Goal: Task Accomplishment & Management: Complete application form

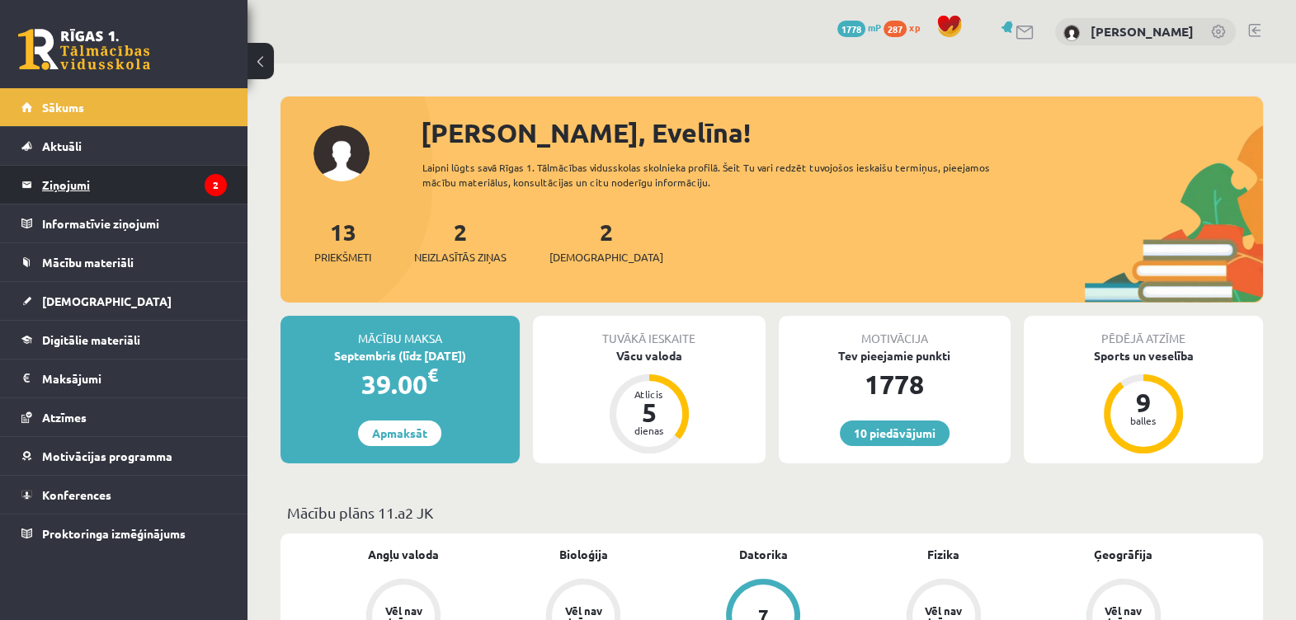
click at [107, 177] on legend "Ziņojumi 2" at bounding box center [134, 185] width 185 height 38
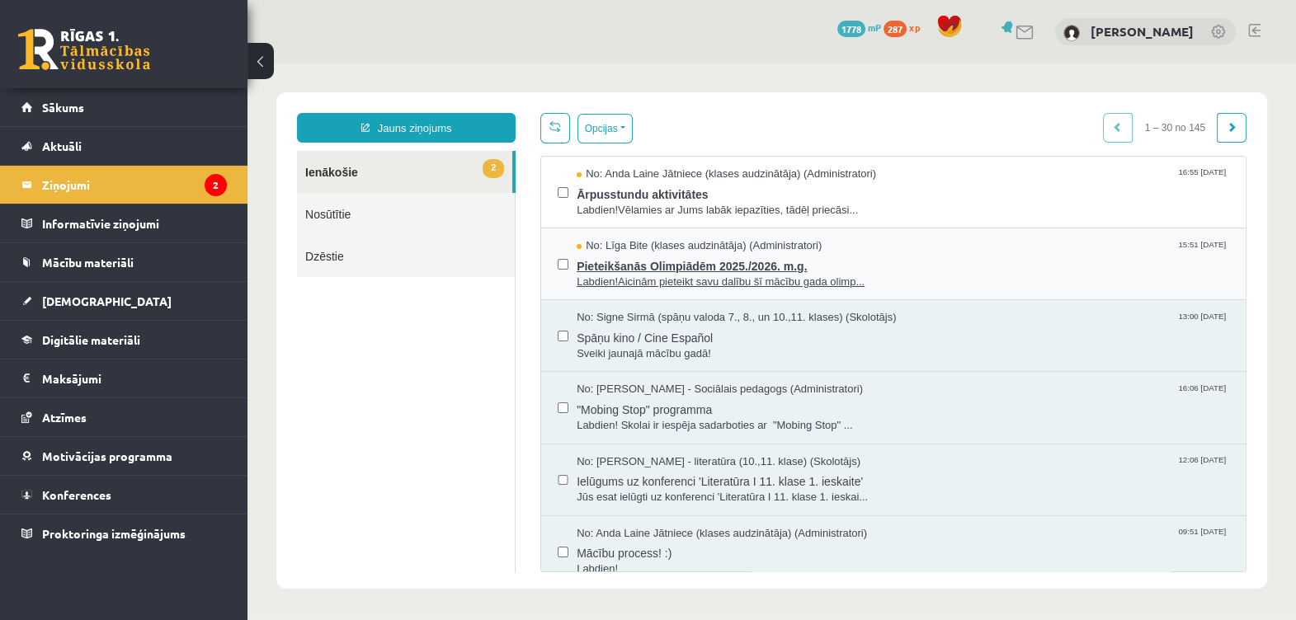
click at [708, 262] on span "Pieteikšanās Olimpiādēm 2025./2026. m.g." at bounding box center [903, 264] width 653 height 21
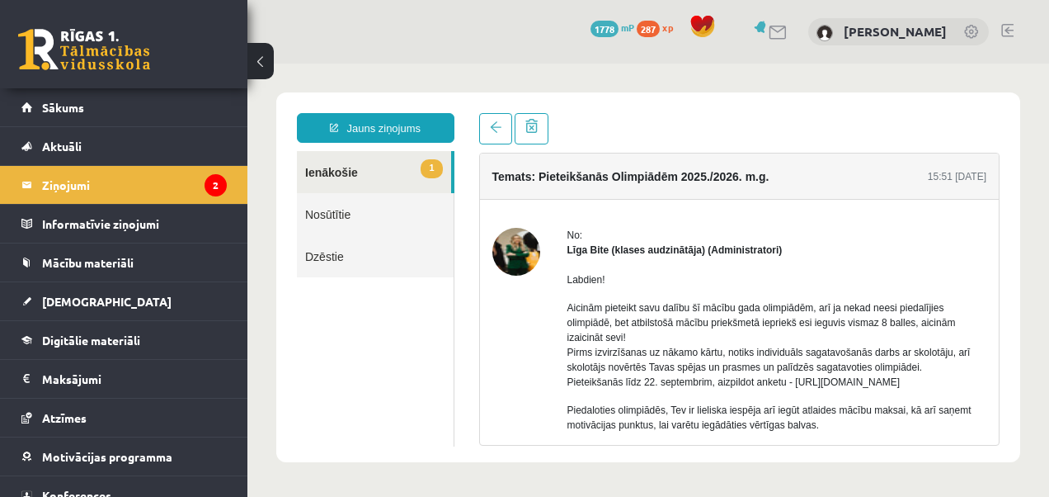
drag, startPoint x: 1508, startPoint y: 64, endPoint x: 660, endPoint y: 69, distance: 848.1
click at [660, 69] on body "Jauns ziņojums 1 Ienākošie Nosūtītie Dzēstie * ********* ********* ******* Tema…" at bounding box center [649, 277] width 802 height 427
click at [987, 267] on div "Temats: Pieteikšanās Olimpiādēm 2025./2026. m.g. 15:51 10/09/2025 No: Līga Bite…" at bounding box center [739, 299] width 521 height 293
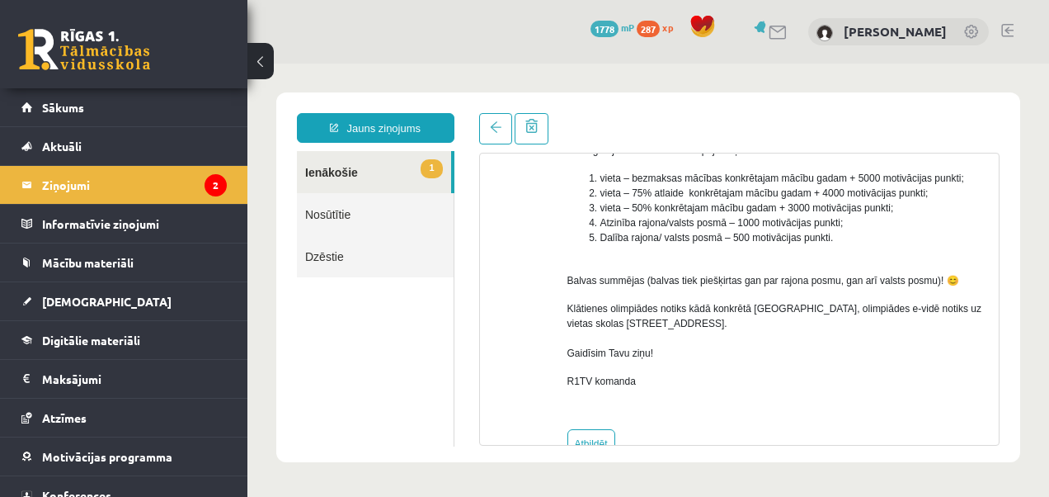
scroll to position [300, 0]
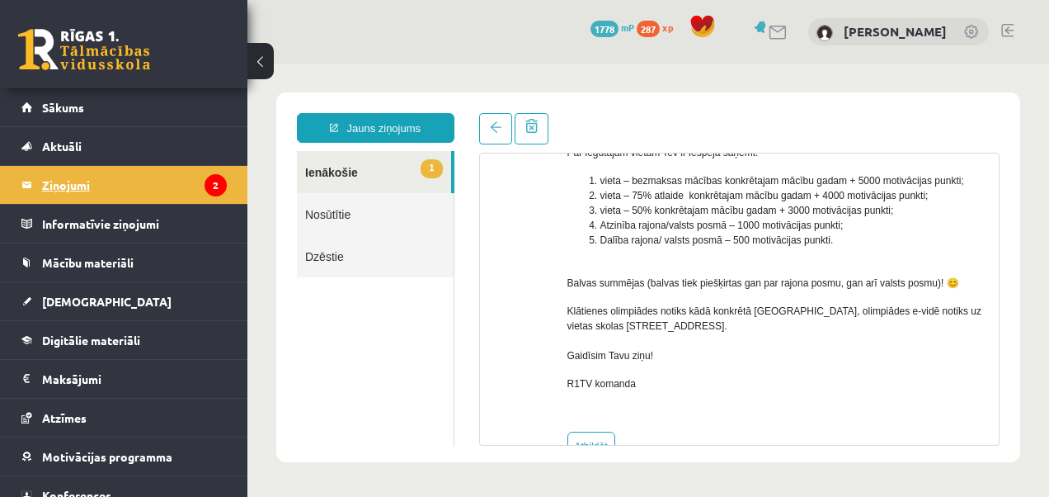
click at [130, 190] on legend "Ziņojumi 2" at bounding box center [134, 185] width 185 height 38
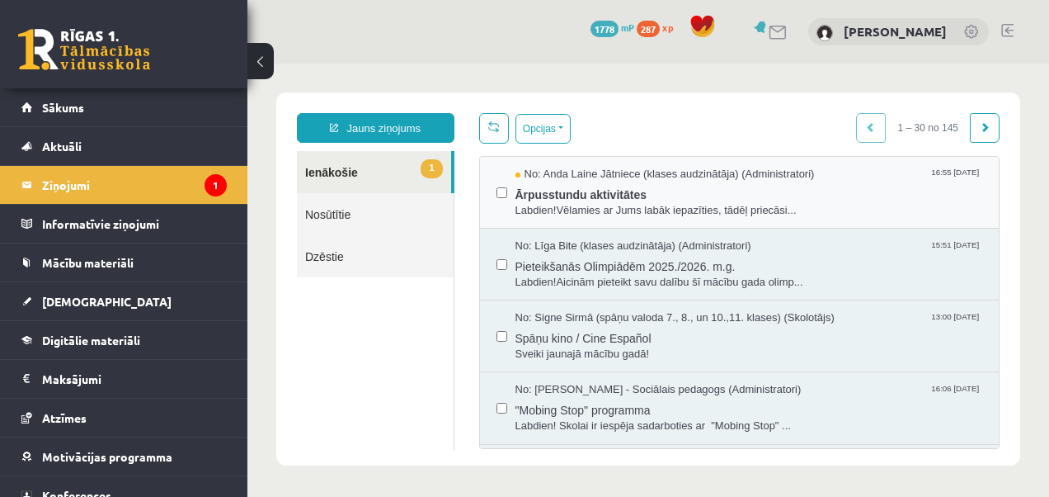
scroll to position [0, 0]
click at [585, 185] on span "Ārpusstundu aktivitātes" at bounding box center [750, 192] width 468 height 21
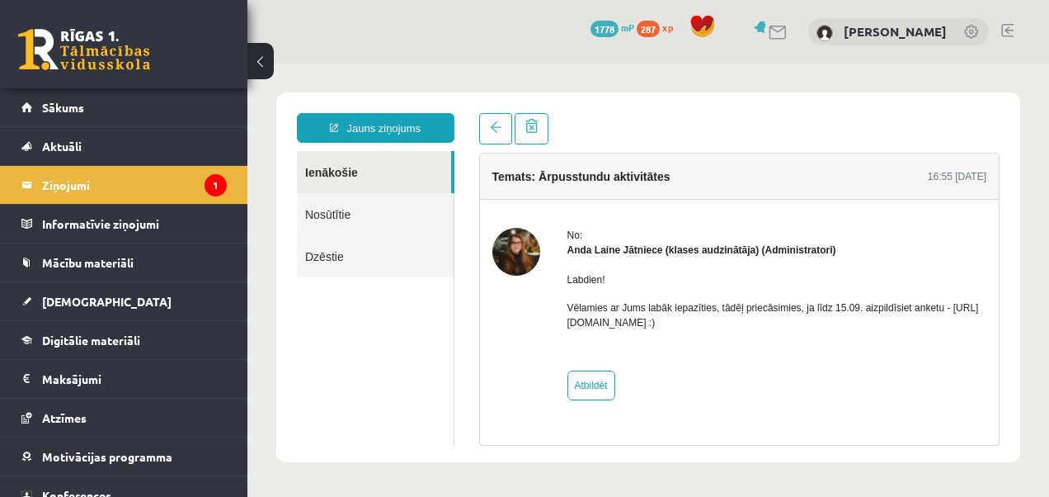
click at [680, 323] on p "Vēlamies ar Jums labāk iepazīties, tādēļ priecāsimies, ja līdz 15.09. aizpildīs…" at bounding box center [778, 315] width 420 height 30
click at [123, 305] on link "[DEMOGRAPHIC_DATA]" at bounding box center [123, 301] width 205 height 38
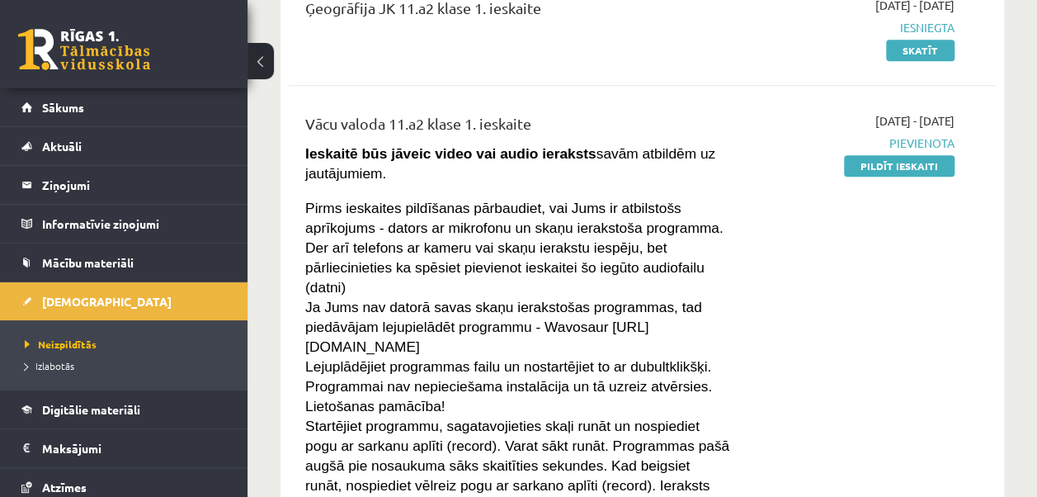
scroll to position [406, 0]
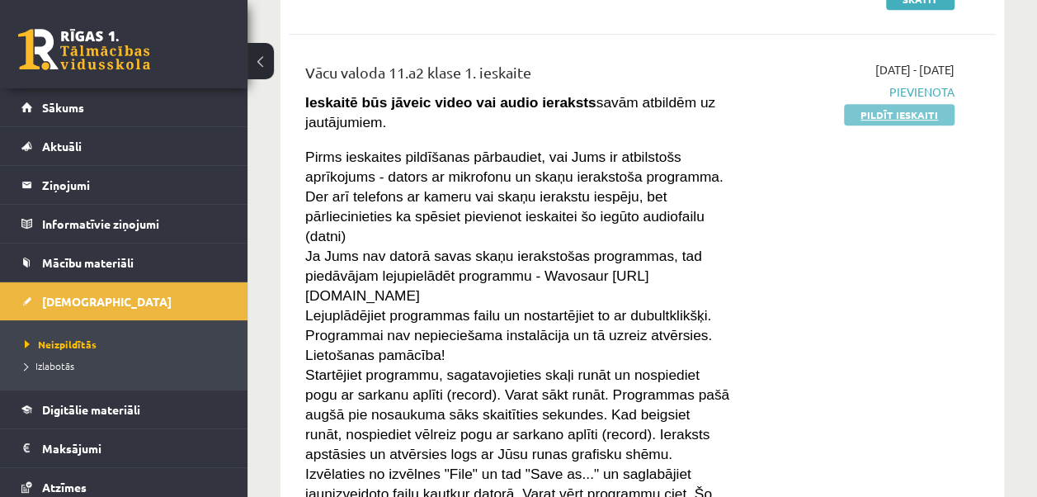
click at [887, 118] on link "Pildīt ieskaiti" at bounding box center [899, 114] width 111 height 21
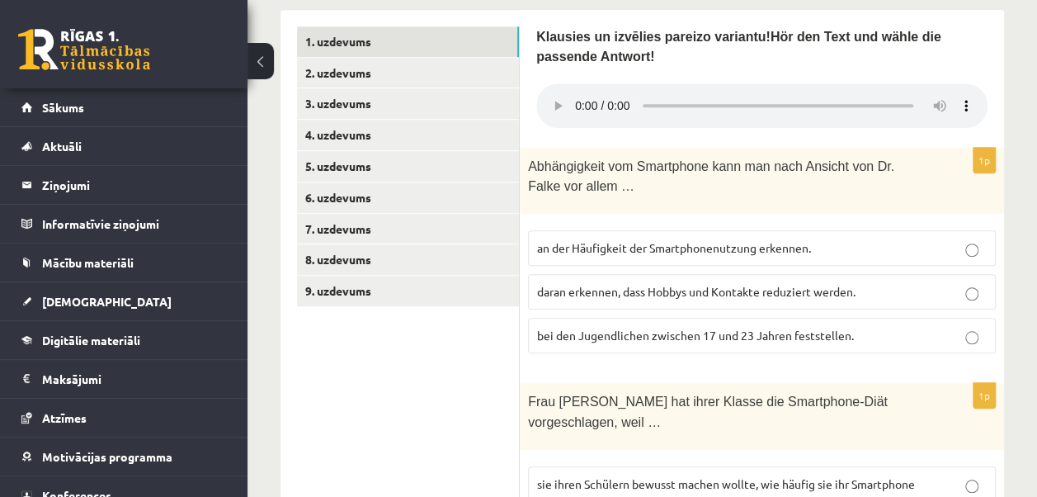
scroll to position [556, 0]
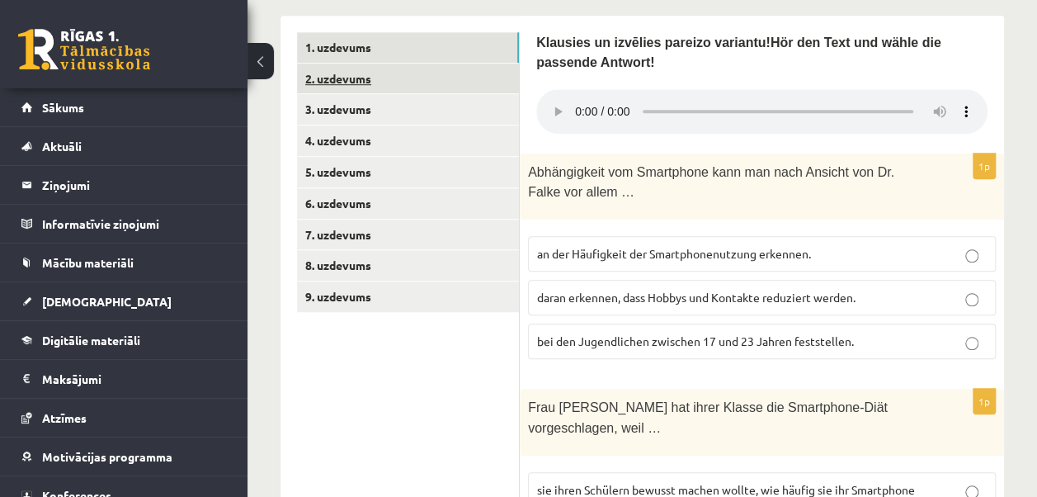
click at [396, 84] on link "2. uzdevums" at bounding box center [408, 79] width 222 height 31
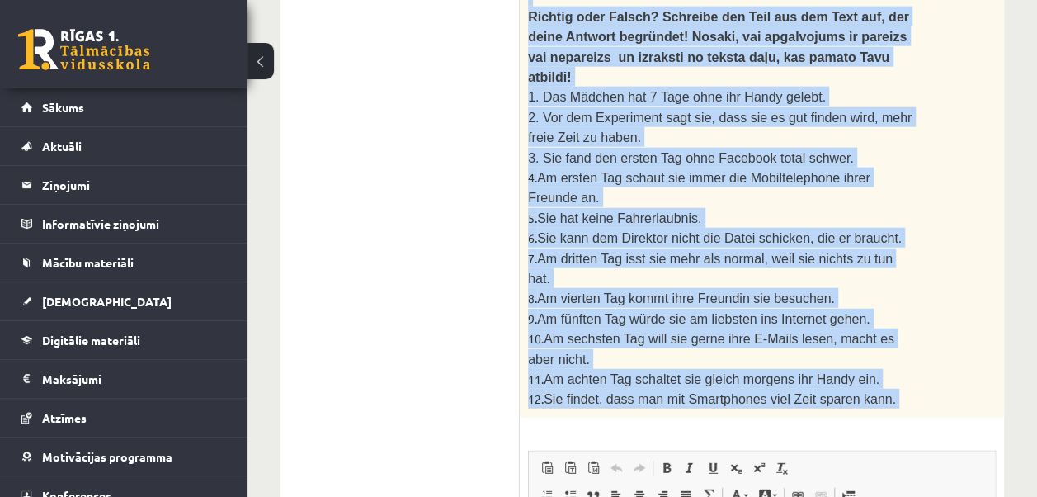
scroll to position [2076, 0]
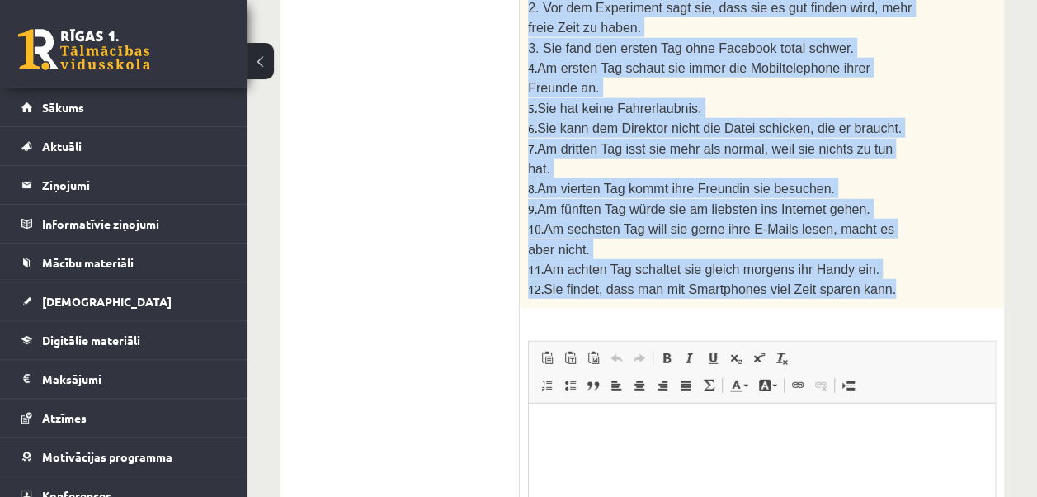
drag, startPoint x: 525, startPoint y: 61, endPoint x: 881, endPoint y: 68, distance: 356.5
copy div "2. Izlasi tekstu un izpildi uzdevumu pēc tā! Lies den Text und mache die Aufgab…"
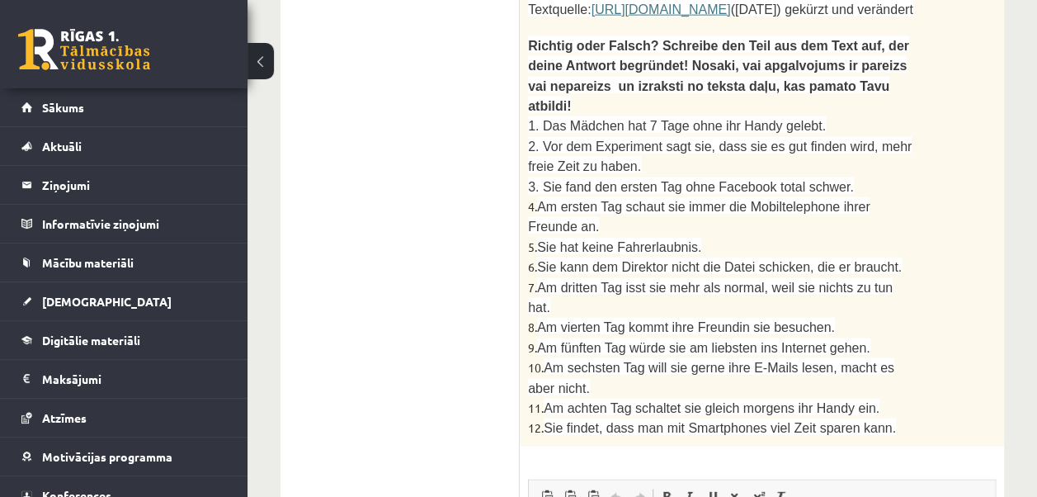
scroll to position [1955, 0]
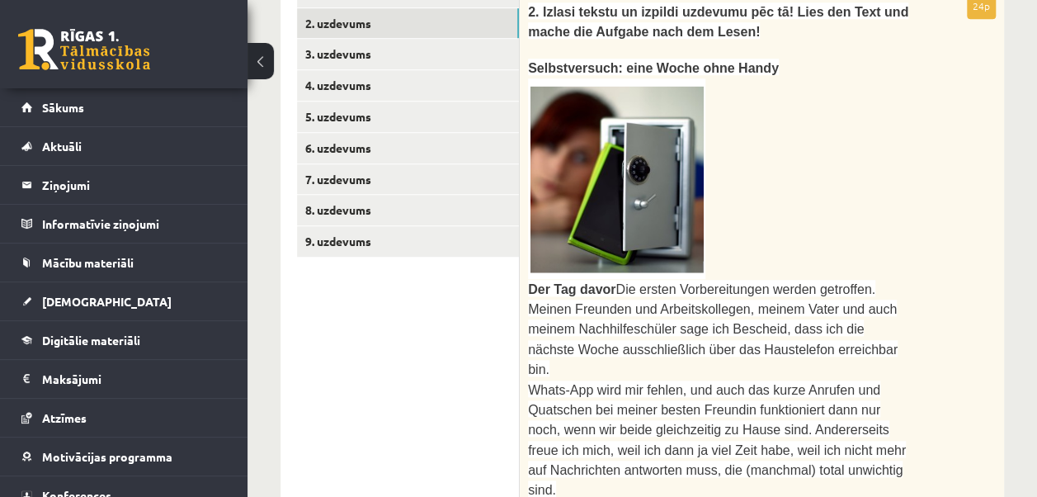
scroll to position [571, 0]
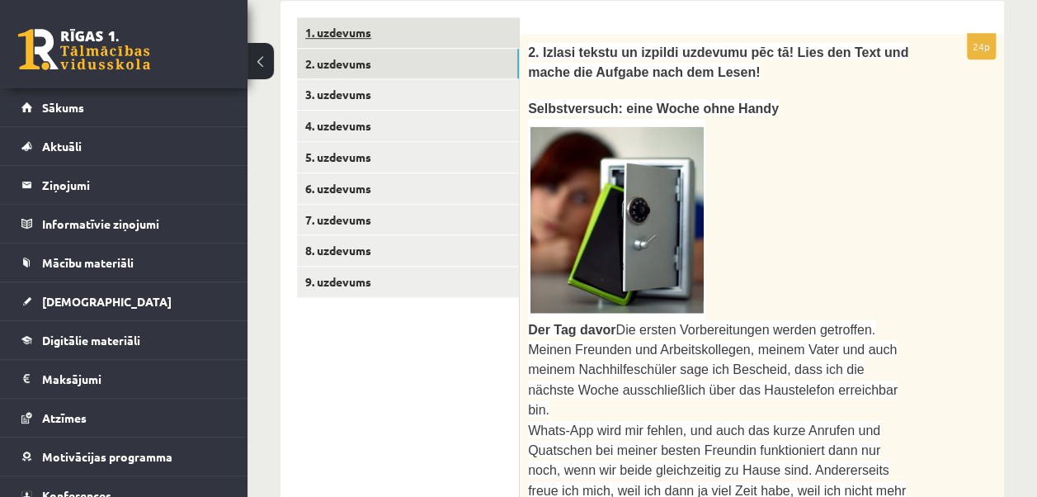
click at [443, 26] on link "1. uzdevums" at bounding box center [408, 32] width 222 height 31
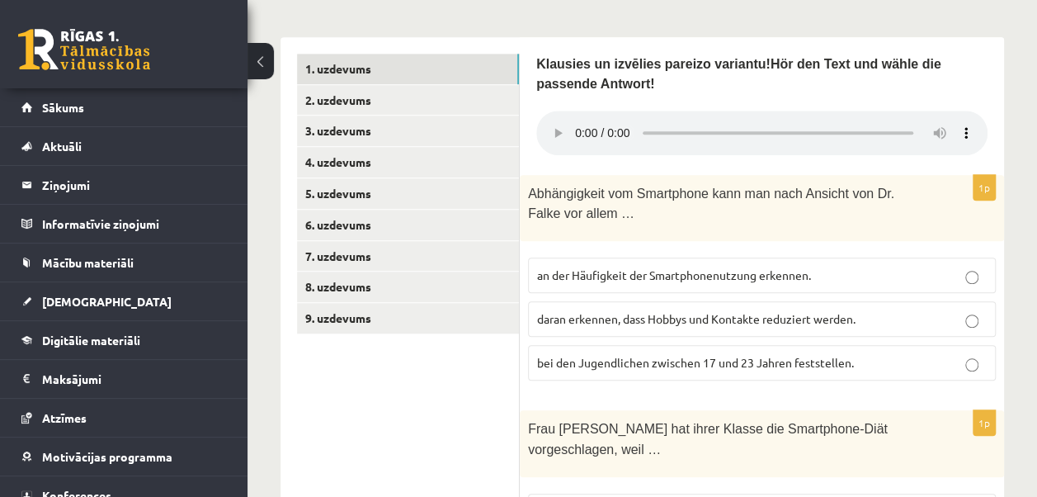
scroll to position [549, 0]
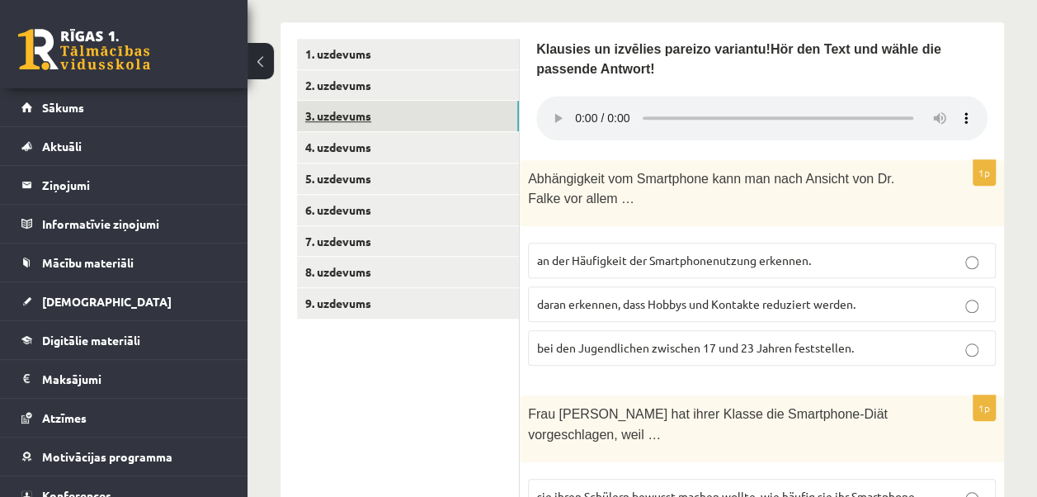
click at [354, 106] on link "3. uzdevums" at bounding box center [408, 116] width 222 height 31
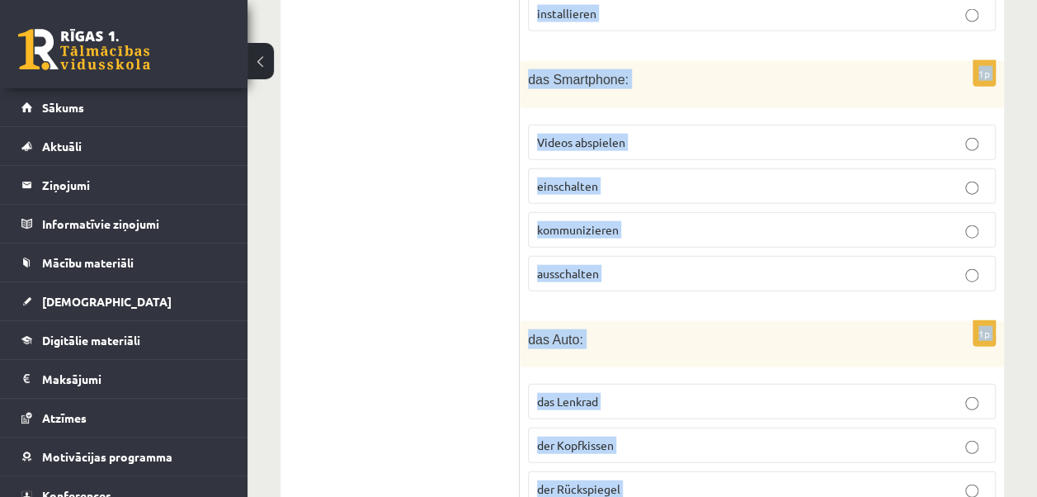
scroll to position [1959, 0]
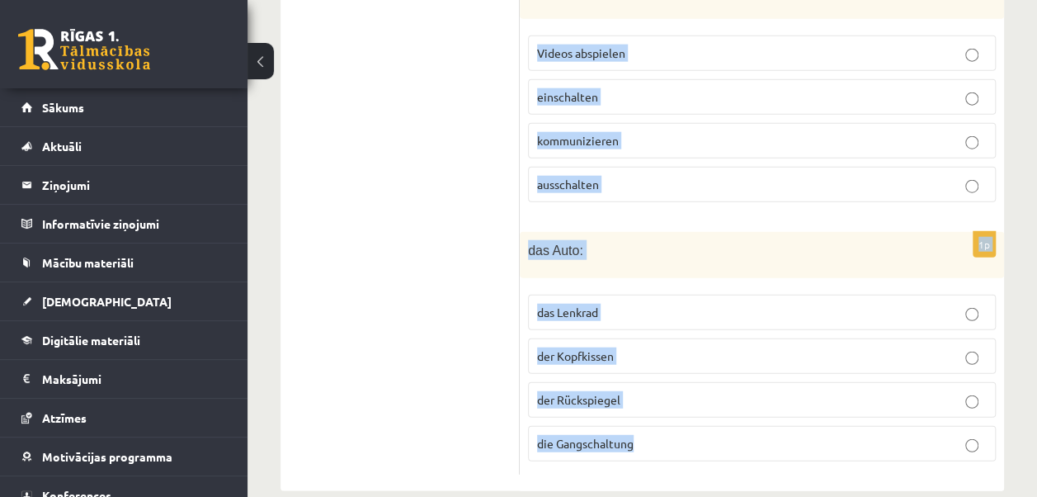
drag, startPoint x: 534, startPoint y: 50, endPoint x: 751, endPoint y: 413, distance: 422.9
copy form "Atzīmē, kas neiederas! Was passt nicht? 1p den Sicherheitsgurt: entstehen anleg…"
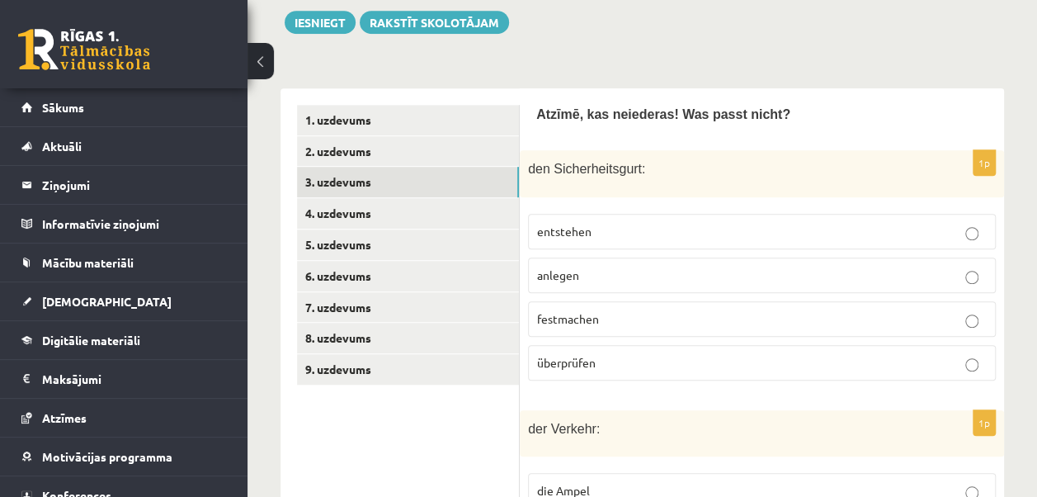
scroll to position [486, 0]
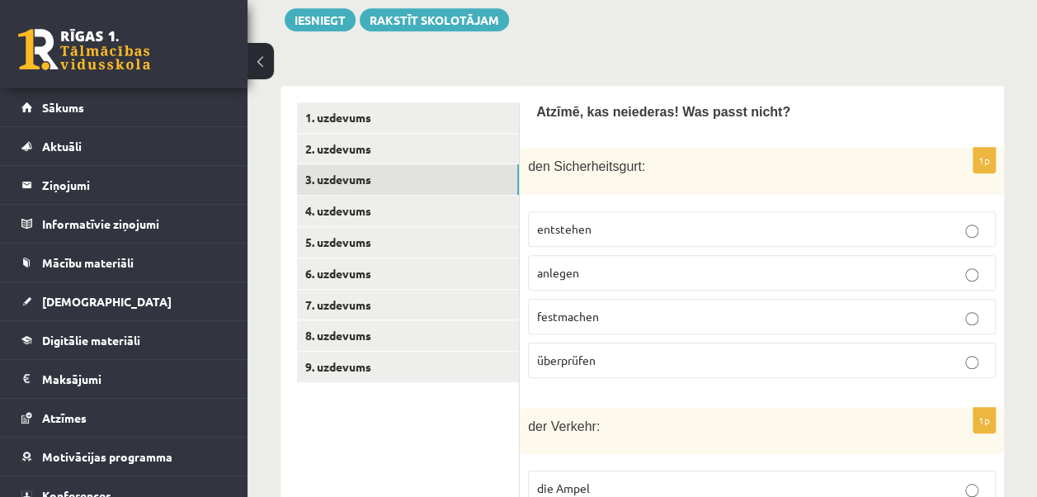
click at [658, 227] on p "entstehen" at bounding box center [762, 228] width 450 height 17
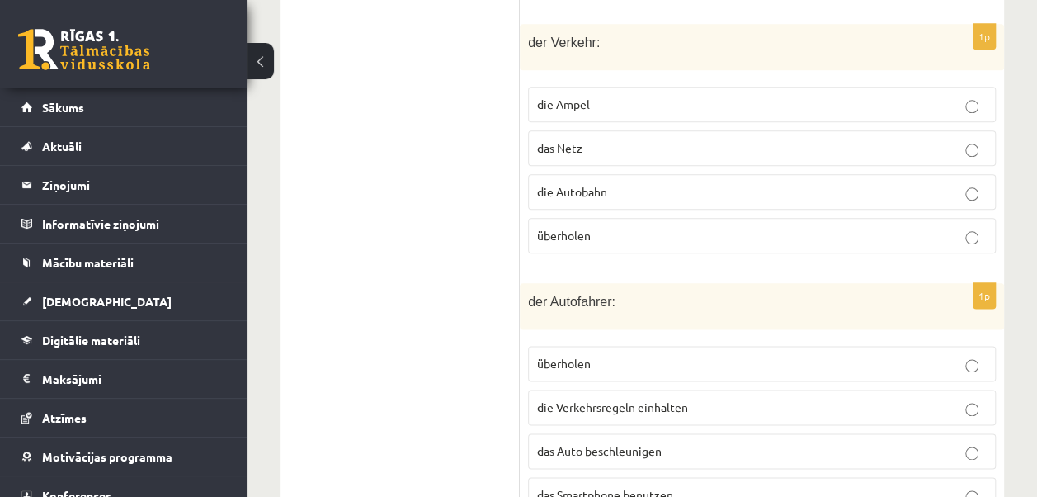
scroll to position [873, 0]
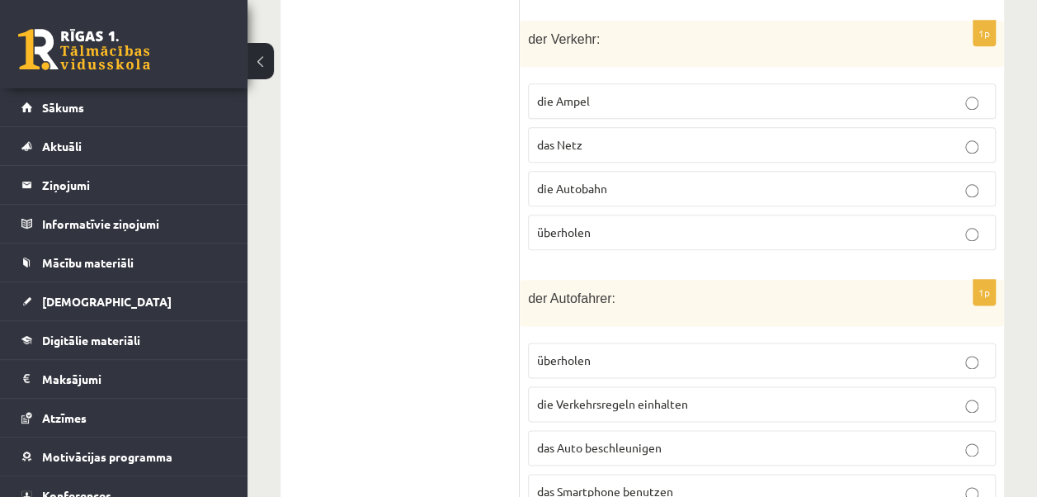
click at [565, 116] on fieldset "die Ampel das Netz die Autobahn überholen" at bounding box center [762, 165] width 468 height 180
click at [573, 146] on label "das Netz" at bounding box center [762, 144] width 468 height 35
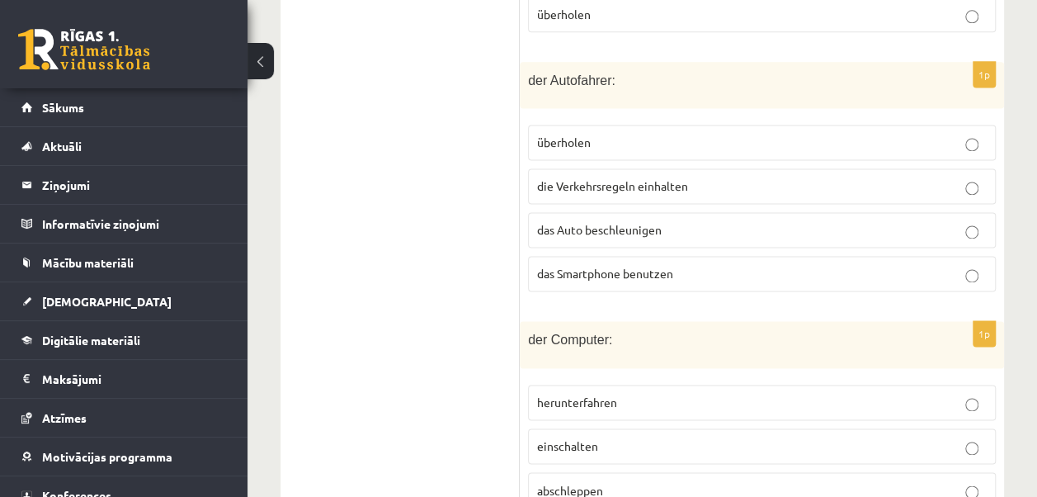
scroll to position [1106, 0]
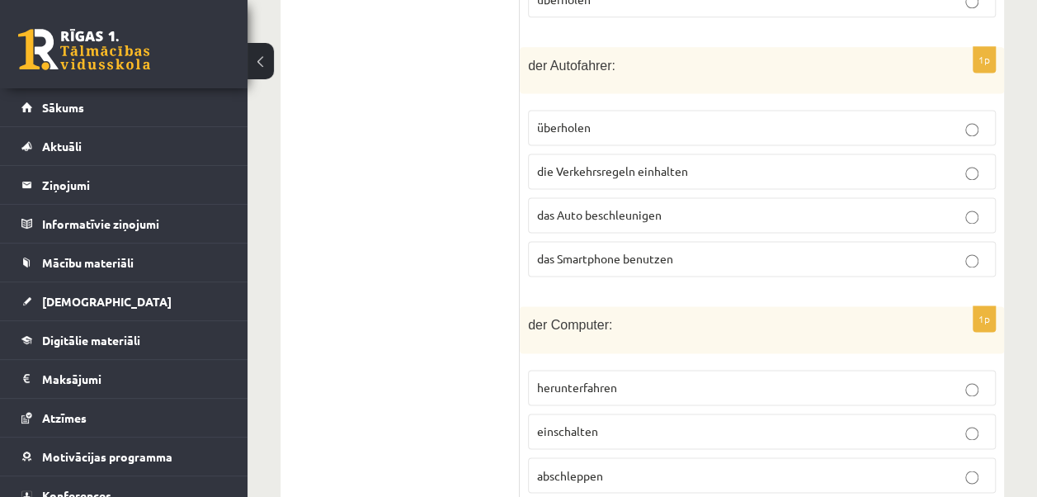
click at [609, 251] on span "das Smartphone benutzen" at bounding box center [605, 258] width 136 height 15
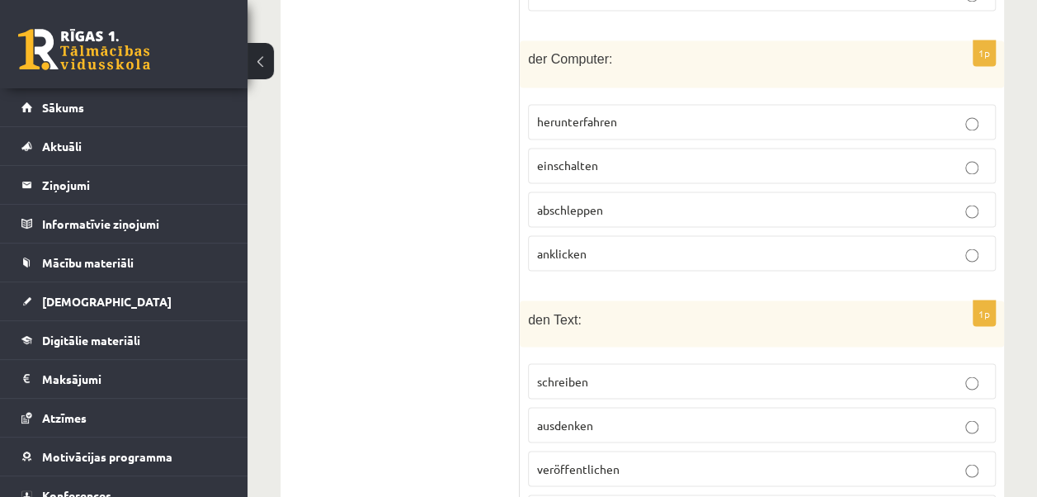
scroll to position [1374, 0]
click at [591, 198] on span "abschleppen" at bounding box center [570, 205] width 66 height 15
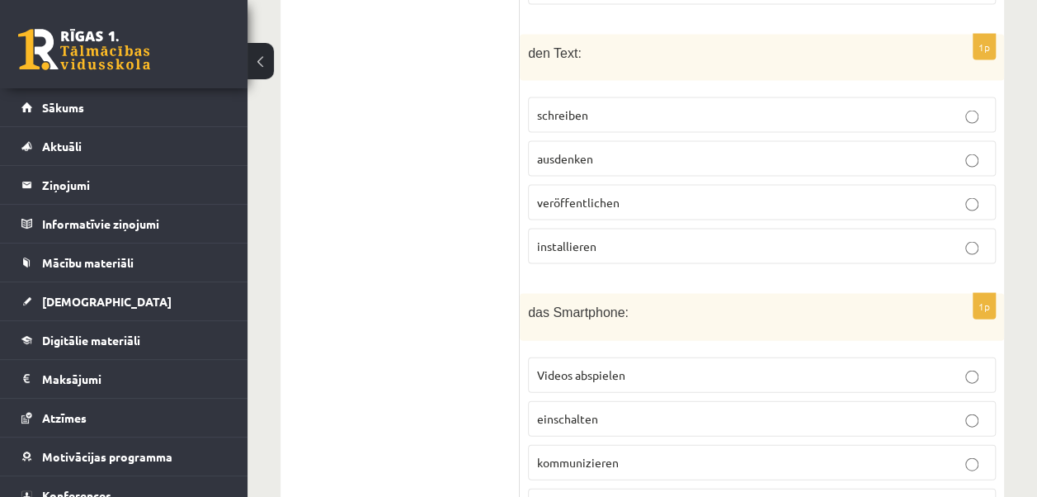
scroll to position [1660, 0]
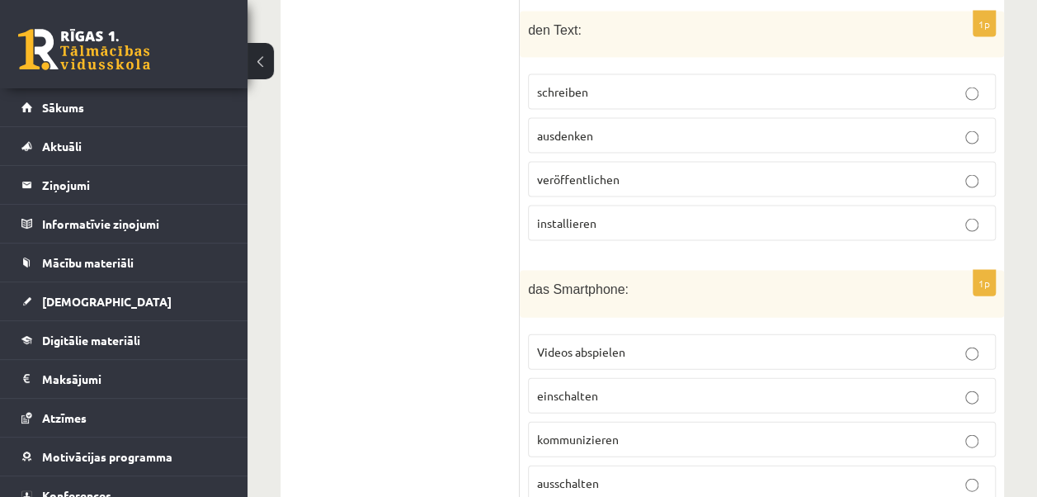
click at [584, 215] on span "installieren" at bounding box center [566, 222] width 59 height 15
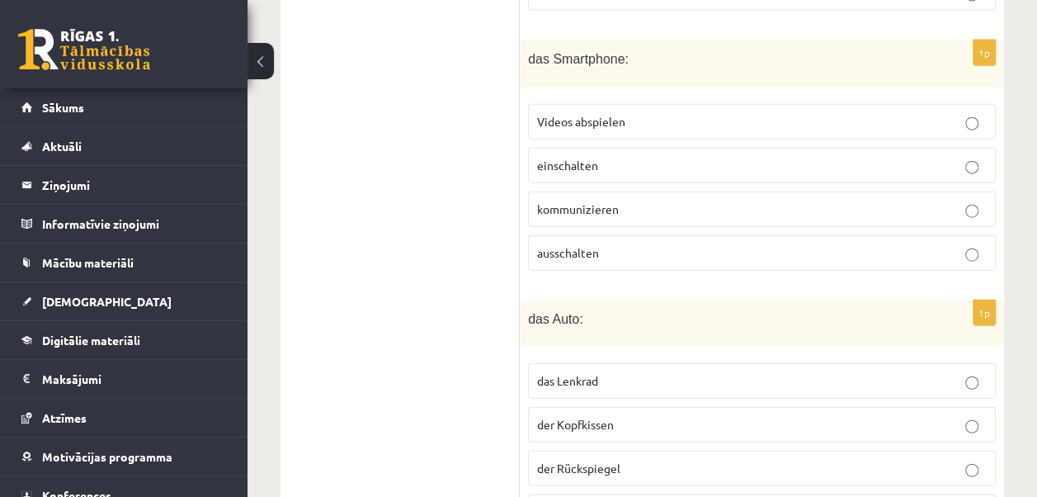
scroll to position [1905, 0]
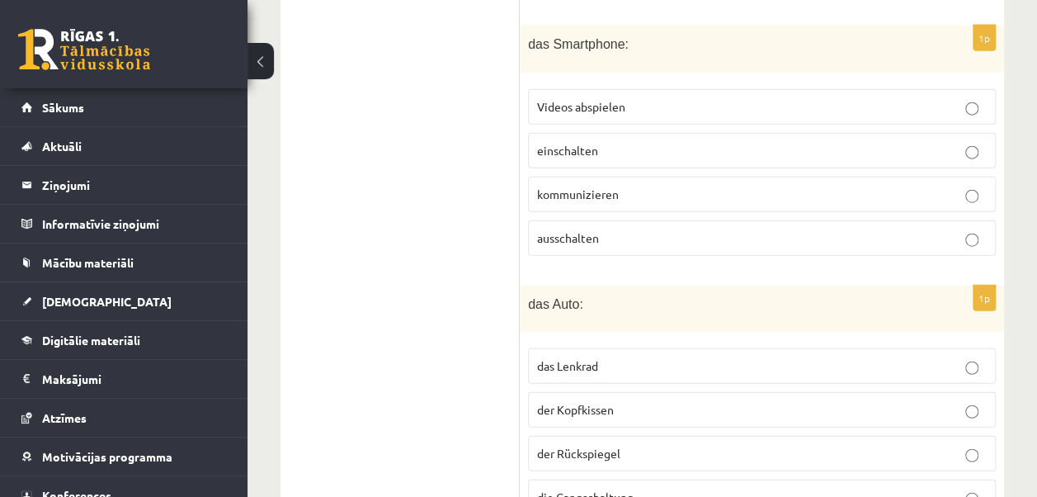
click at [575, 230] on span "ausschalten" at bounding box center [568, 237] width 62 height 15
drag, startPoint x: 530, startPoint y: 77, endPoint x: 640, endPoint y: 222, distance: 182.5
click at [640, 222] on fieldset "Videos abspielen einschalten kommunizieren ausschalten" at bounding box center [762, 171] width 468 height 180
copy fieldset "Videos abspielen einschalten kommunizieren ausschalten"
click at [629, 392] on label "der Kopfkissen" at bounding box center [762, 409] width 468 height 35
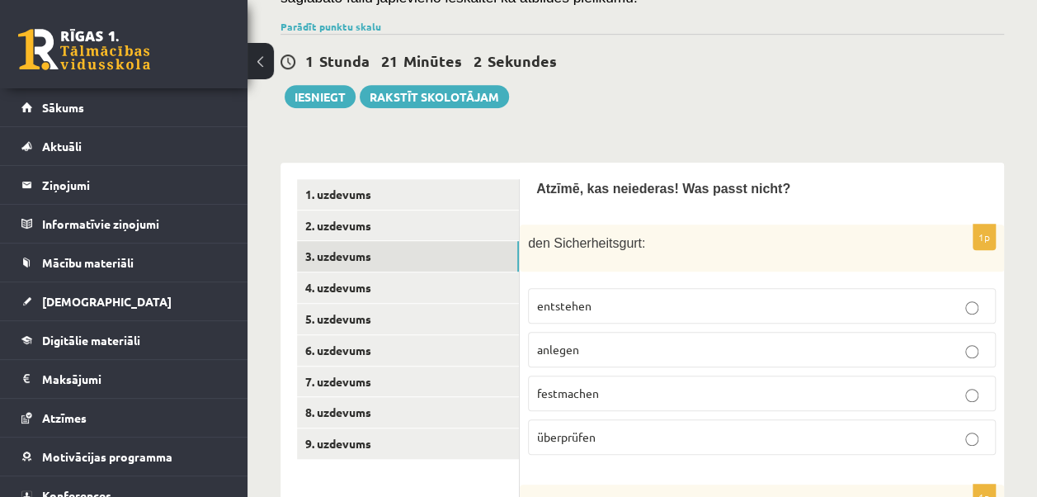
scroll to position [398, 0]
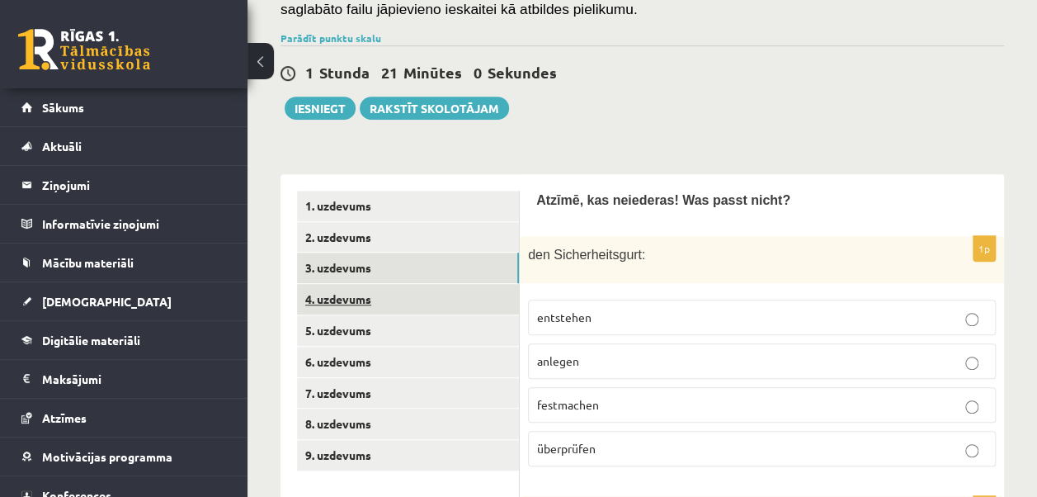
click at [408, 290] on link "4. uzdevums" at bounding box center [408, 299] width 222 height 31
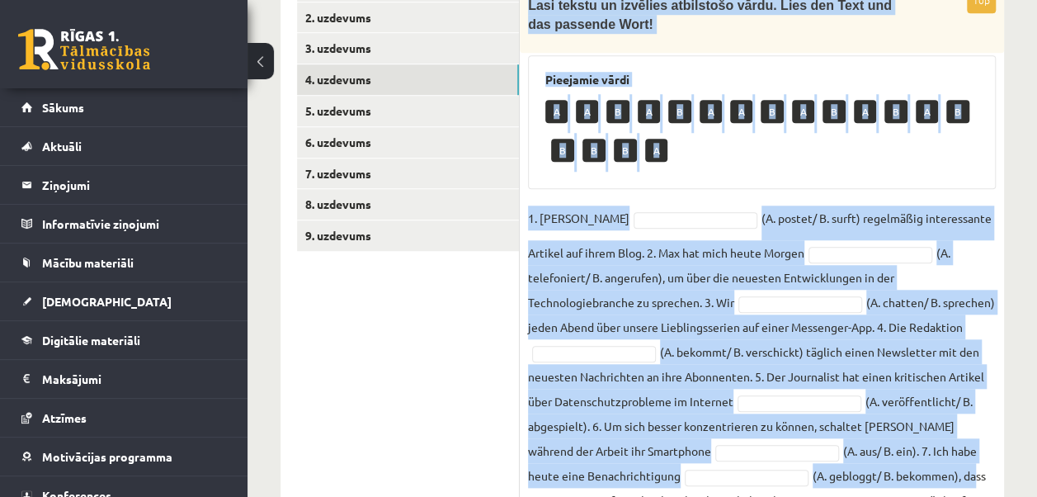
scroll to position [788, 0]
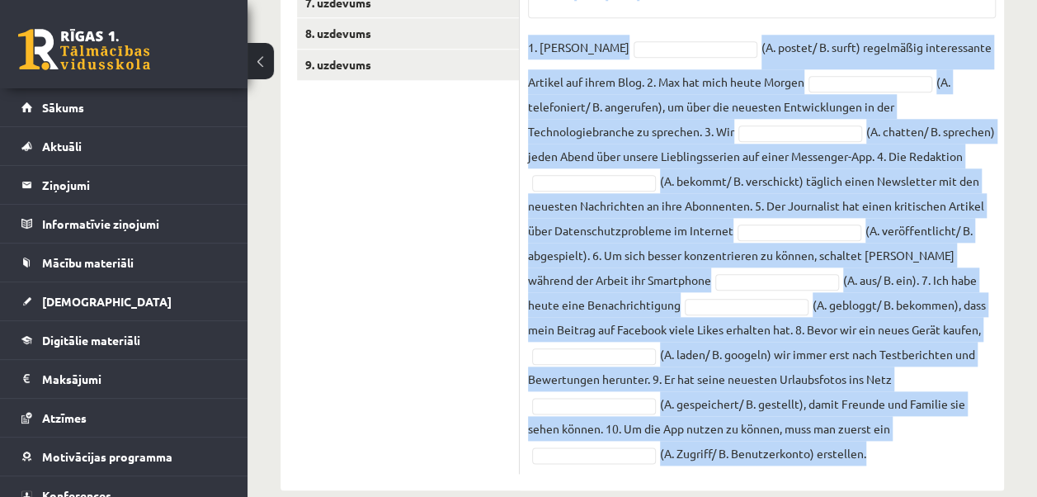
drag, startPoint x: 528, startPoint y: 68, endPoint x: 988, endPoint y: 441, distance: 592.4
click at [988, 441] on div "10p Lasi tekstu un izvēlies atbilstošo vārdu. Lies den Text und das passende Wo…" at bounding box center [762, 146] width 484 height 658
copy div "Lasi tekstu un izvēlies atbilstošo vārdu. Lies den Text und das passende Wort! …"
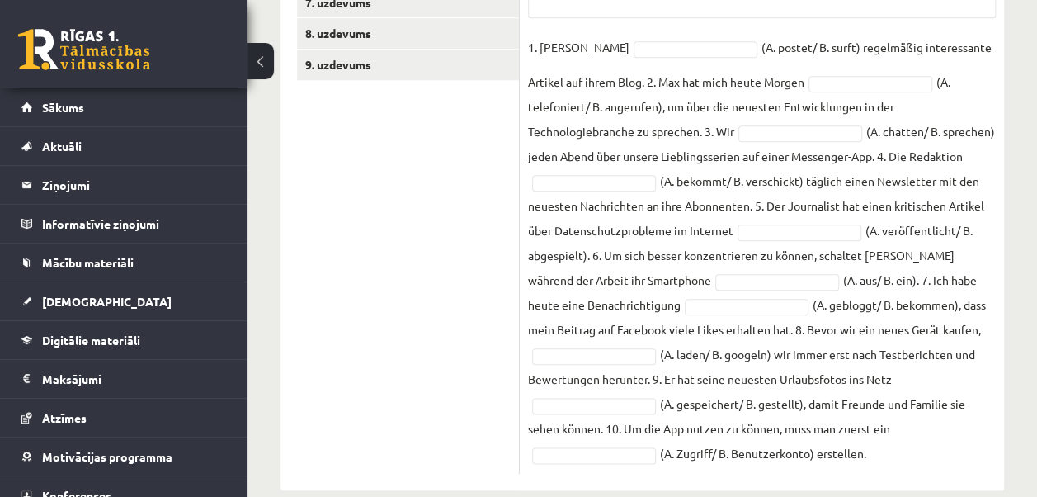
click at [421, 283] on ul "1. uzdevums 2. uzdevums 3. uzdevums 4. uzdevums 5. uzdevums 6. uzdevums 7. uzde…" at bounding box center [408, 137] width 223 height 674
click at [791, 99] on fieldset "1. Lisa A * (A. postet/ B. surft) regelmäßig interessante Artikel auf ihrem Blo…" at bounding box center [762, 250] width 468 height 431
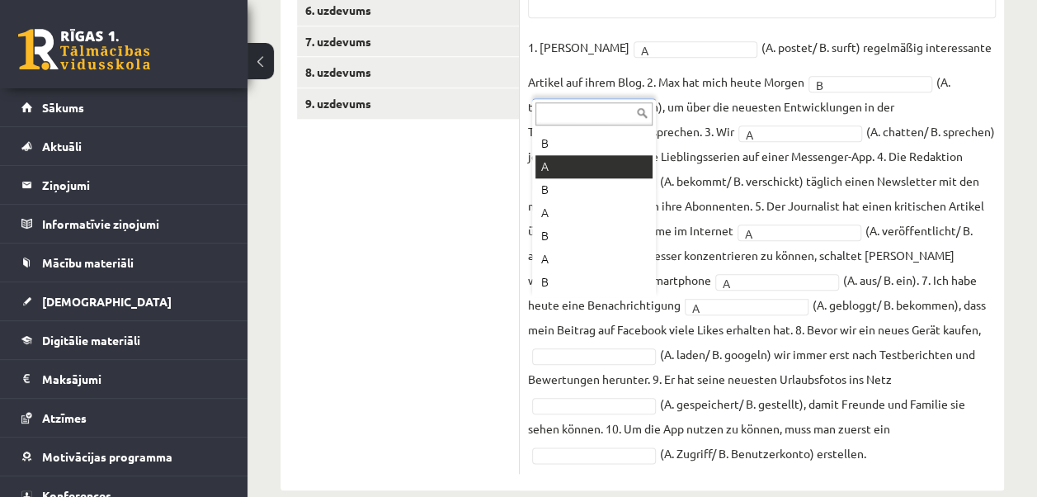
scroll to position [20, 0]
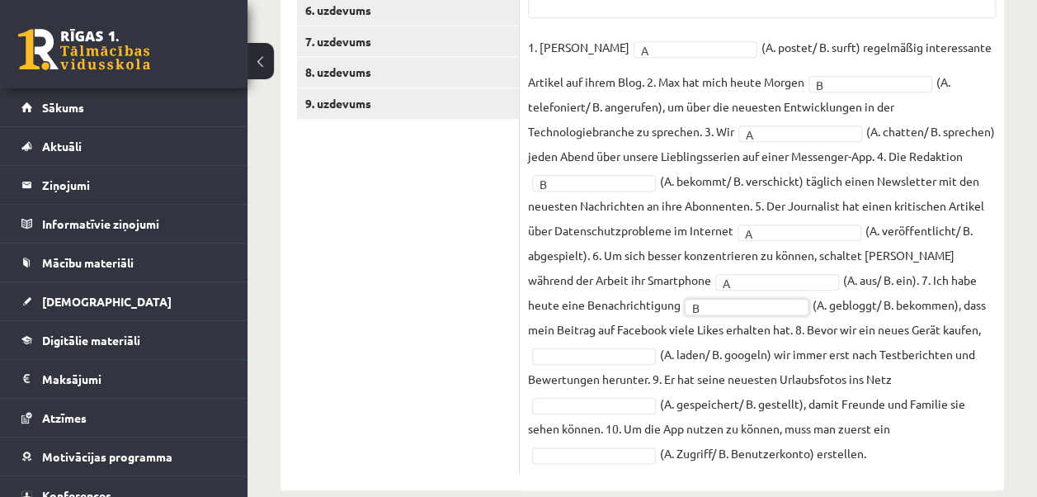
click at [874, 317] on fieldset "1. Lisa A * (A. postet/ B. surft) regelmäßig interessante Artikel auf ihrem Blo…" at bounding box center [762, 250] width 468 height 431
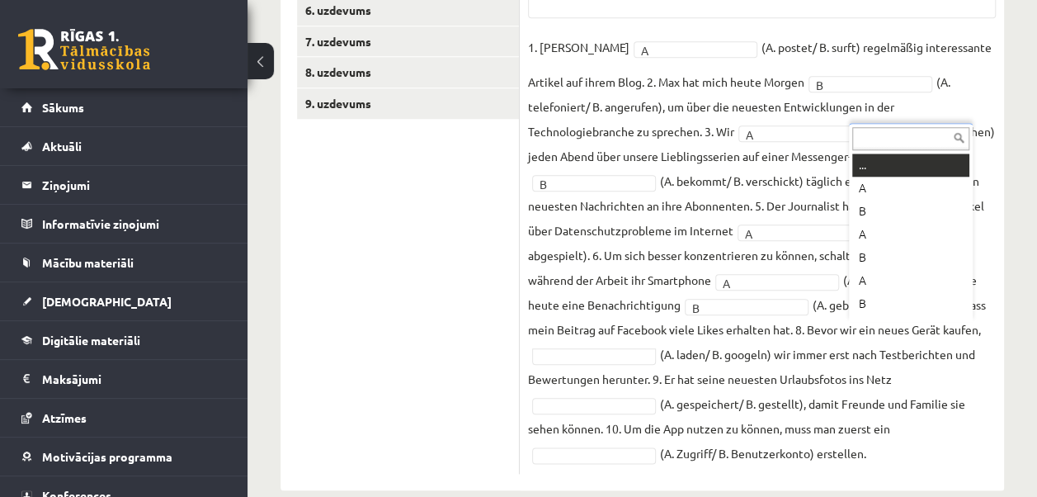
drag, startPoint x: 879, startPoint y: 332, endPoint x: 876, endPoint y: 323, distance: 9.7
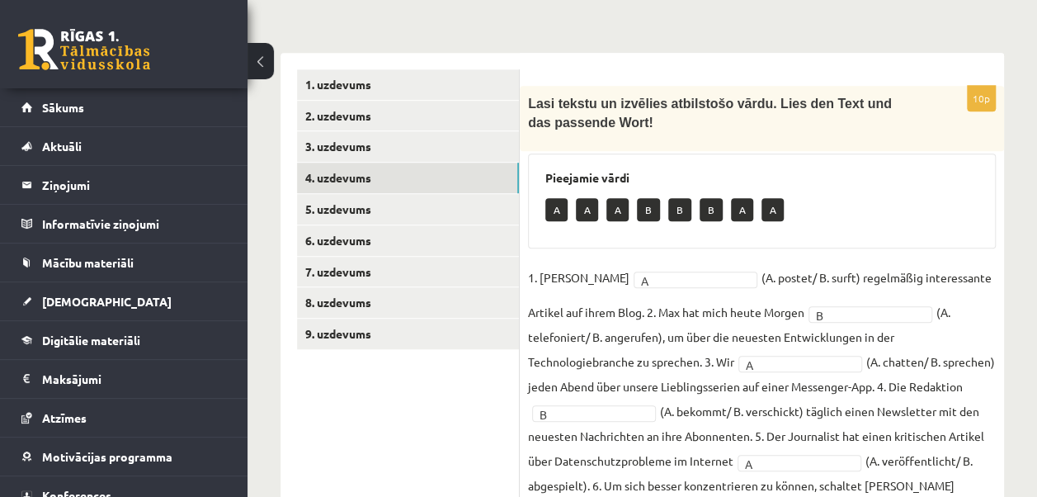
scroll to position [517, 0]
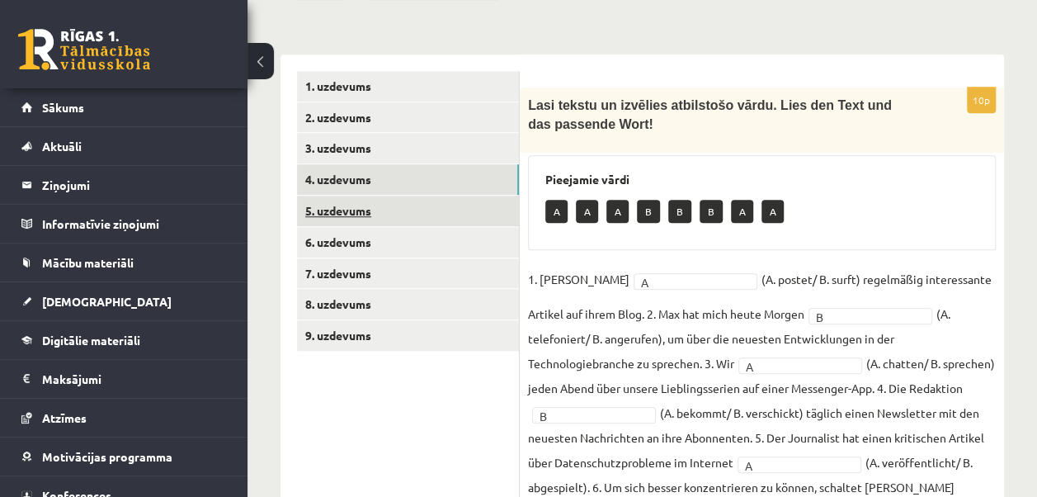
click at [443, 208] on link "5. uzdevums" at bounding box center [408, 211] width 222 height 31
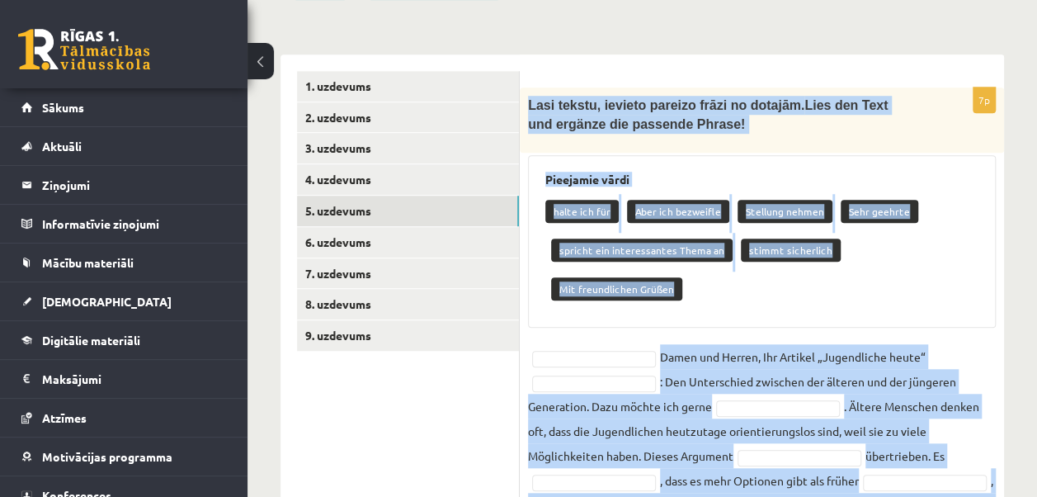
scroll to position [629, 0]
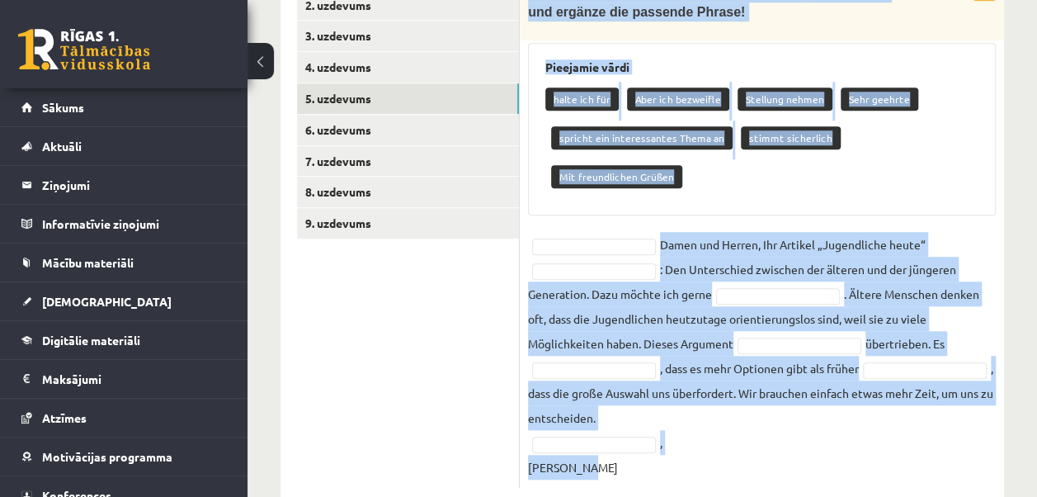
drag, startPoint x: 530, startPoint y: 106, endPoint x: 876, endPoint y: 483, distance: 512.7
copy div "Lasi tekstu, ievieto pareizo frāzi no dotajām. Lies den Text und ergänze die pa…"
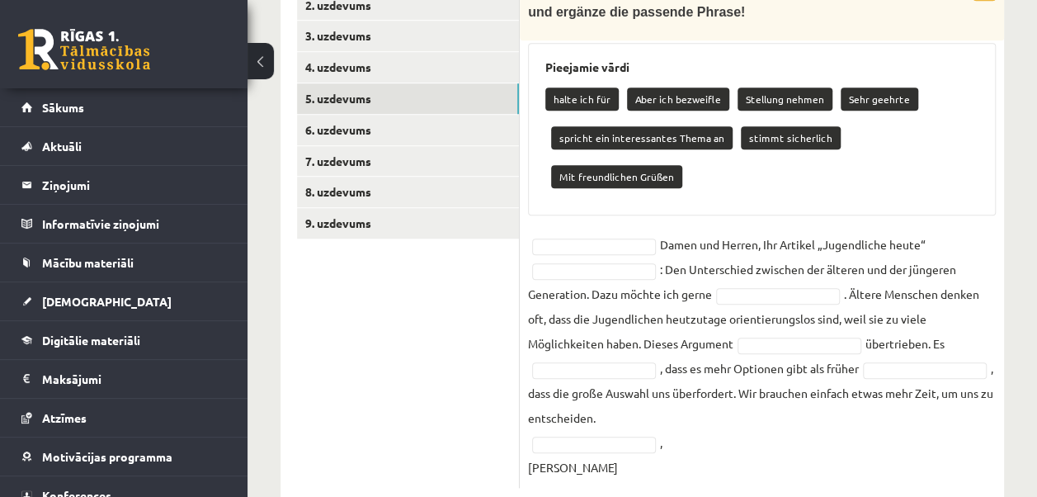
click at [359, 333] on ul "1. uzdevums 2. uzdevums 3. uzdevums 4. uzdevums 5. uzdevums 6. uzdevums 7. uzde…" at bounding box center [408, 224] width 223 height 530
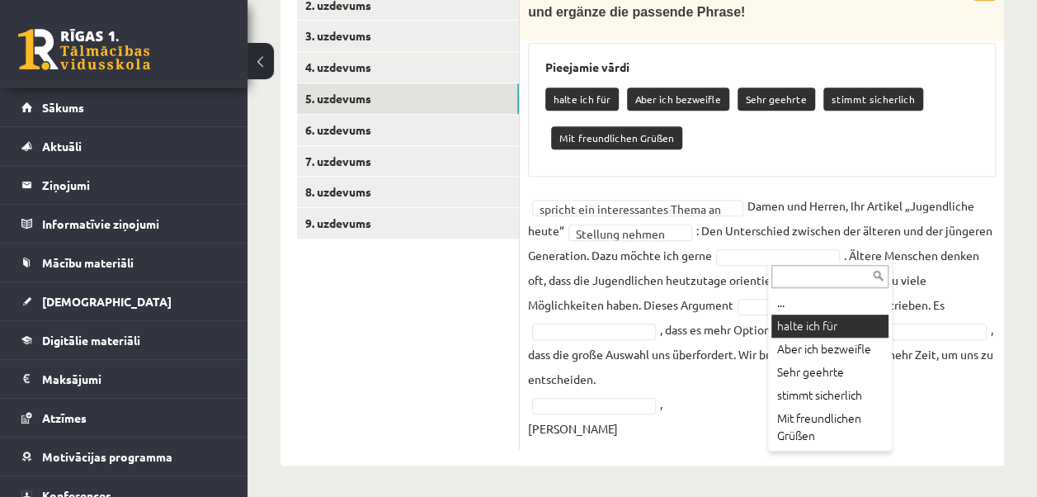
scroll to position [591, 0]
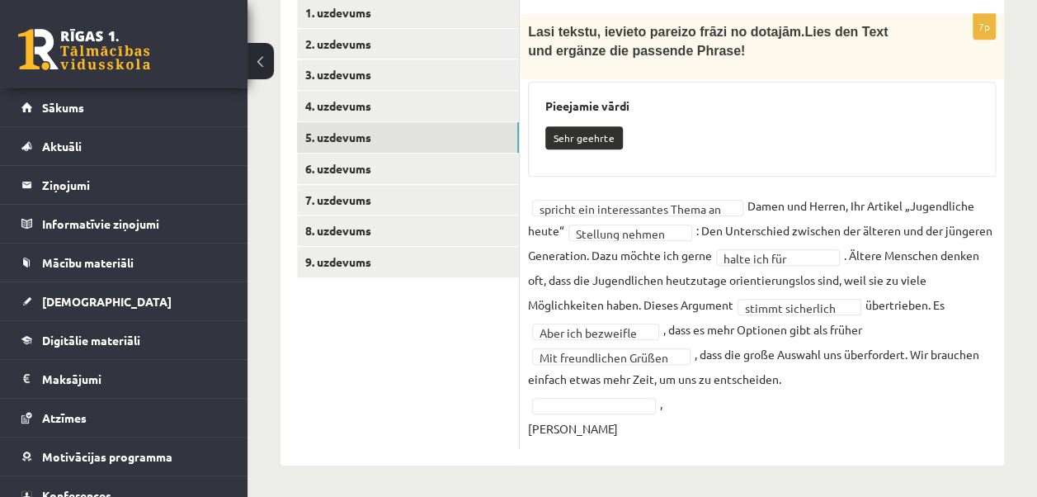
click at [606, 388] on fieldset "**********" at bounding box center [762, 317] width 468 height 248
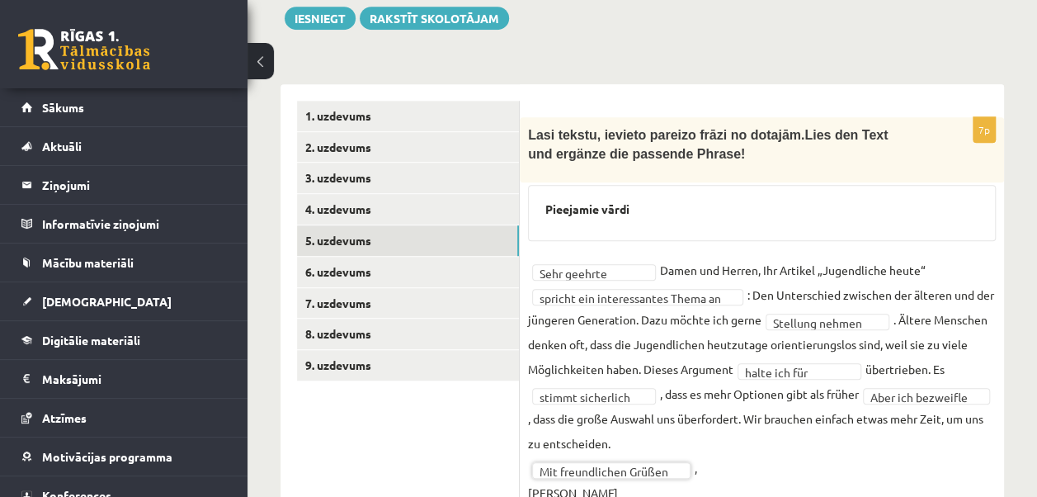
scroll to position [494, 0]
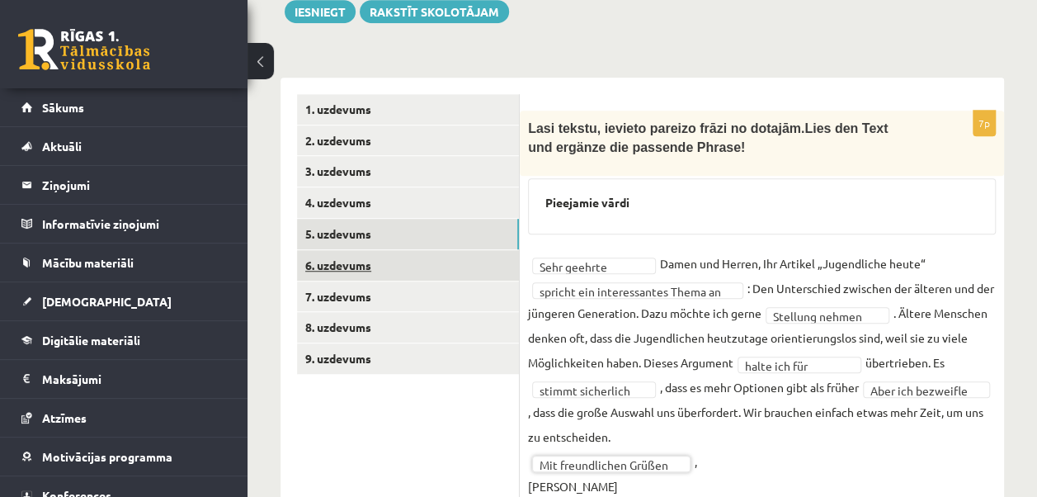
click at [435, 266] on link "6. uzdevums" at bounding box center [408, 265] width 222 height 31
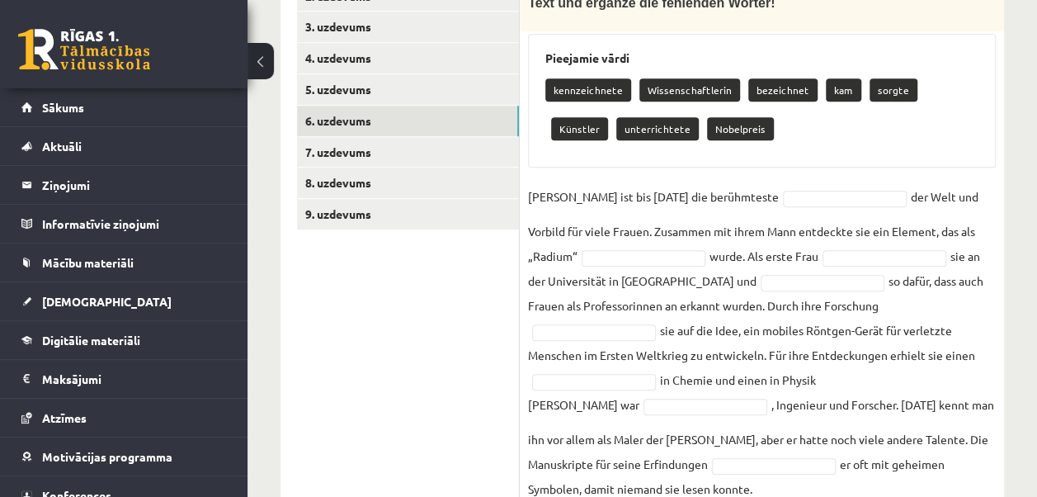
scroll to position [699, 0]
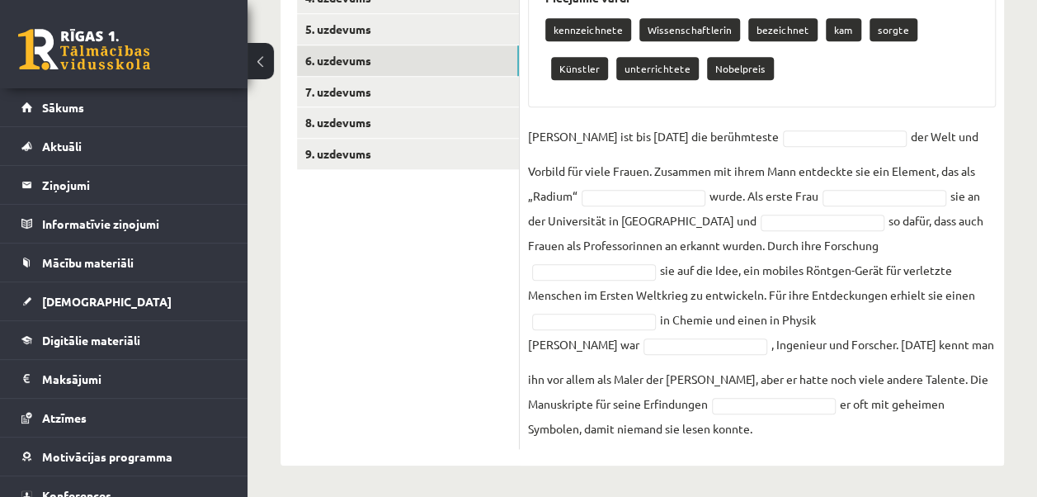
drag, startPoint x: 526, startPoint y: 128, endPoint x: 833, endPoint y: 437, distance: 435.8
click at [833, 437] on div "8p Lasi tekstu un ievieto pareizo vārdu no dotajiem. Lies den Text und ergänze …" at bounding box center [762, 178] width 484 height 544
copy div "Lasi tekstu un ievieto pareizo vārdu no dotajiem. Lies den Text und ergänze die…"
click at [396, 314] on ul "1. uzdevums 2. uzdevums 3. uzdevums 4. uzdevums 5. uzdevums 6. uzdevums 7. uzde…" at bounding box center [408, 169] width 223 height 560
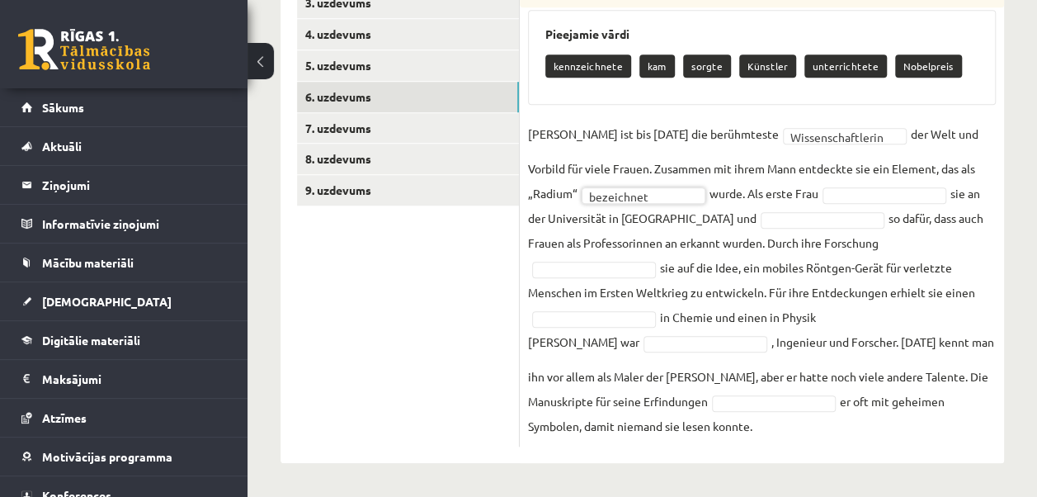
scroll to position [660, 0]
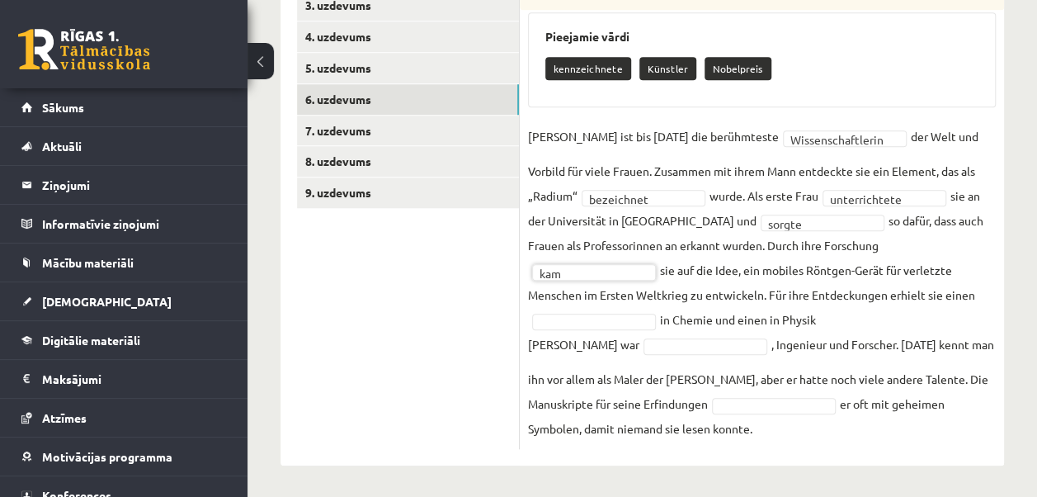
click at [808, 283] on fieldset "**********" at bounding box center [762, 282] width 468 height 317
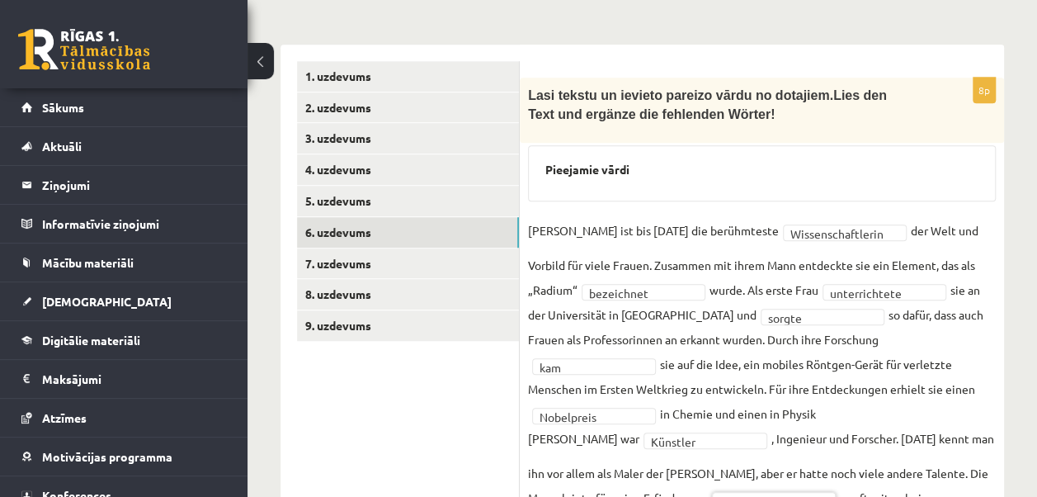
scroll to position [536, 0]
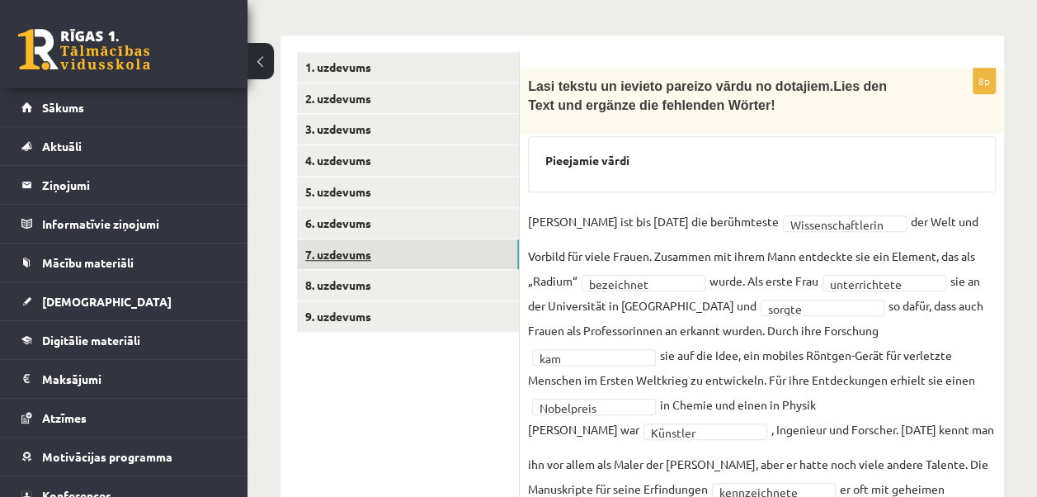
click at [427, 249] on link "7. uzdevums" at bounding box center [408, 254] width 222 height 31
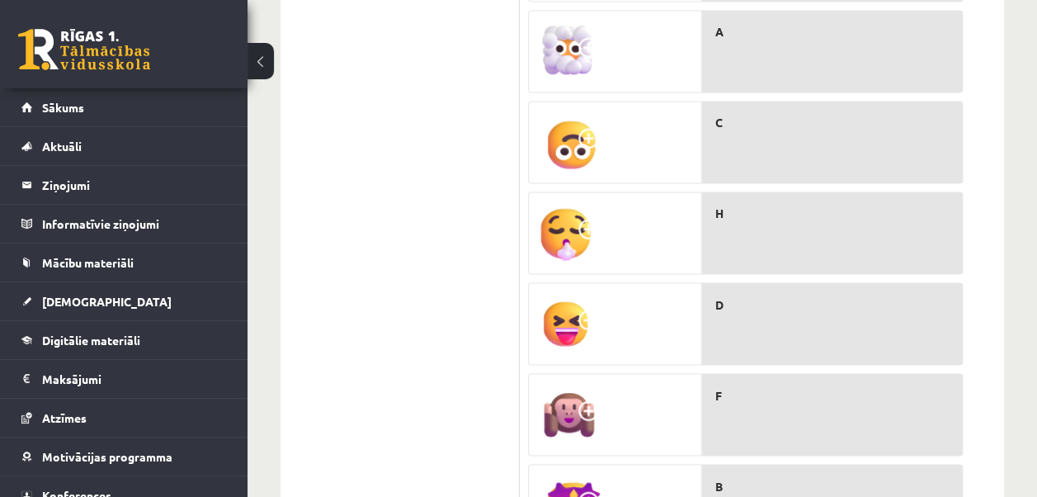
scroll to position [1403, 0]
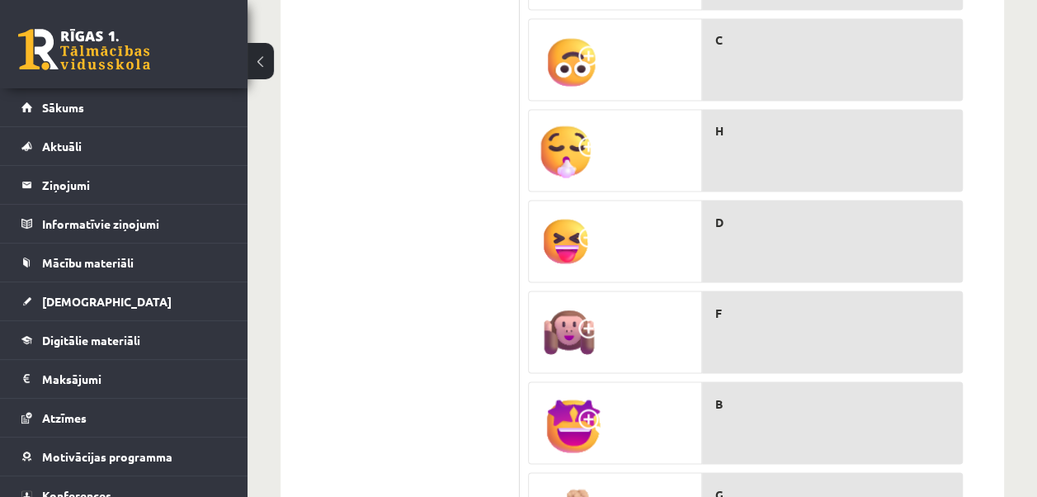
drag, startPoint x: 524, startPoint y: 98, endPoint x: 441, endPoint y: 210, distance: 139.8
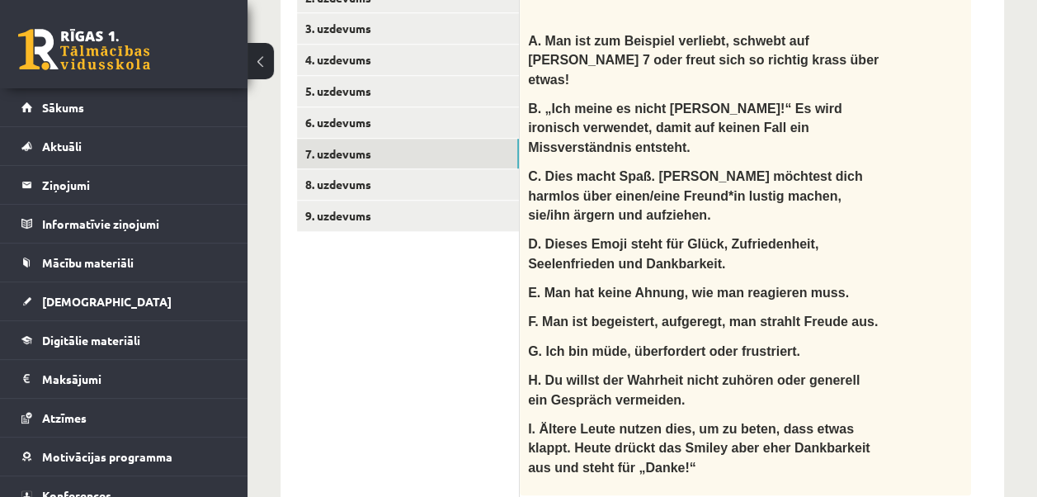
scroll to position [658, 0]
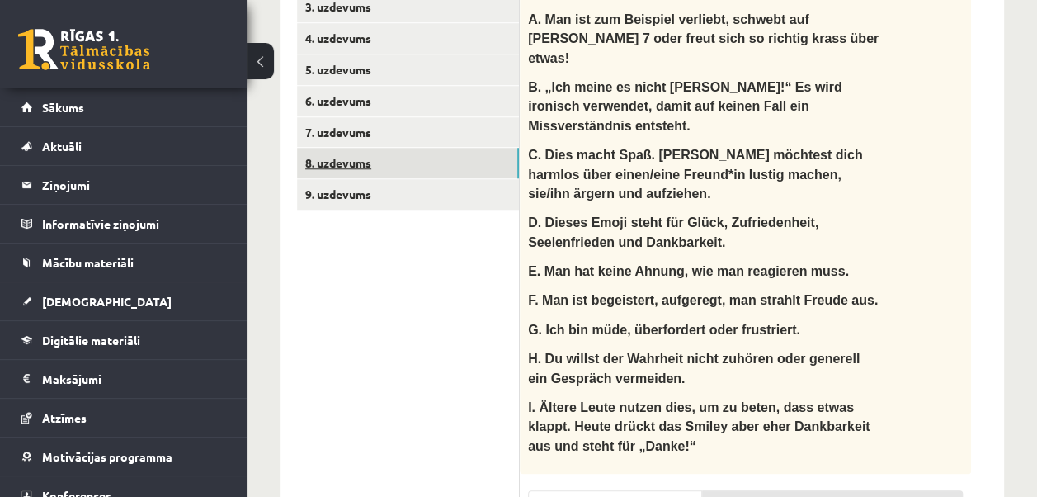
click at [368, 169] on link "8. uzdevums" at bounding box center [408, 163] width 222 height 31
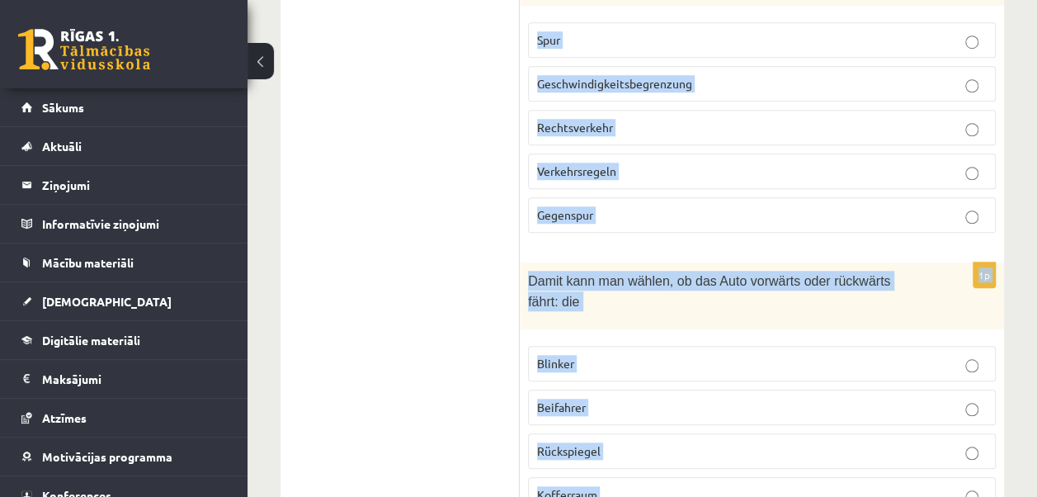
scroll to position [3807, 0]
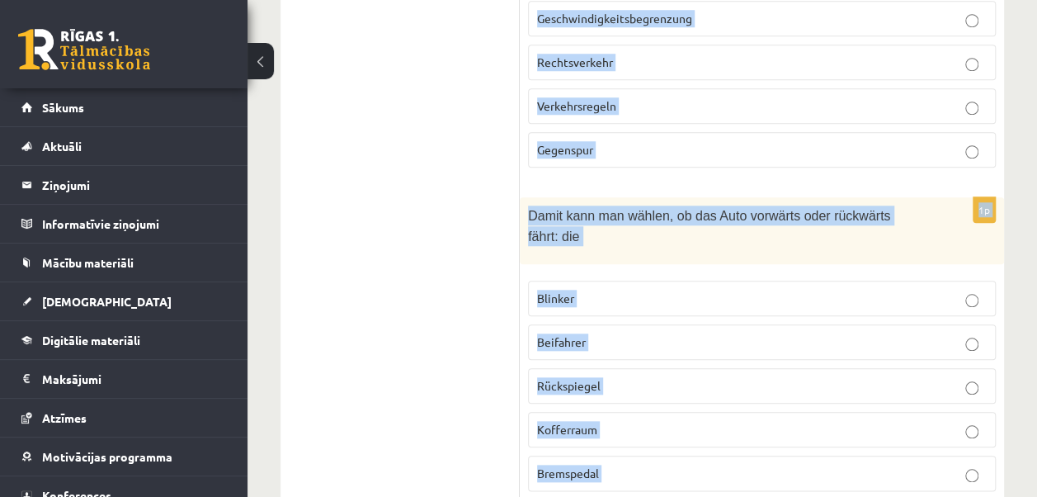
drag, startPoint x: 530, startPoint y: 30, endPoint x: 719, endPoint y: 409, distance: 423.9
copy form "Izvēlies pareizo vārdu! Was ist was? 1p Wer ist Deutschland den Führerschein ma…"
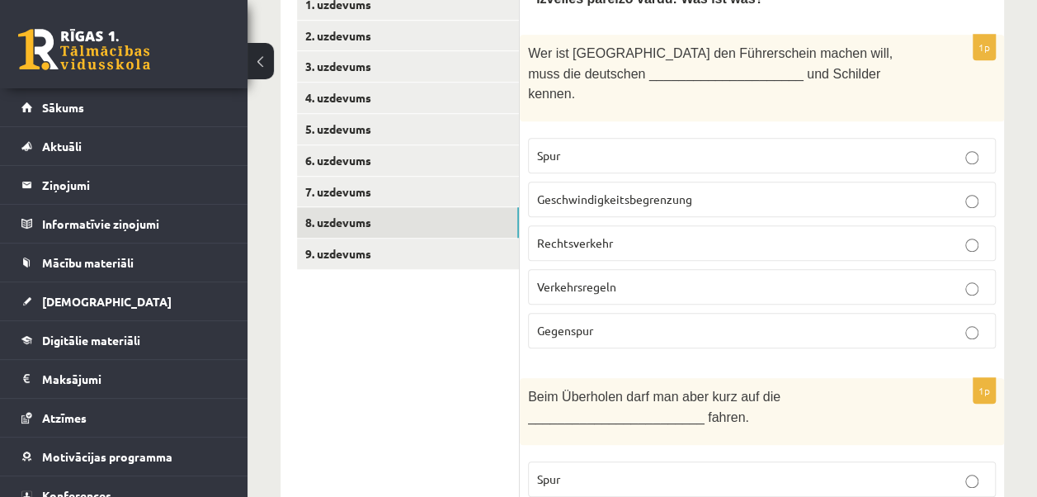
scroll to position [578, 0]
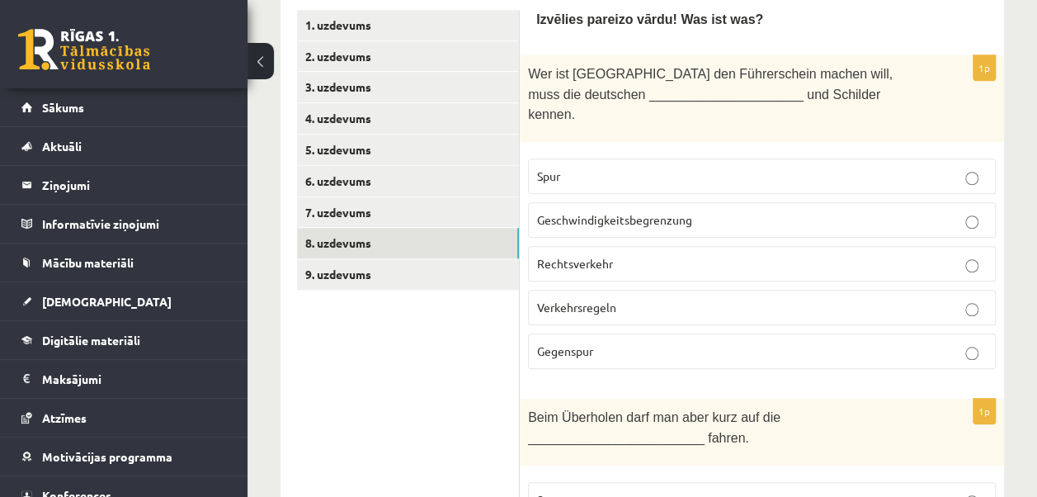
click at [680, 299] on p "Verkehrsregeln" at bounding box center [762, 307] width 450 height 17
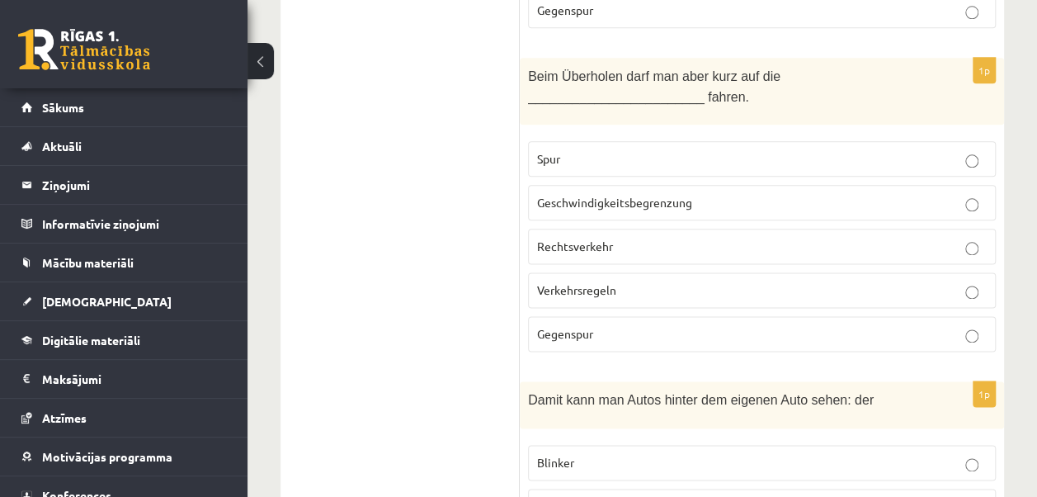
scroll to position [909, 0]
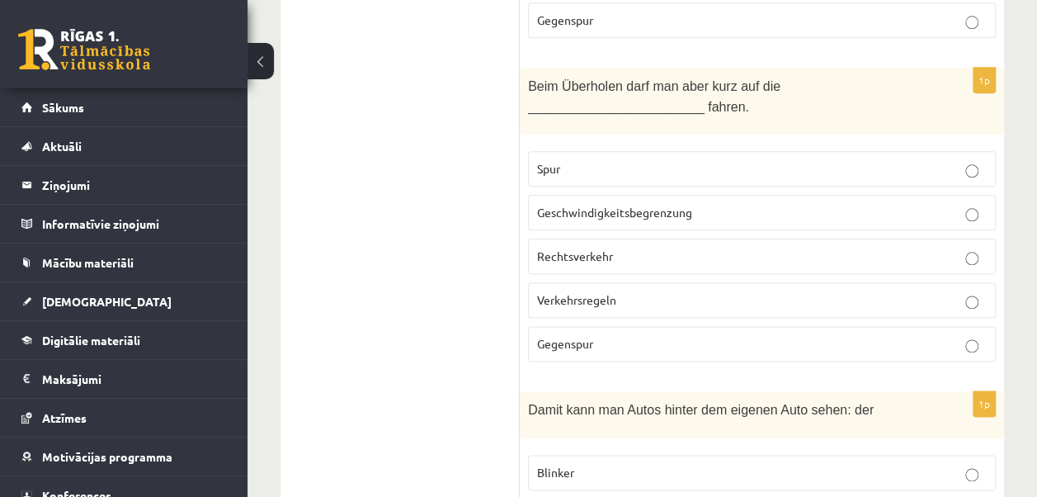
click at [582, 336] on span "Gegenspur" at bounding box center [565, 343] width 56 height 15
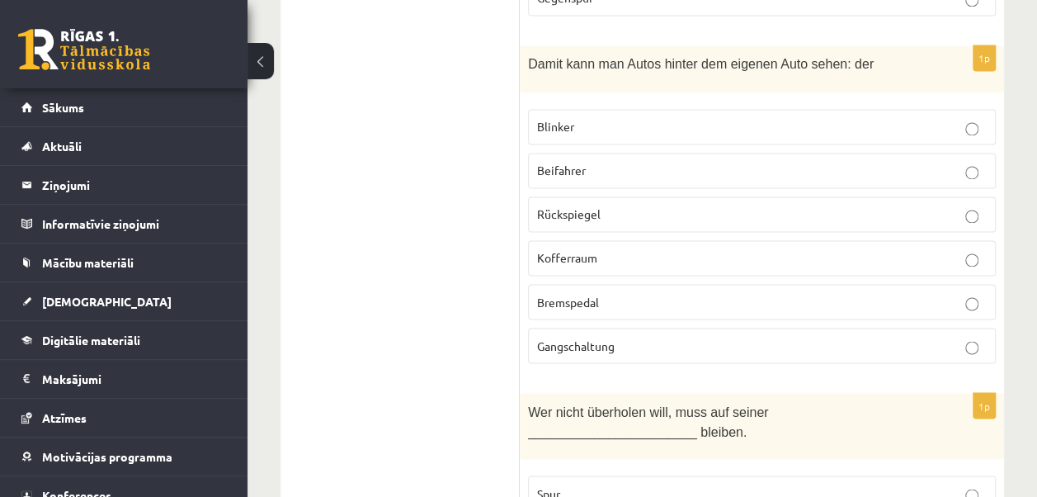
scroll to position [1275, 0]
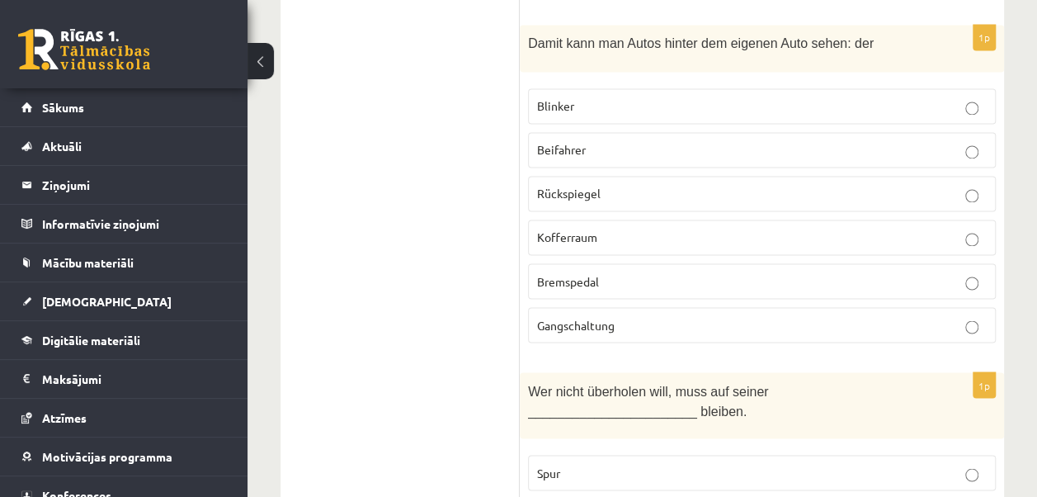
click at [602, 185] on p "Rückspiegel" at bounding box center [762, 193] width 450 height 17
click at [717, 464] on p "Spur" at bounding box center [762, 472] width 450 height 17
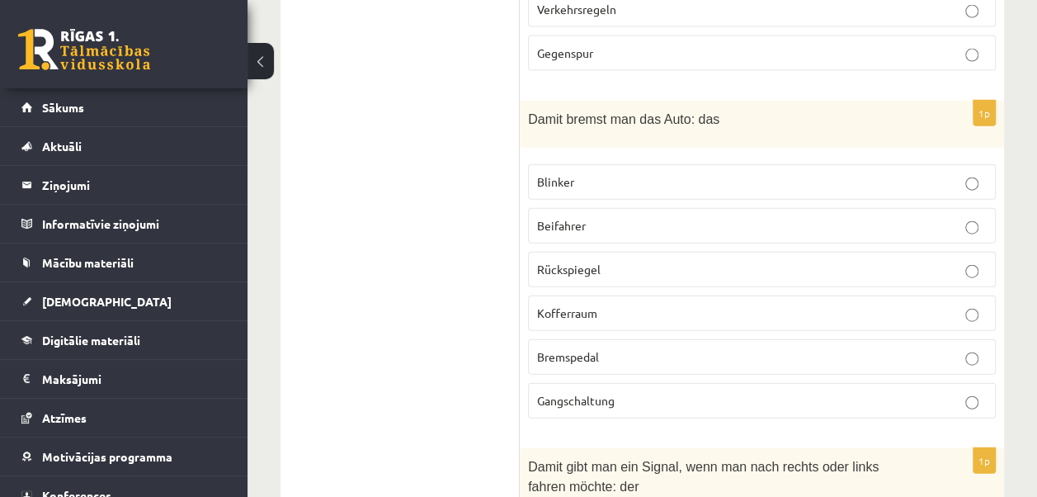
scroll to position [1896, 0]
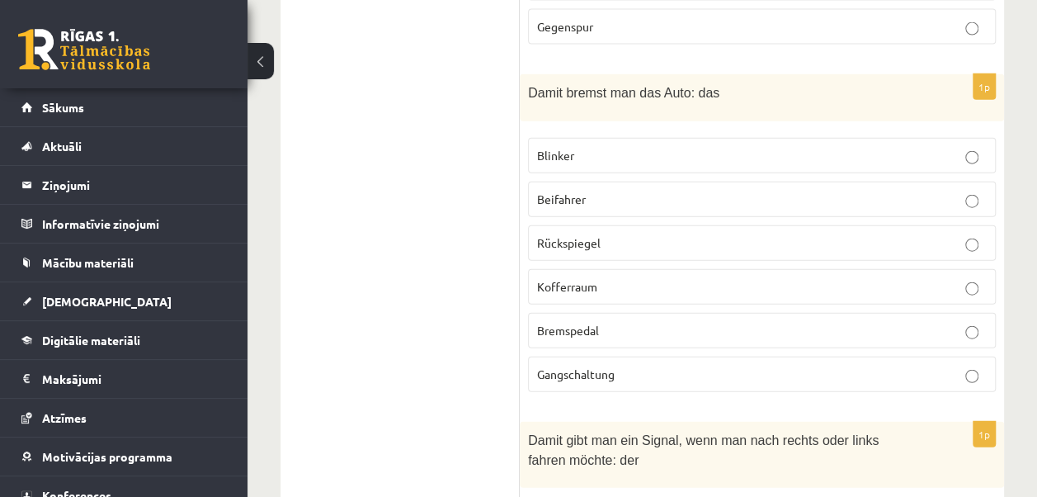
click at [548, 323] on span "Bremspedal" at bounding box center [568, 330] width 62 height 15
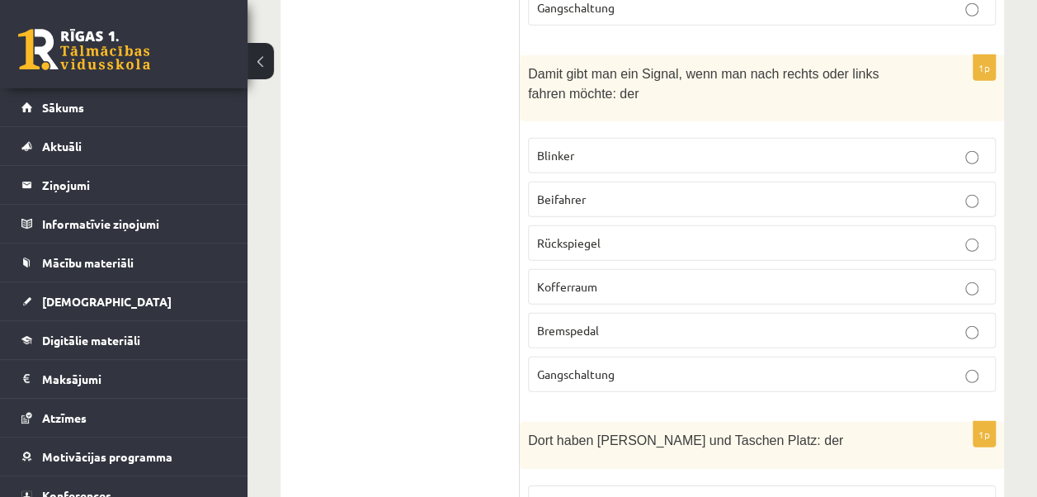
scroll to position [2273, 0]
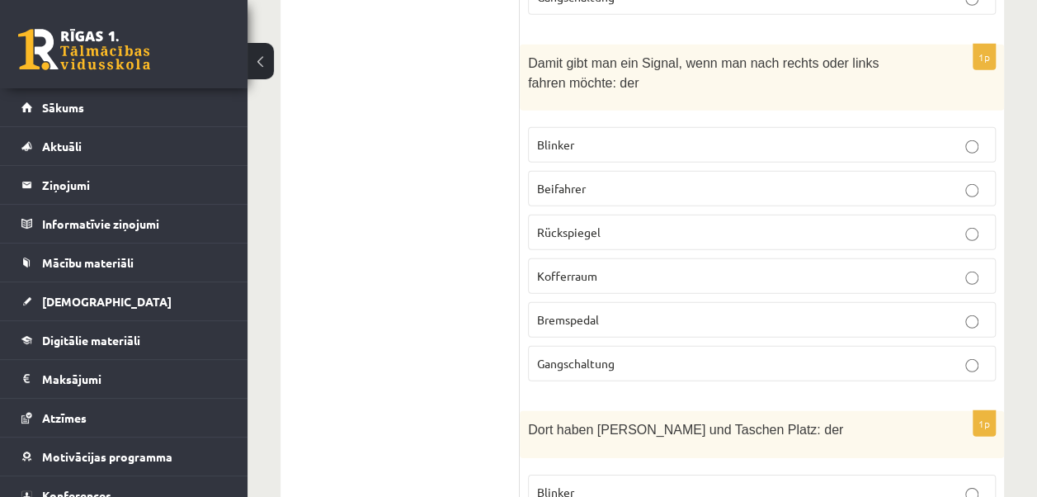
click at [784, 136] on p "Blinker" at bounding box center [762, 144] width 450 height 17
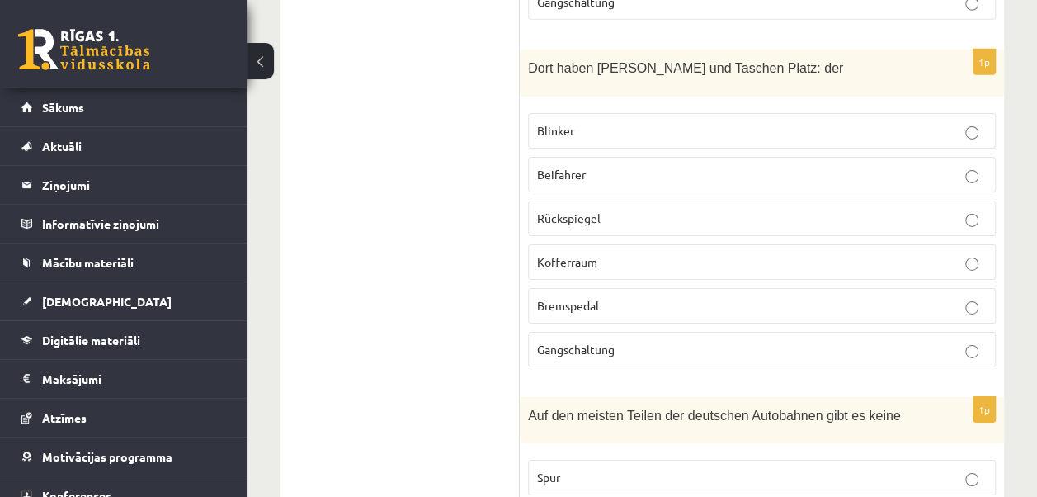
scroll to position [2624, 0]
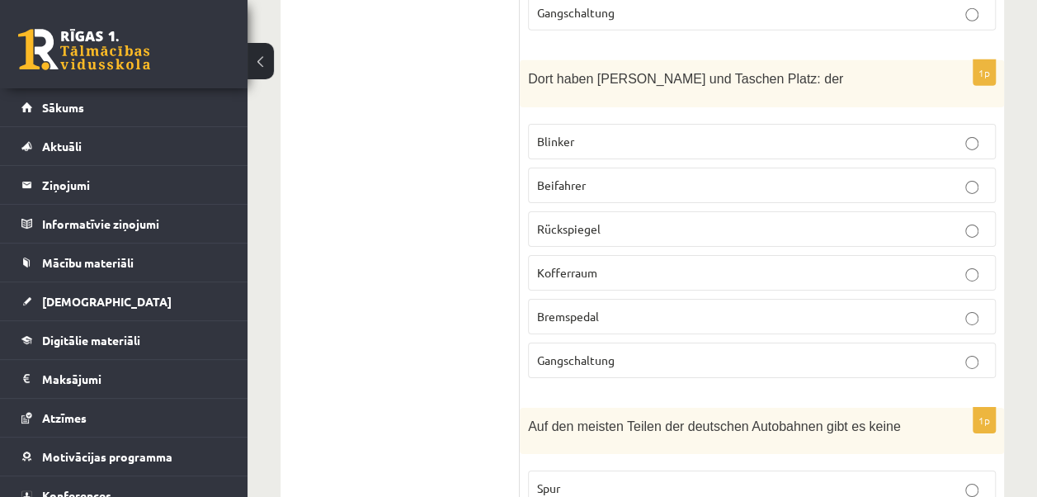
click at [598, 264] on p "Kofferraum" at bounding box center [762, 272] width 450 height 17
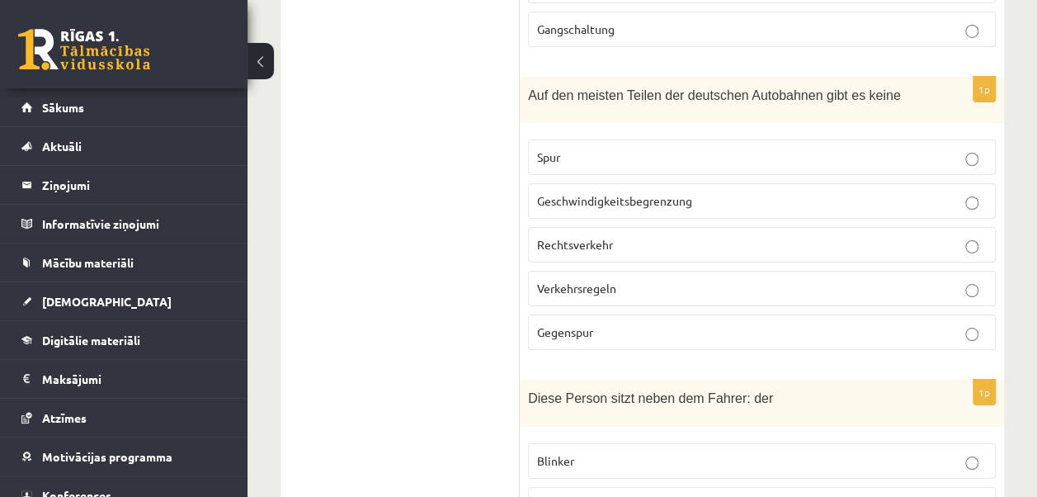
scroll to position [2960, 0]
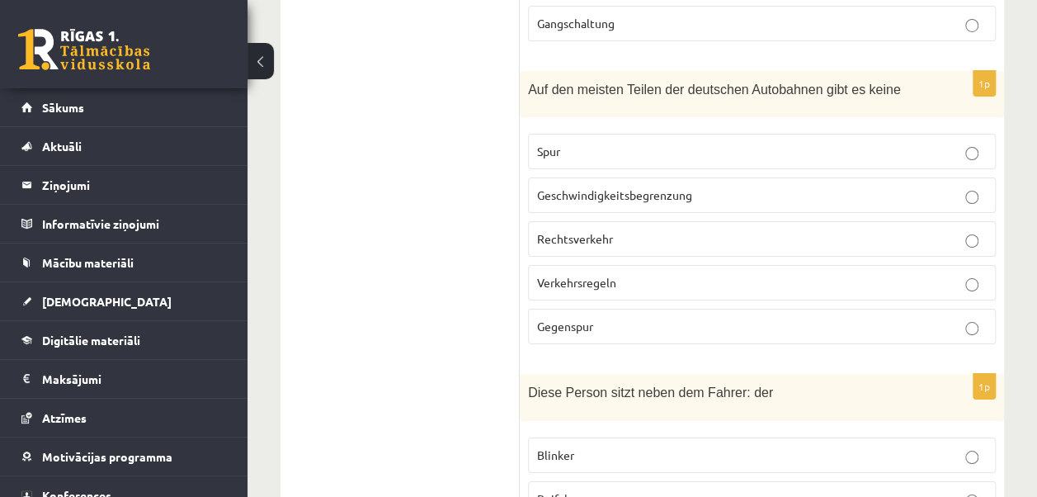
click at [647, 187] on span "Geschwindigkeitsbegrenzung" at bounding box center [614, 194] width 155 height 15
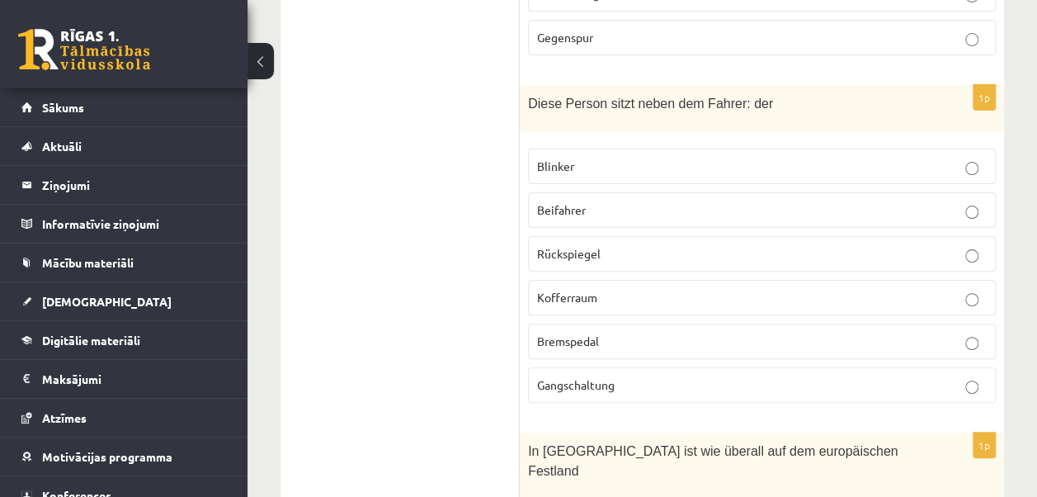
scroll to position [3259, 0]
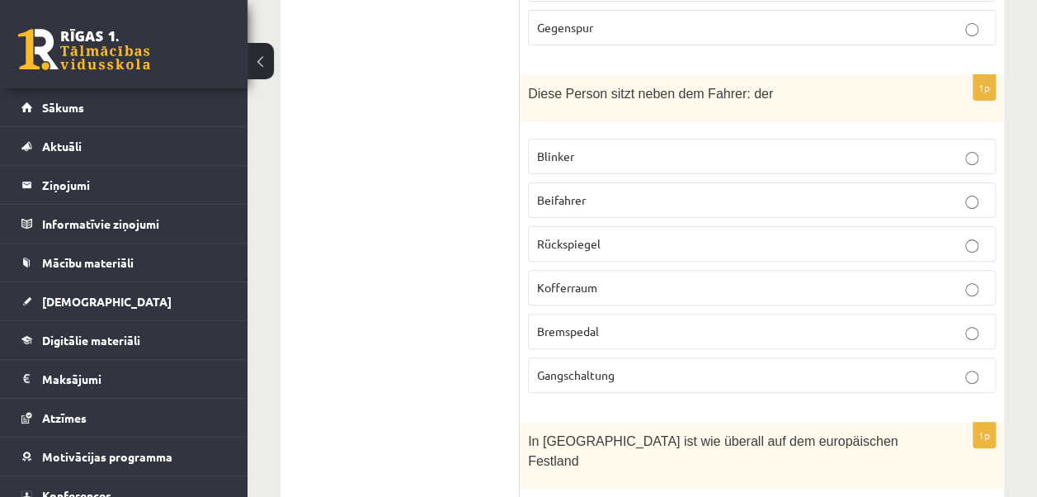
click at [573, 192] on span "Beifahrer" at bounding box center [561, 199] width 49 height 15
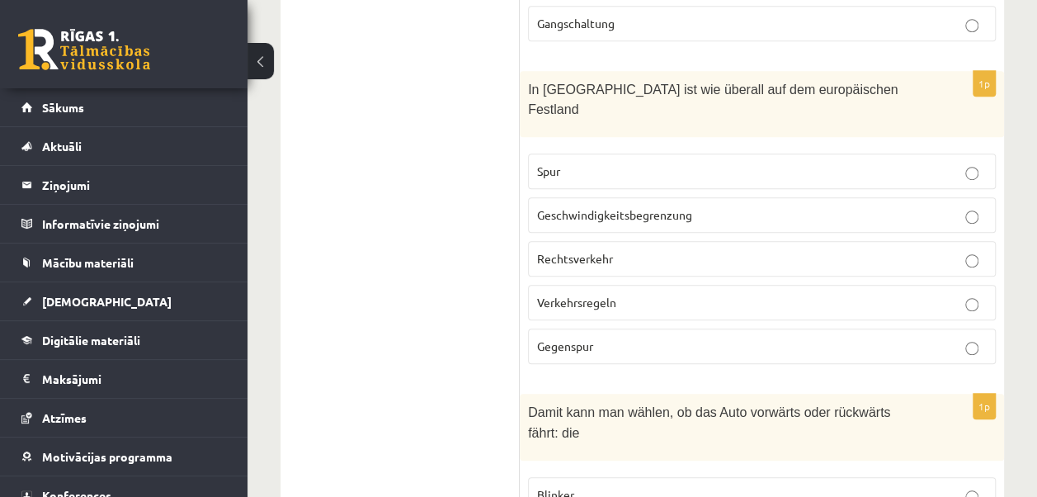
scroll to position [3605, 0]
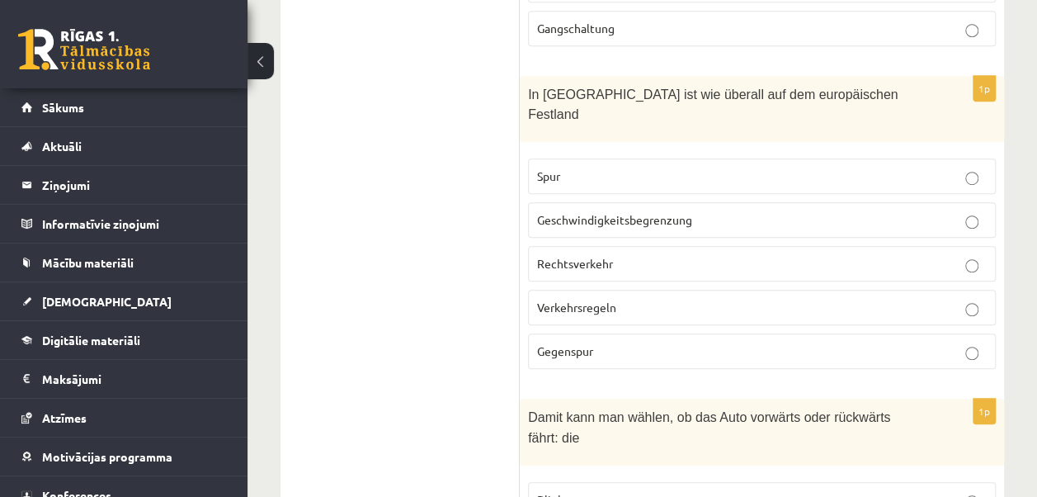
click at [592, 256] on span "Rechtsverkehr" at bounding box center [575, 263] width 76 height 15
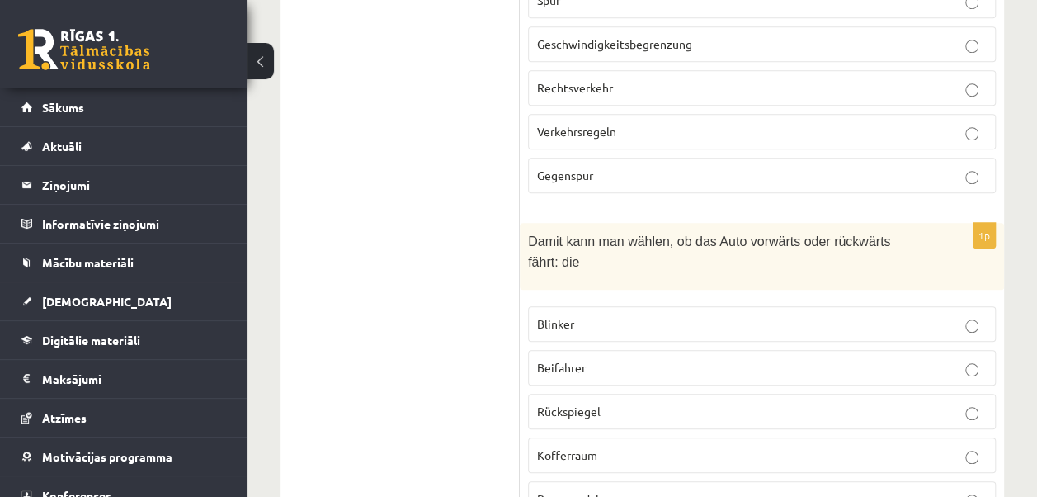
scroll to position [3807, 0]
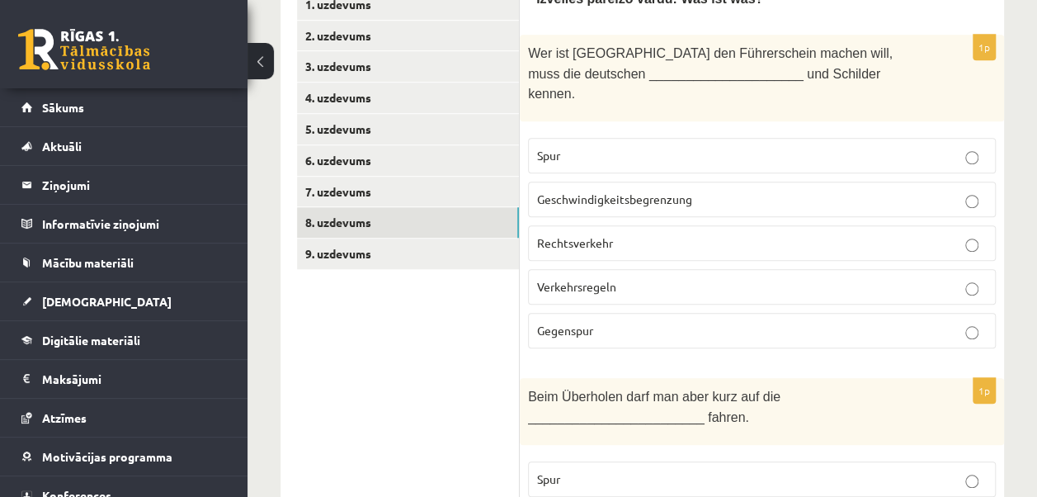
scroll to position [615, 0]
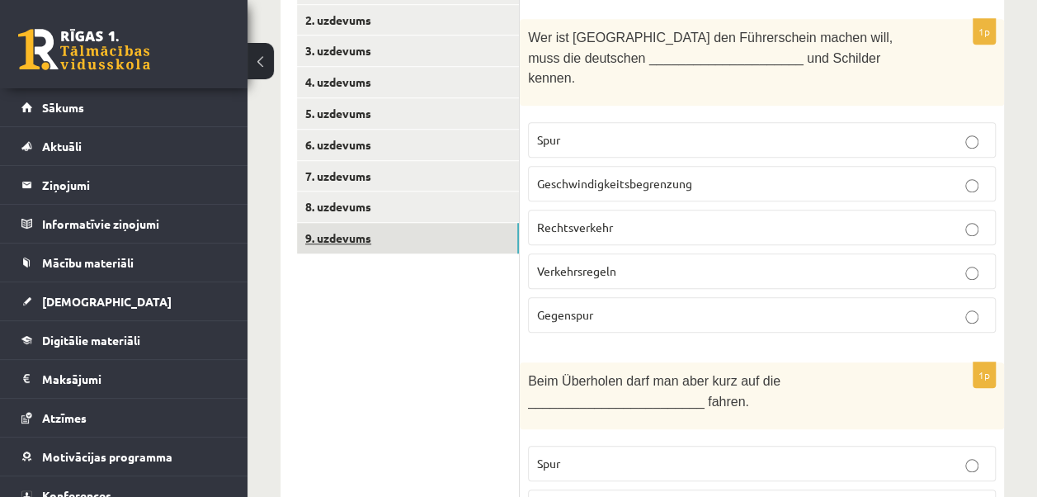
click at [483, 248] on link "9. uzdevums" at bounding box center [408, 238] width 222 height 31
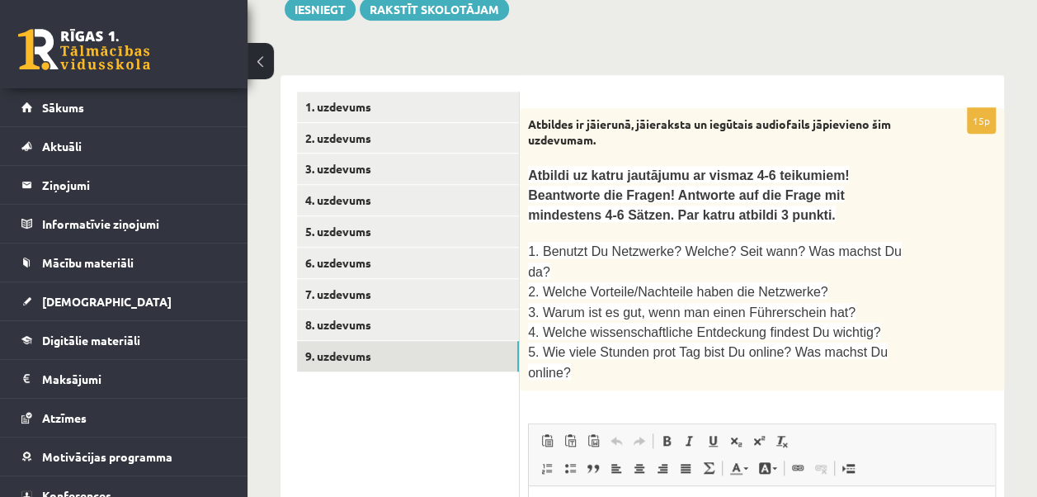
scroll to position [502, 0]
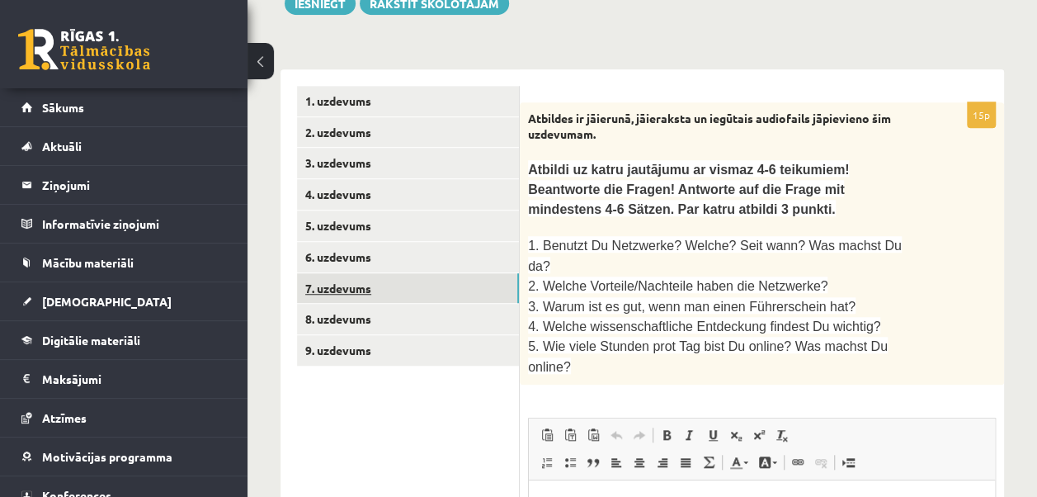
click at [404, 284] on link "7. uzdevums" at bounding box center [408, 288] width 222 height 31
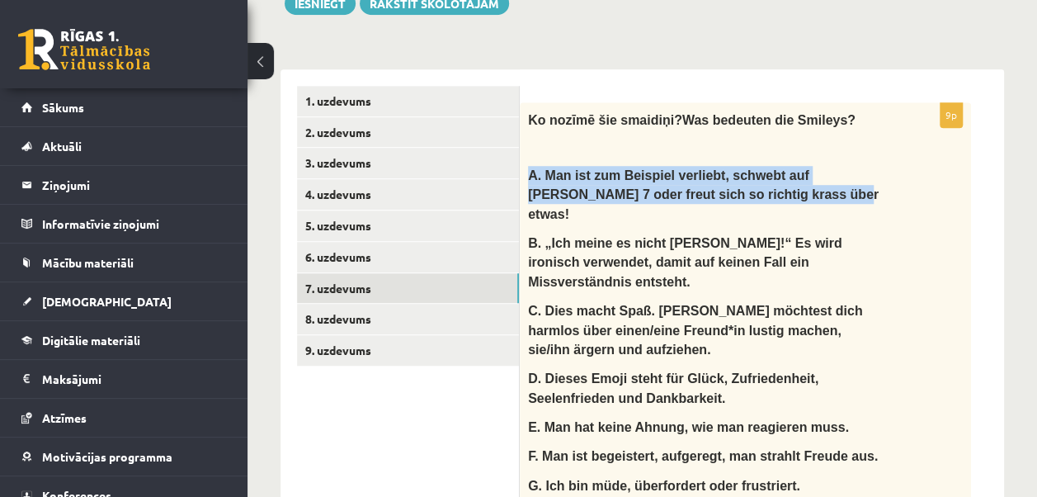
drag, startPoint x: 520, startPoint y: 177, endPoint x: 741, endPoint y: 196, distance: 221.9
click at [741, 196] on div "Ko noz īmē šie smaidiņi? Was bedeuten die Smileys? A. Man ist zum Beispiel verl…" at bounding box center [745, 365] width 451 height 527
copy span "A. Man ist zum Beispiel verliebt, schwebt auf Wolke 7 oder freut sich so richti…"
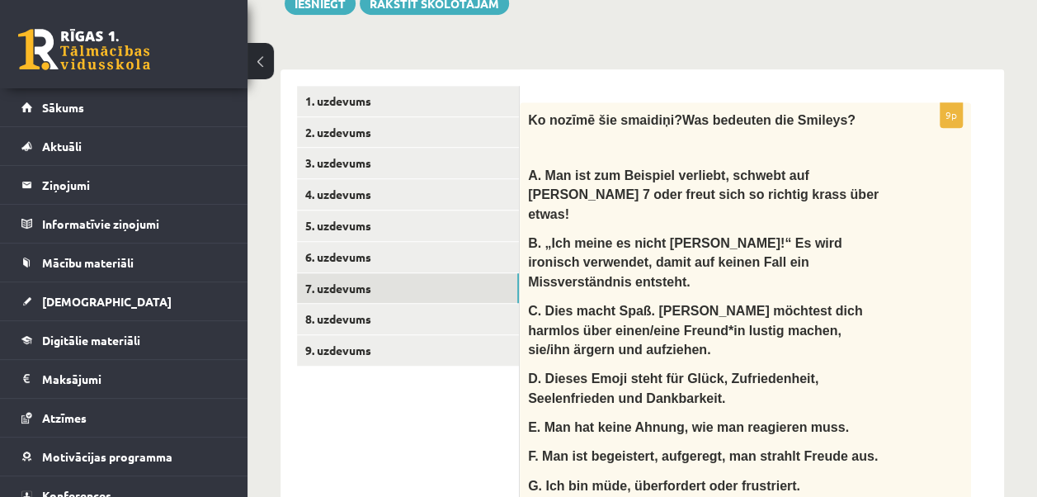
click at [954, 326] on div "Ko noz īmē šie smaidiņi? Was bedeuten die Smileys? A. Man ist zum Beispiel verl…" at bounding box center [745, 365] width 451 height 527
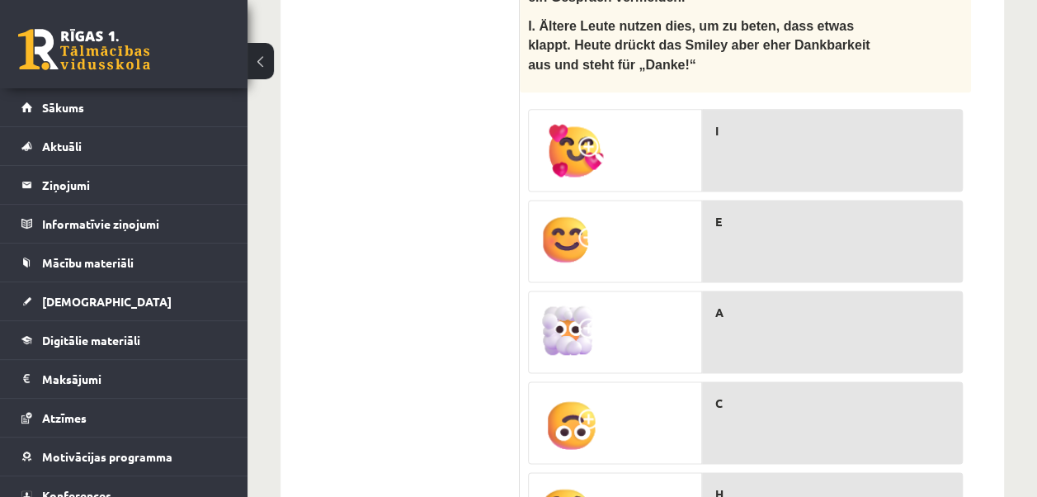
scroll to position [1011, 0]
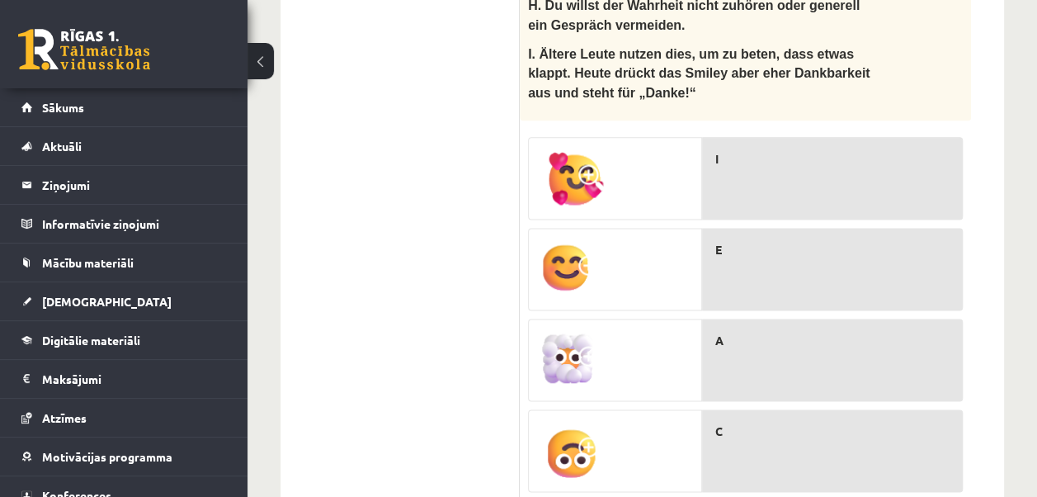
drag, startPoint x: 741, startPoint y: 289, endPoint x: 747, endPoint y: 129, distance: 160.2
drag, startPoint x: 747, startPoint y: 129, endPoint x: 705, endPoint y: 287, distance: 163.9
click at [705, 318] on div "A" at bounding box center [832, 359] width 261 height 83
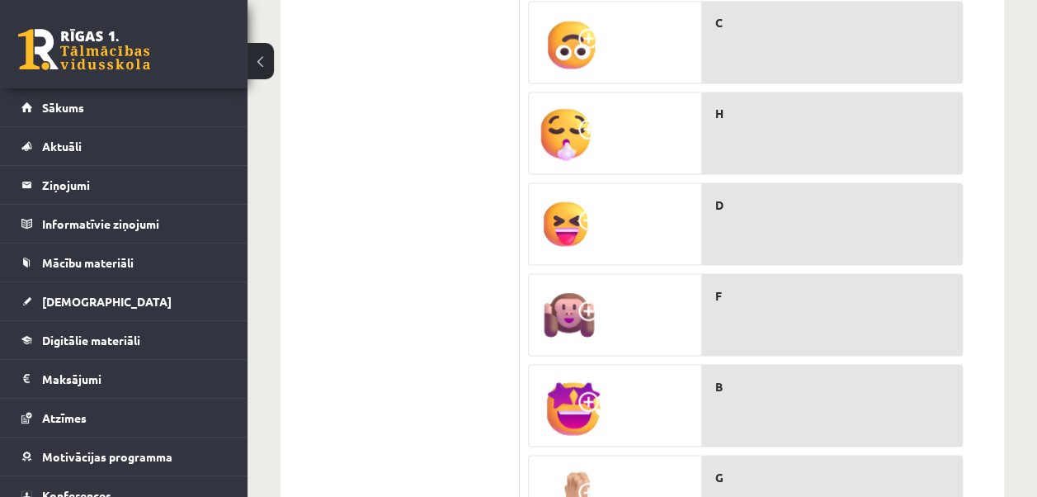
scroll to position [1406, 0]
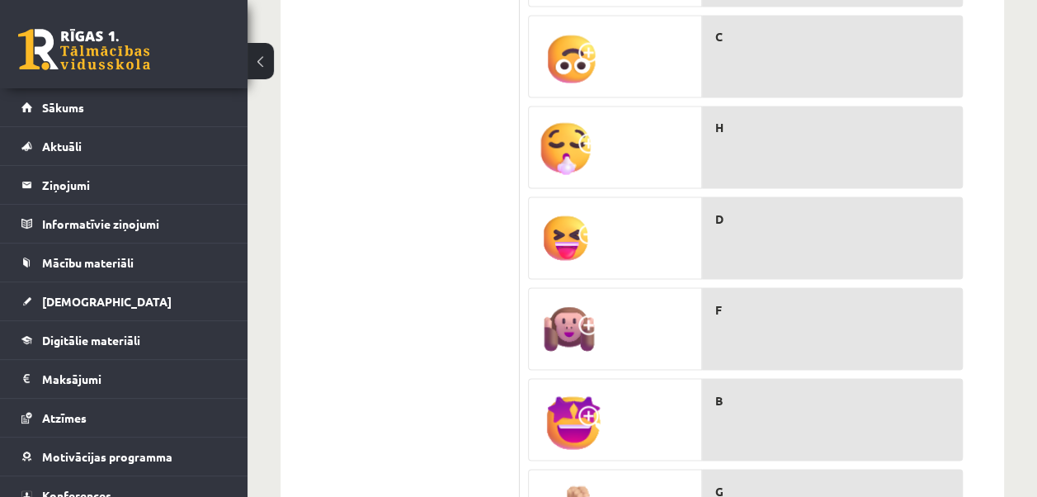
drag, startPoint x: 1010, startPoint y: 392, endPoint x: 1011, endPoint y: 325, distance: 66.8
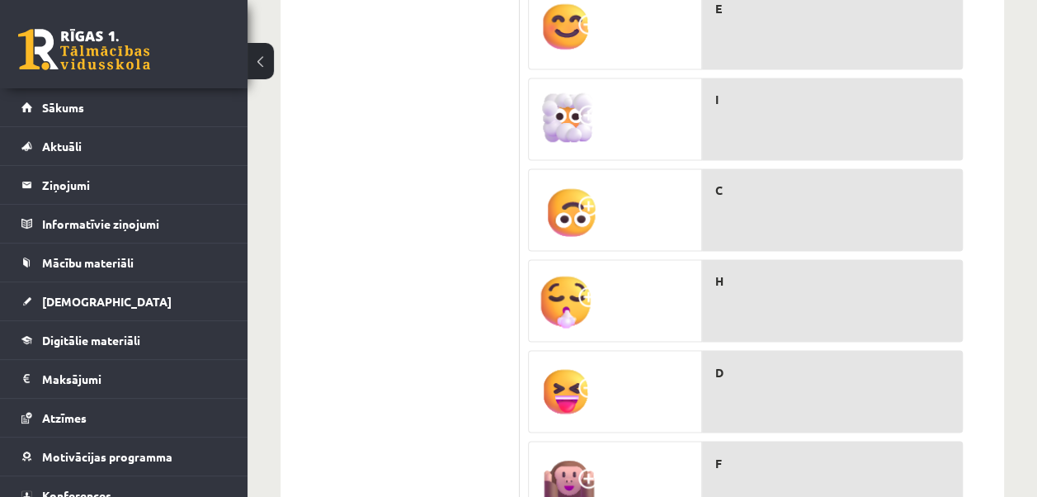
scroll to position [1256, 0]
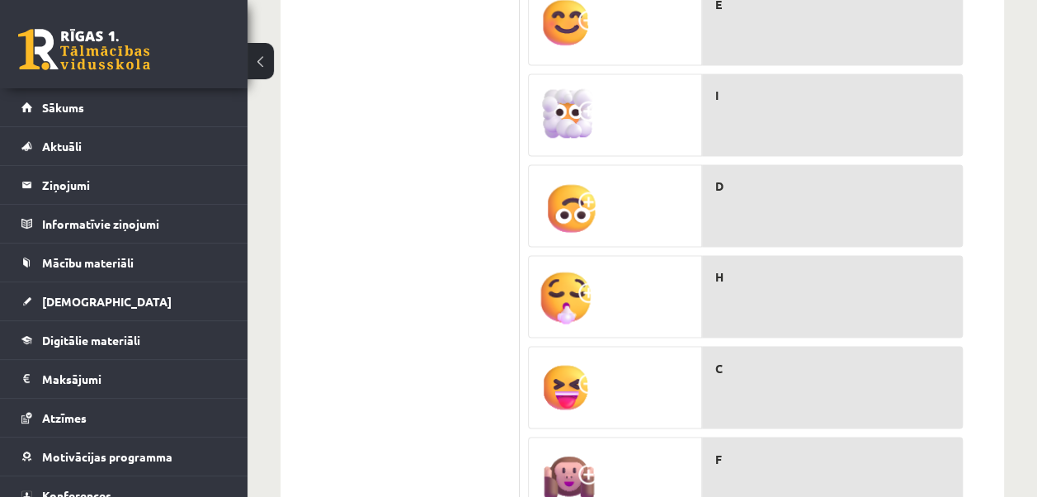
drag, startPoint x: 1035, startPoint y: 337, endPoint x: 1035, endPoint y: 306, distance: 30.5
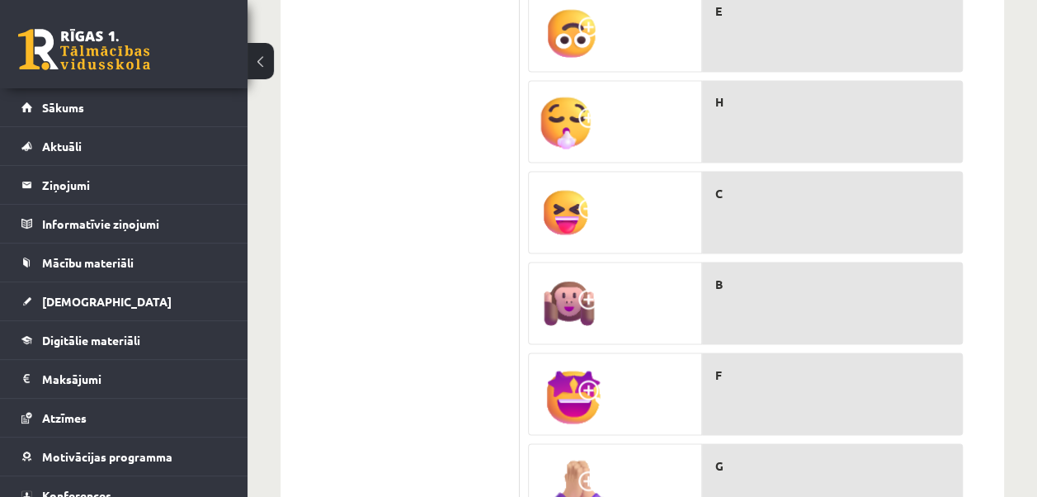
scroll to position [1417, 0]
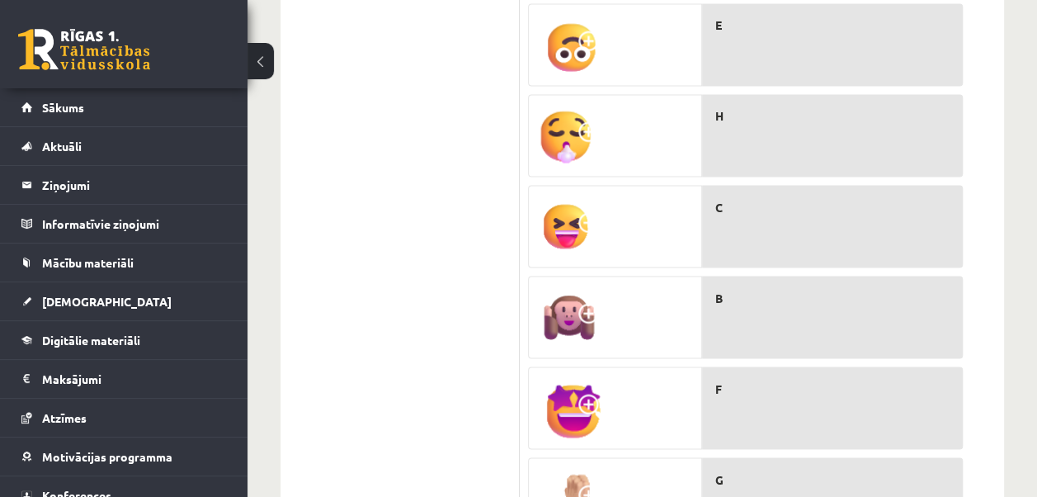
drag, startPoint x: 797, startPoint y: 428, endPoint x: 778, endPoint y: 267, distance: 162.0
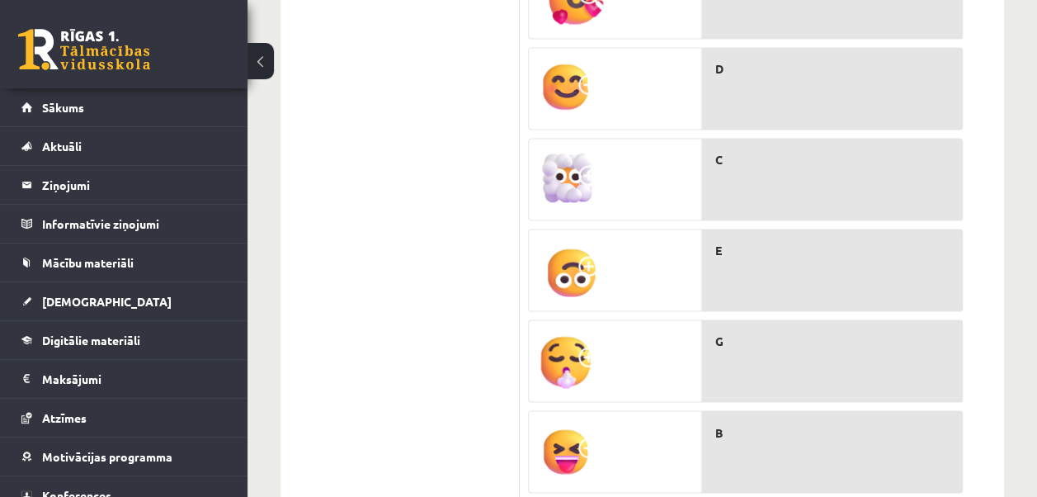
scroll to position [1214, 0]
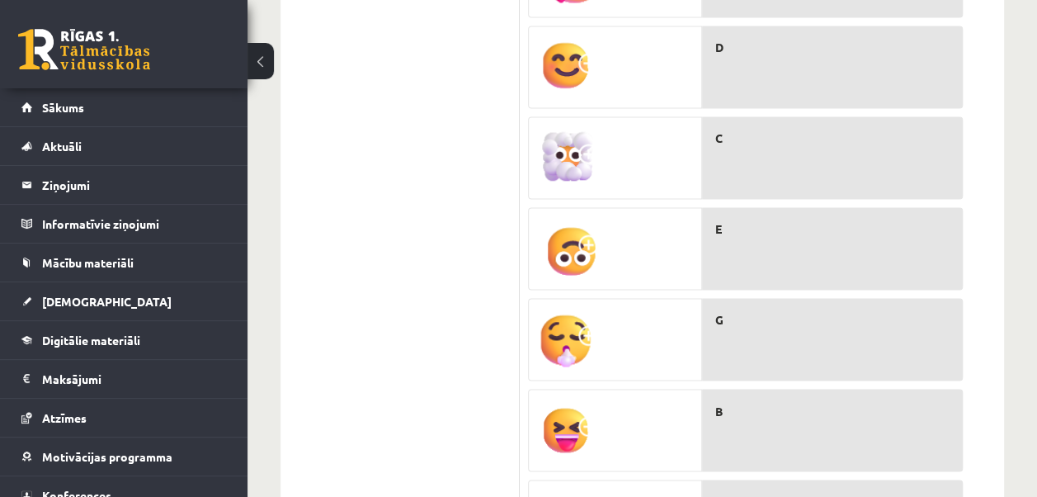
drag, startPoint x: 812, startPoint y: 351, endPoint x: 804, endPoint y: 104, distance: 247.6
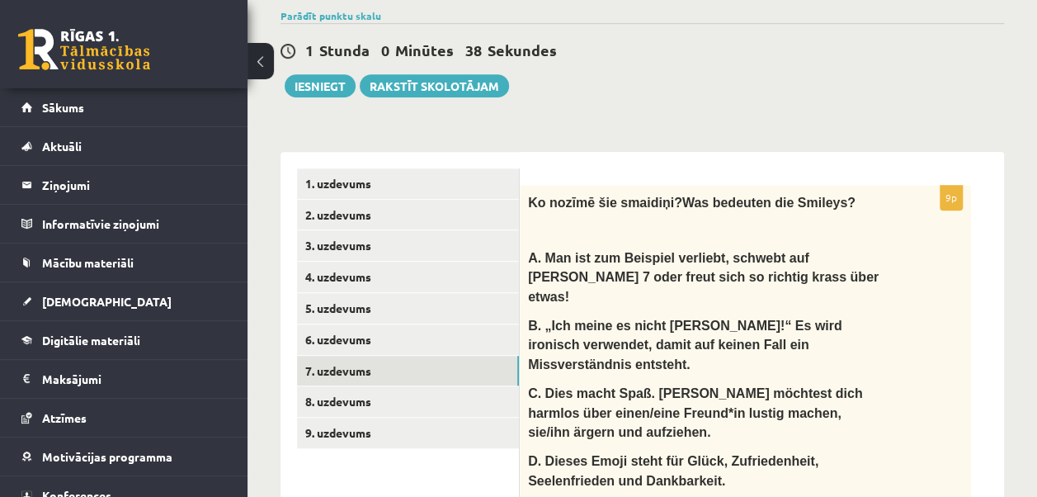
scroll to position [422, 0]
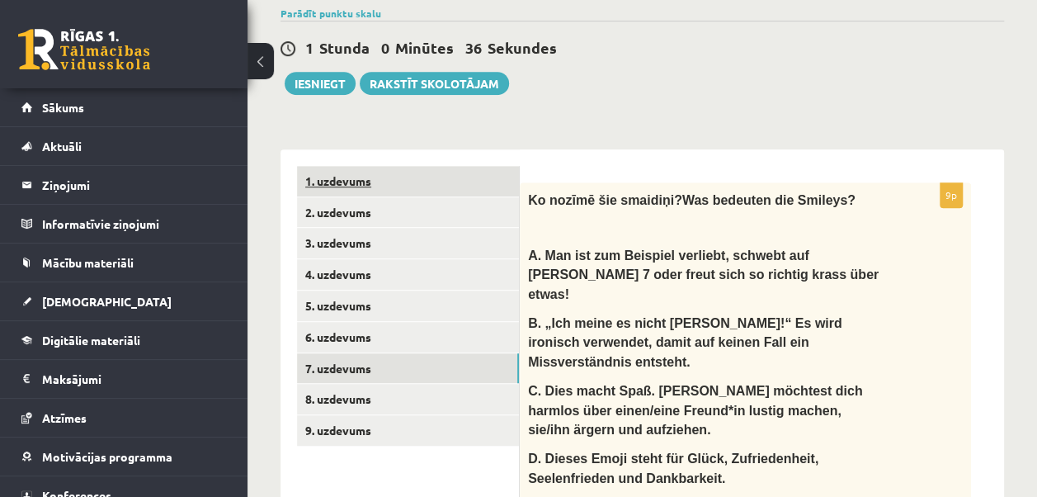
click at [383, 180] on link "1. uzdevums" at bounding box center [408, 181] width 222 height 31
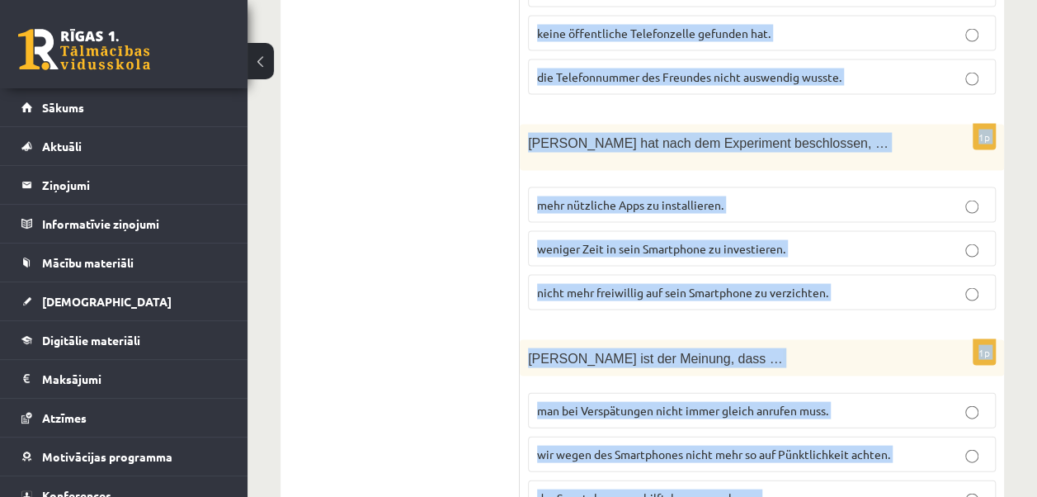
scroll to position [1836, 0]
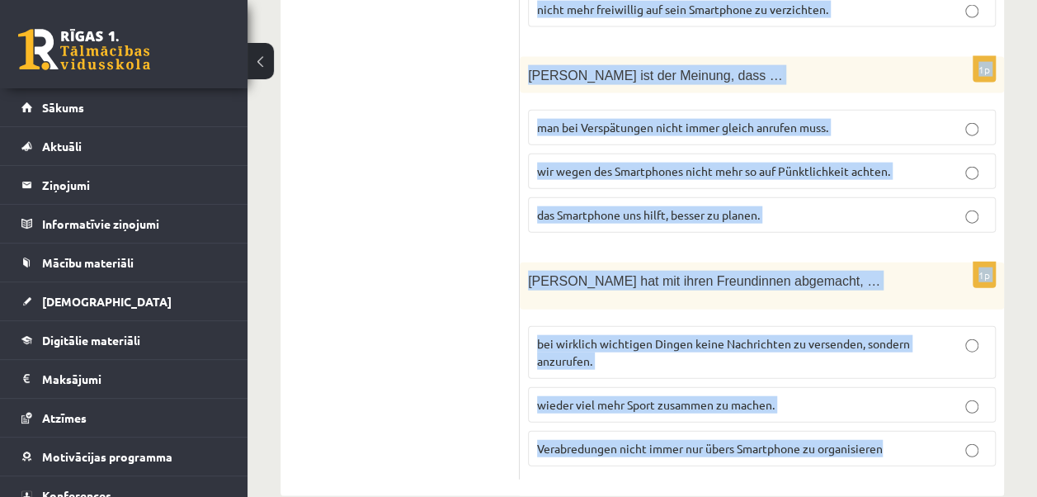
drag, startPoint x: 526, startPoint y: 64, endPoint x: 936, endPoint y: 401, distance: 530.4
copy form "Klausies un izvēlies pareizo variantu! Hör den Text und wähle die passende Antw…"
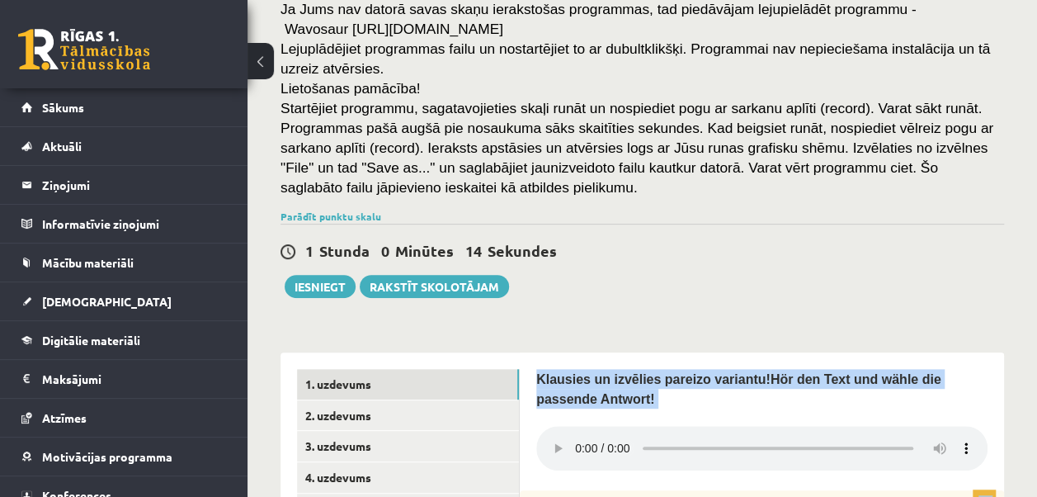
scroll to position [230, 0]
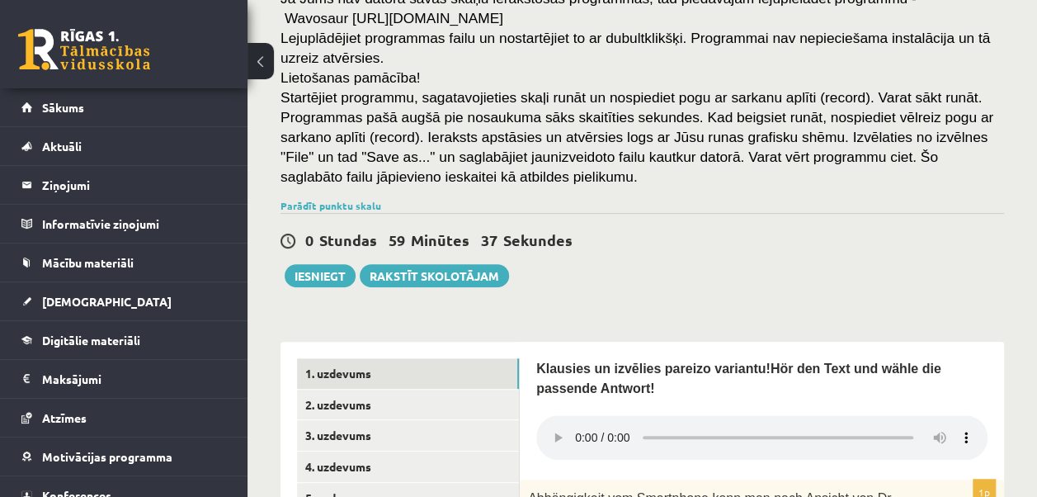
click at [691, 257] on div "0 Stundas 59 Minūtes 37 Sekundes Ieskaite saglabāta! Iesniegt Rakstīt skolotājam" at bounding box center [643, 250] width 724 height 74
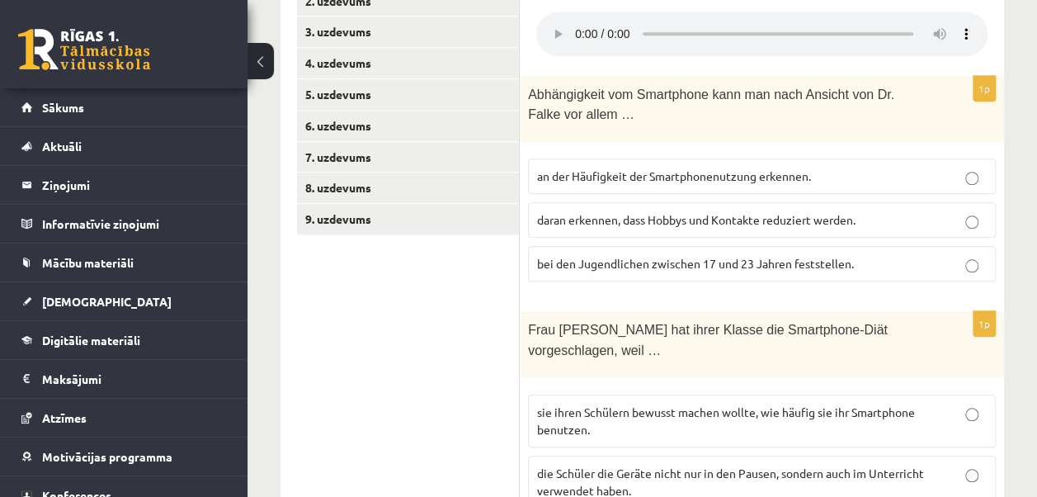
scroll to position [614, 0]
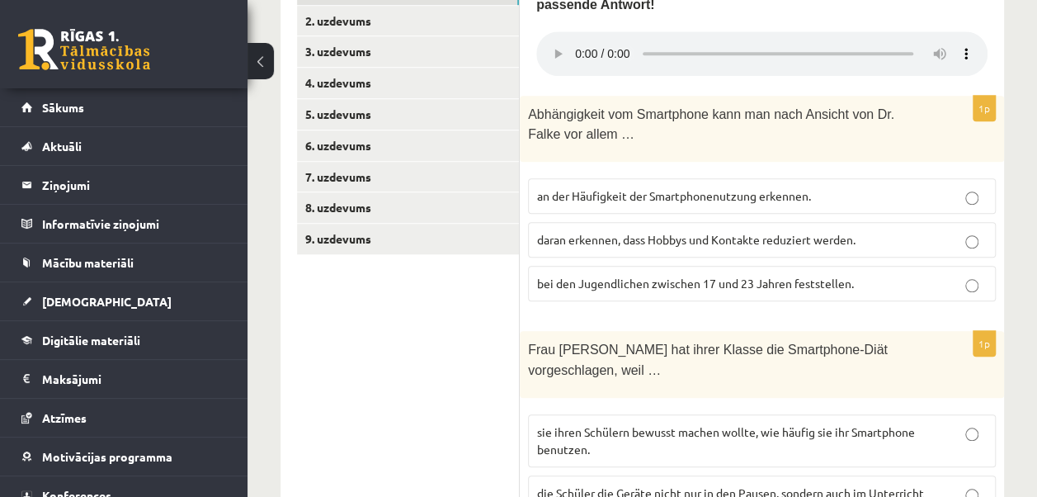
click at [762, 222] on label "daran erkennen, dass Hobbys und Kontakte reduziert werden." at bounding box center [762, 239] width 468 height 35
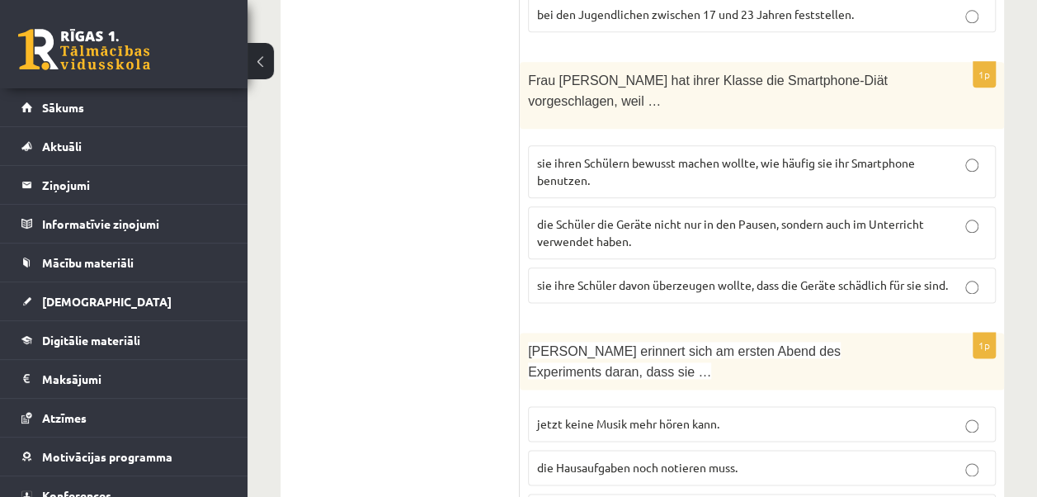
scroll to position [899, 0]
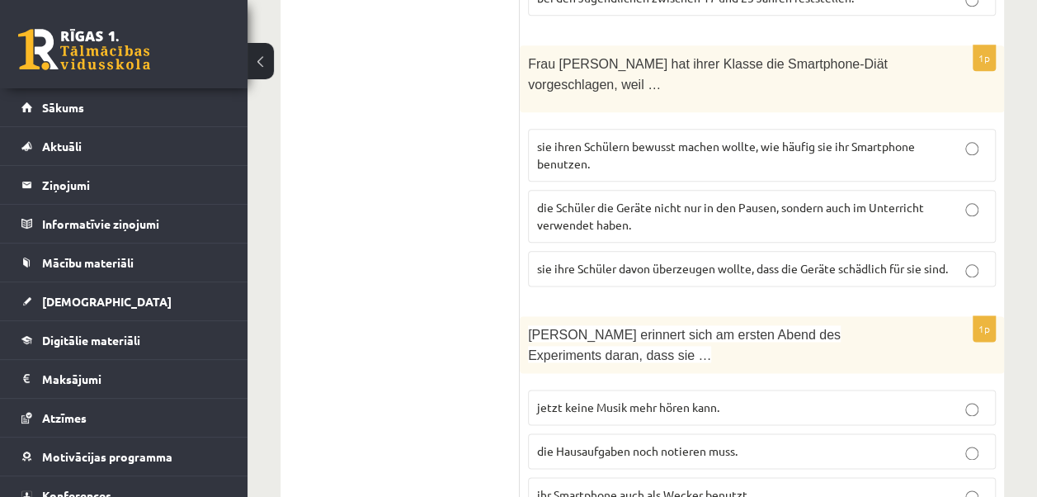
click at [617, 140] on p "sie ihren Schülern bewusst machen wollte, wie häufig sie ihr Smartphone benutze…" at bounding box center [762, 155] width 450 height 35
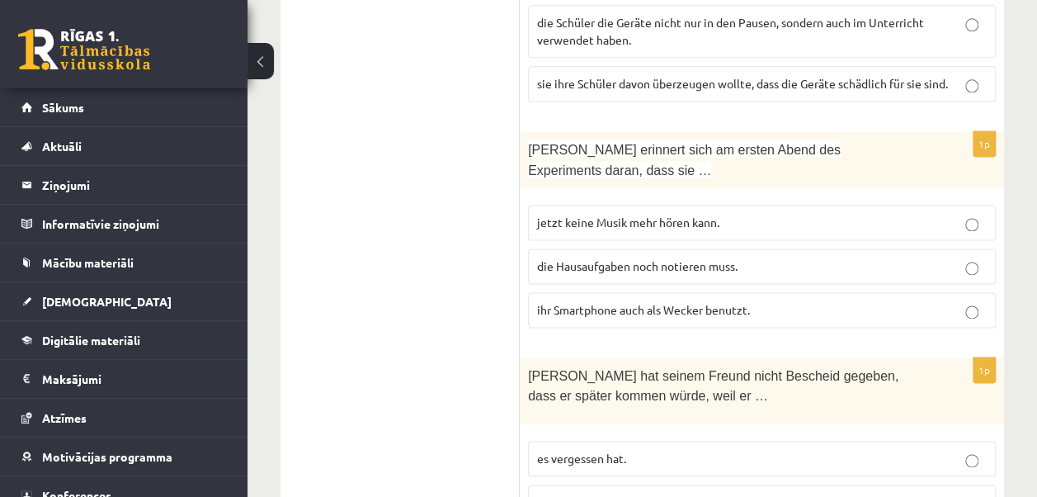
scroll to position [1101, 0]
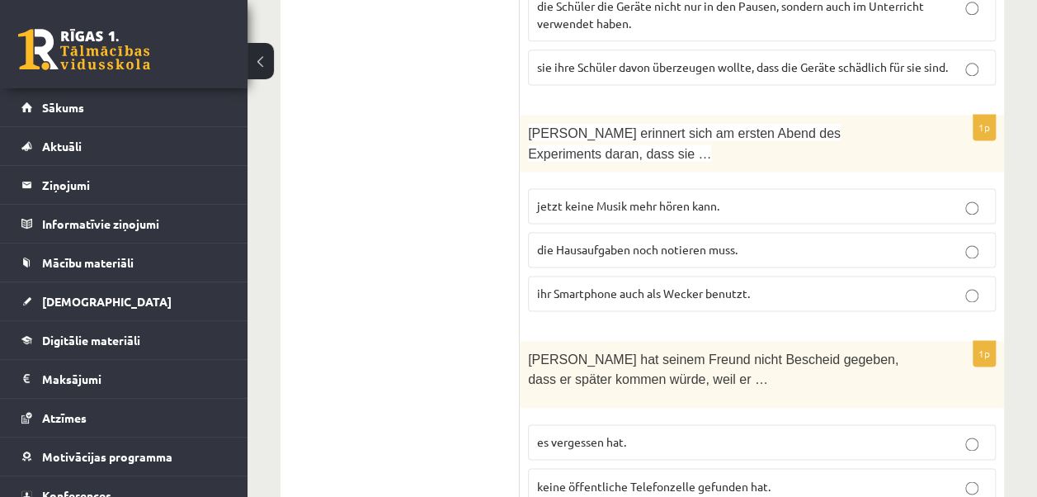
click at [769, 285] on p "ihr Smartphone auch als Wecker benutzt." at bounding box center [762, 293] width 450 height 17
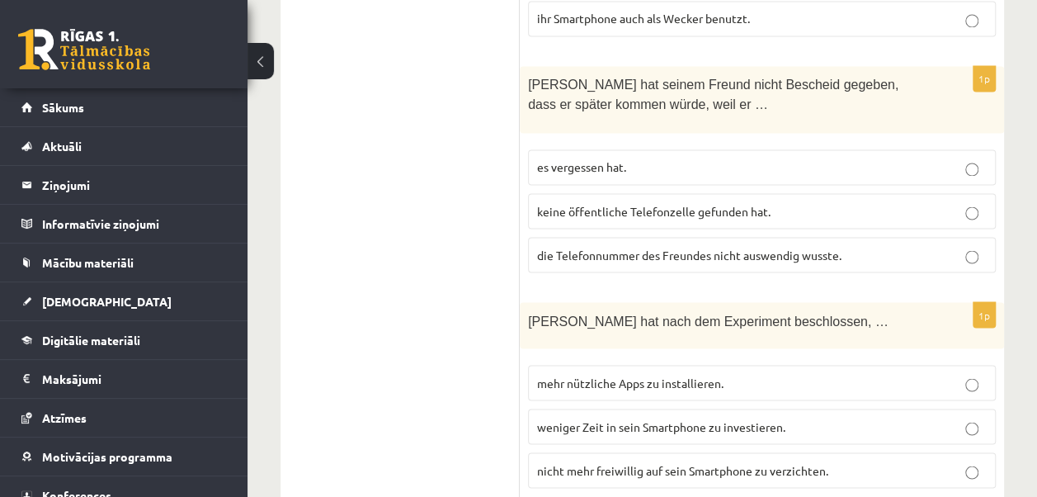
scroll to position [1392, 0]
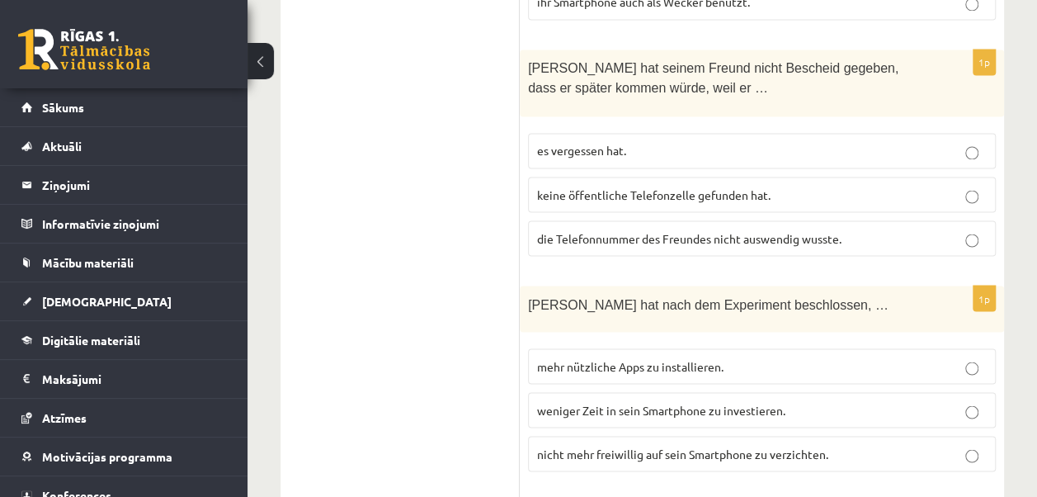
click at [739, 230] on span "die Telefonnummer des Freundes nicht auswendig wusste." at bounding box center [689, 237] width 304 height 15
click at [593, 401] on p "weniger Zeit in sein Smartphone zu investieren." at bounding box center [762, 409] width 450 height 17
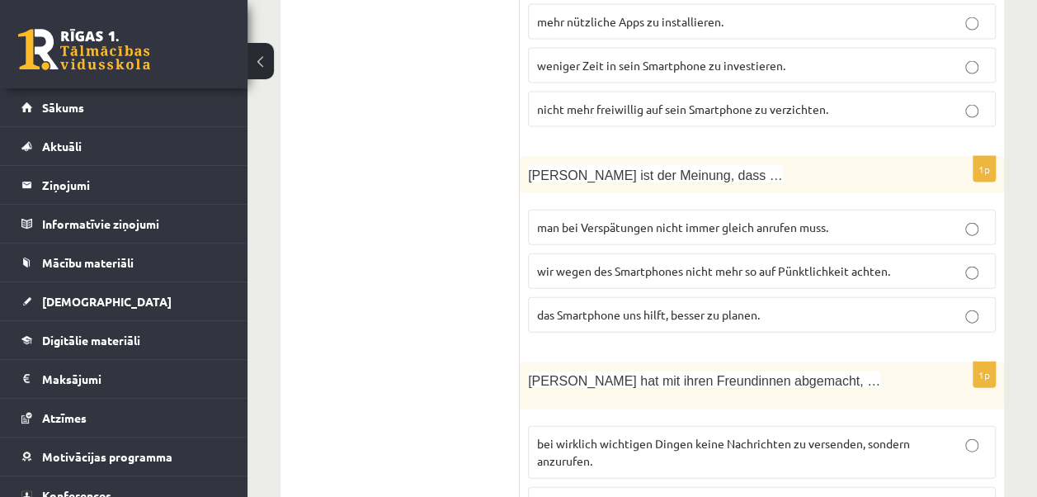
scroll to position [1733, 0]
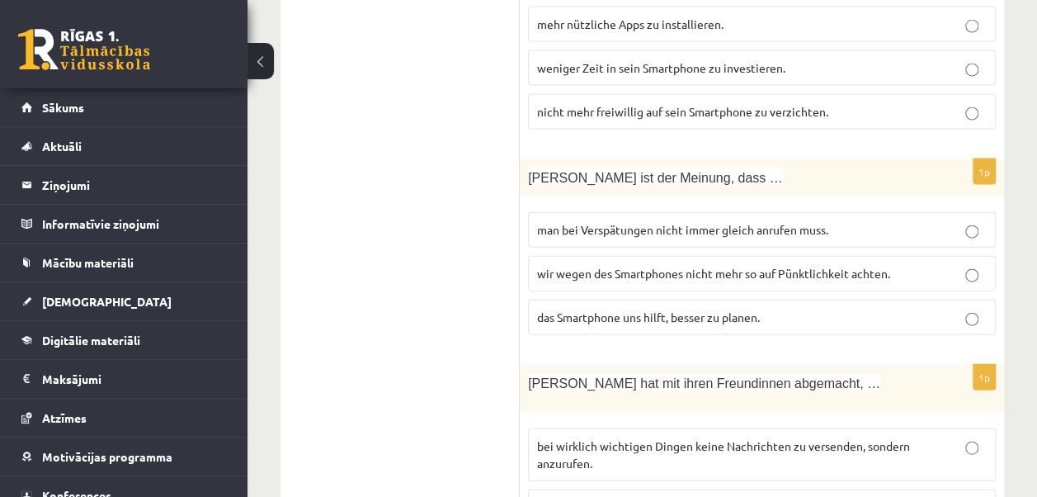
click at [767, 222] on span "man bei Verspätungen nicht immer gleich anrufen muss." at bounding box center [682, 229] width 291 height 15
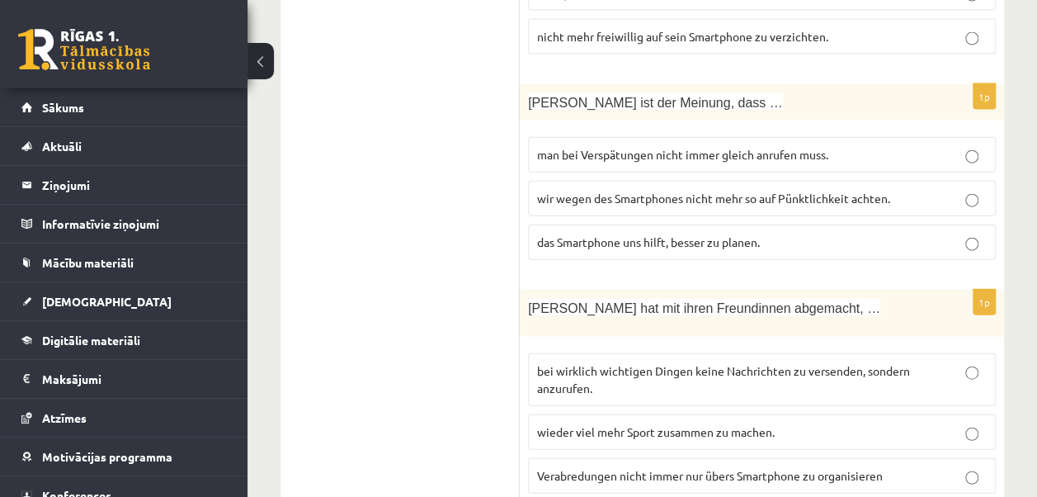
scroll to position [1836, 0]
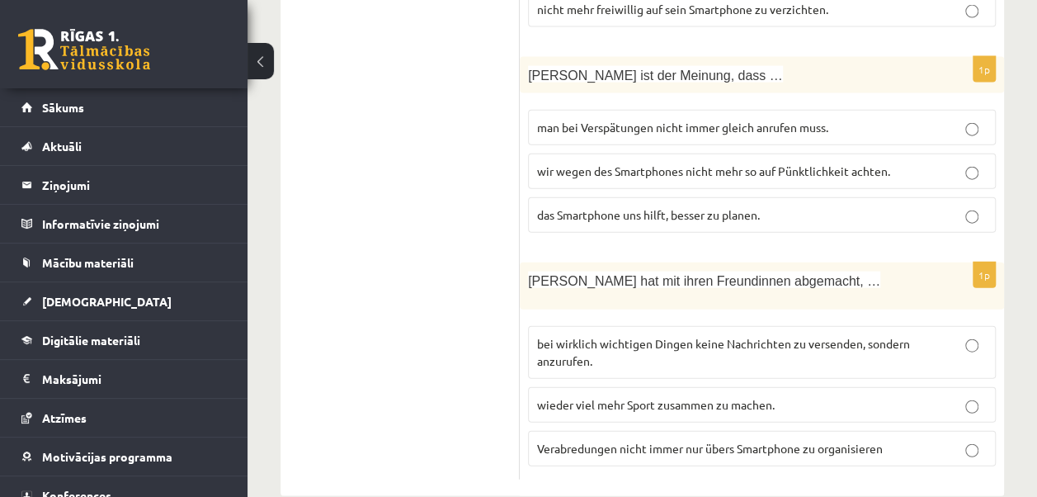
click at [627, 441] on span "Verabredungen nicht immer nur übers Smartphone zu organisieren" at bounding box center [710, 448] width 346 height 15
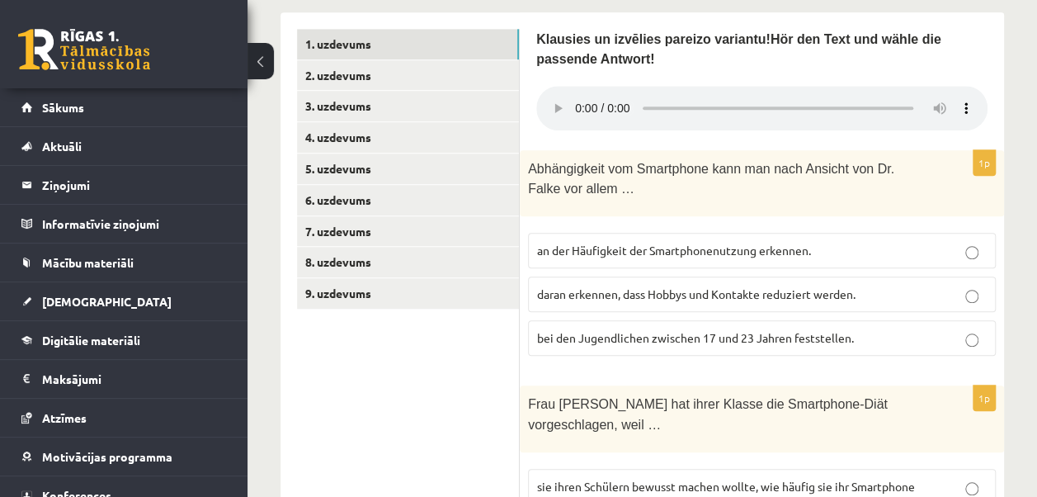
scroll to position [565, 0]
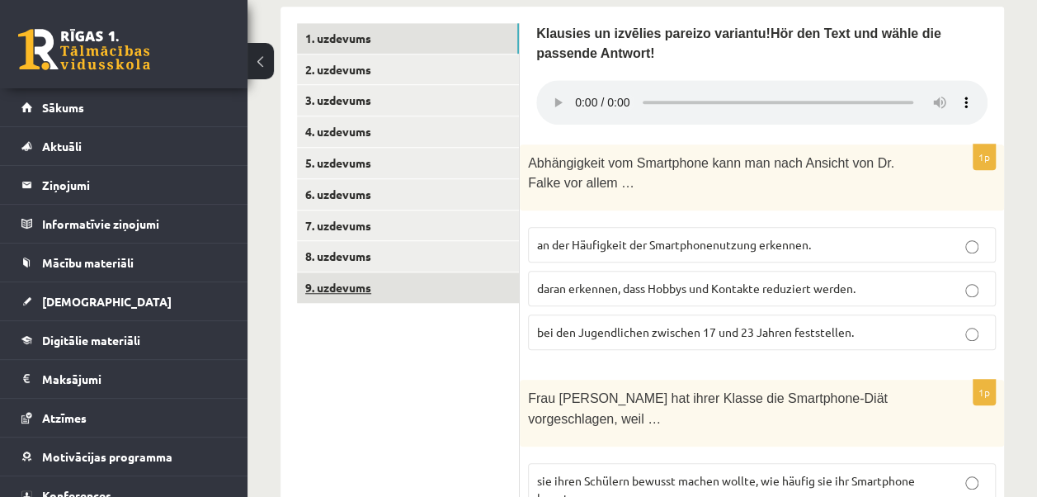
click at [479, 295] on link "9. uzdevums" at bounding box center [408, 287] width 222 height 31
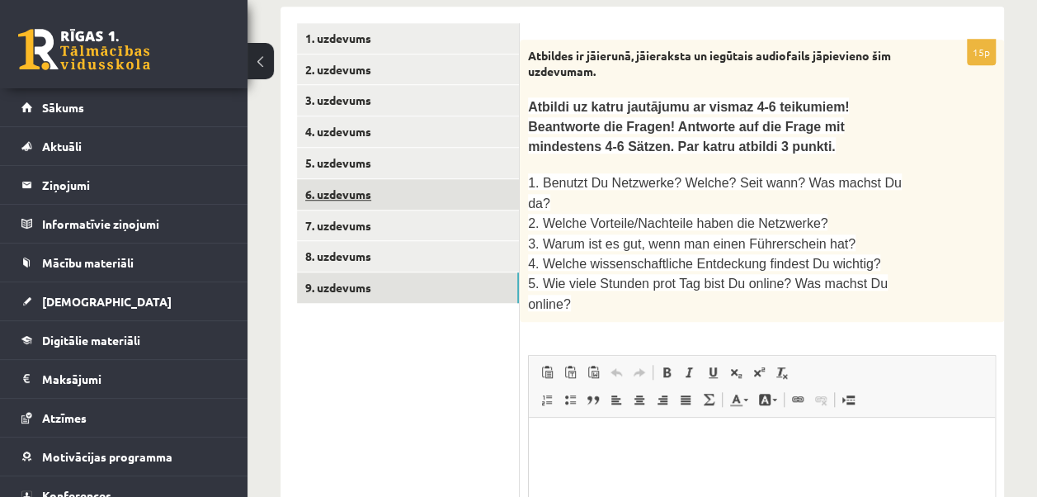
scroll to position [0, 0]
click at [455, 18] on div "1. uzdevums 2. uzdevums 3. uzdevums 4. uzdevums 5. uzdevums 6. uzdevums 7. uzde…" at bounding box center [400, 361] width 239 height 708
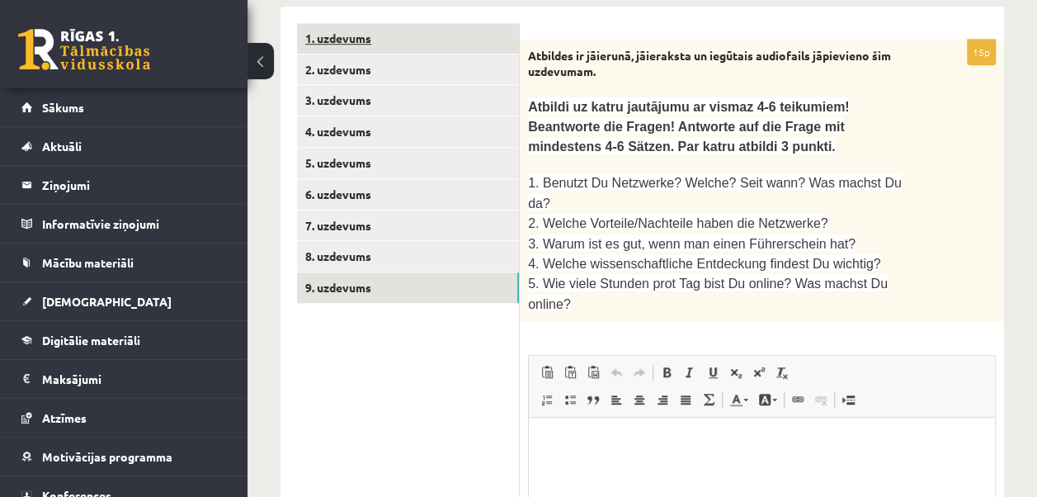
click at [458, 35] on link "1. uzdevums" at bounding box center [408, 38] width 222 height 31
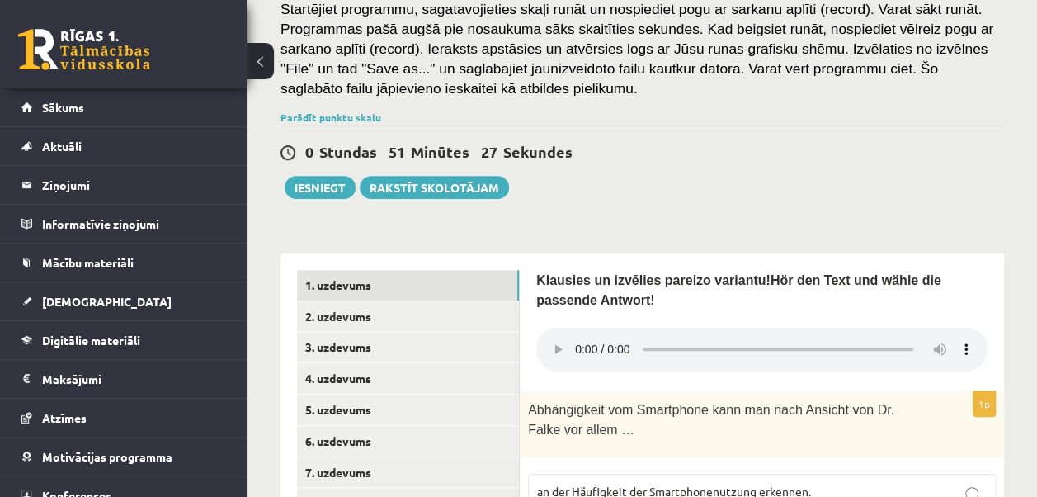
scroll to position [314, 0]
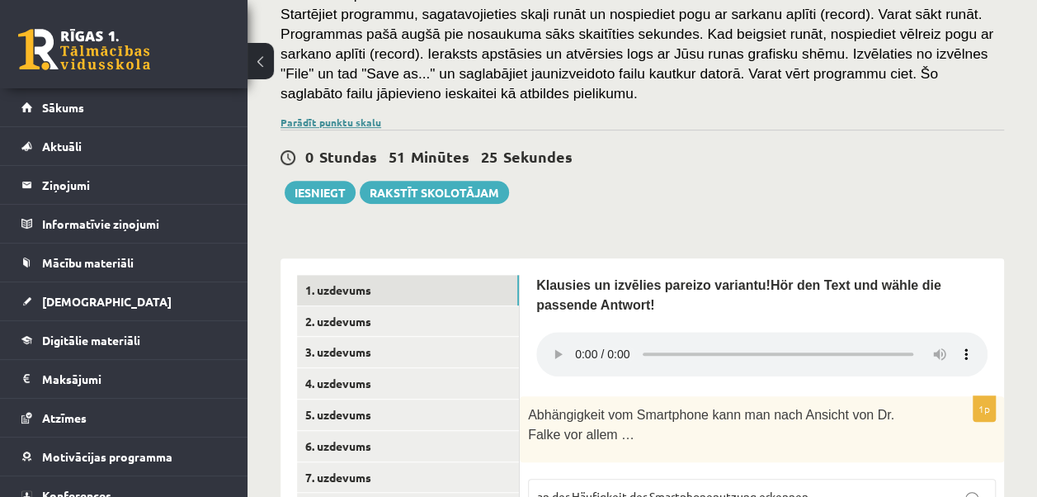
click at [333, 120] on link "Parādīt punktu skalu" at bounding box center [331, 122] width 101 height 13
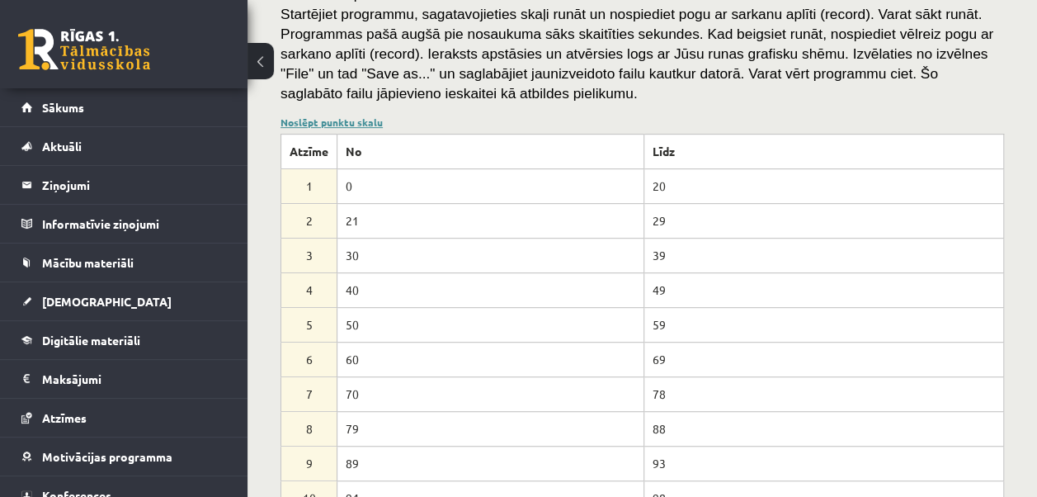
click at [347, 122] on link "Noslēpt punktu skalu" at bounding box center [332, 122] width 102 height 13
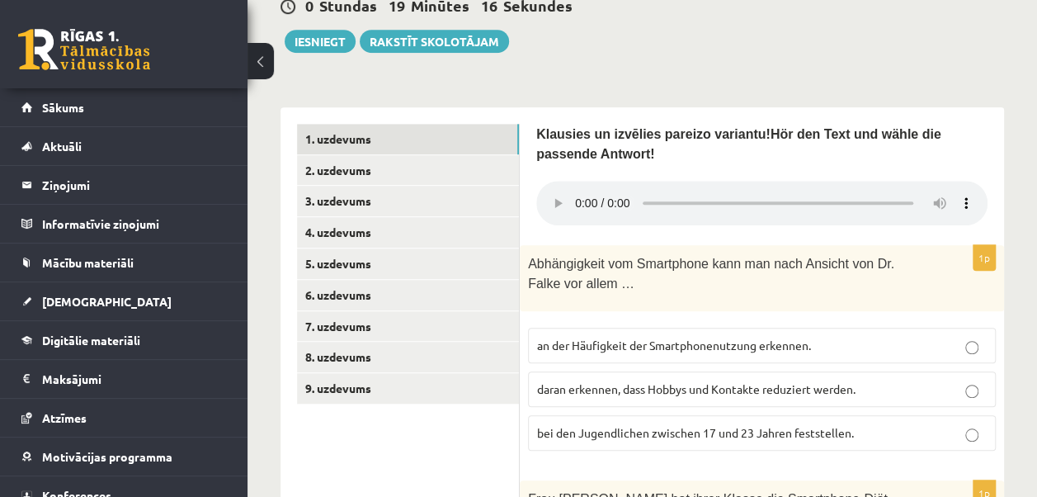
scroll to position [470, 0]
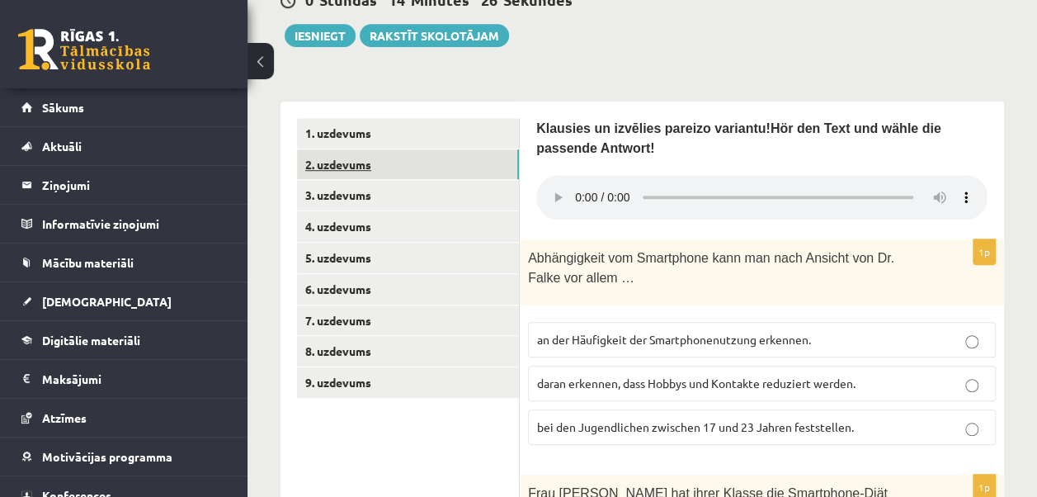
click at [431, 168] on link "2. uzdevums" at bounding box center [408, 164] width 222 height 31
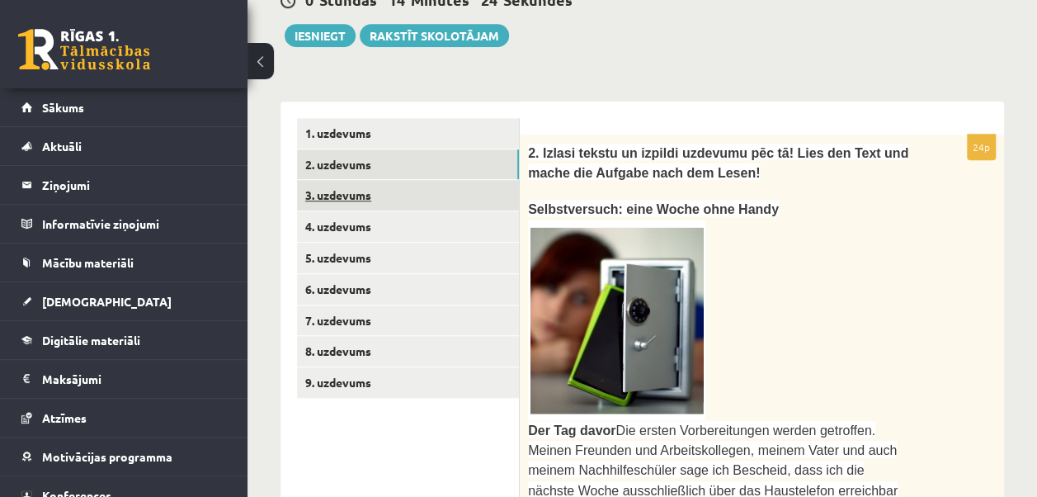
scroll to position [0, 0]
click at [417, 208] on link "3. uzdevums" at bounding box center [408, 195] width 222 height 31
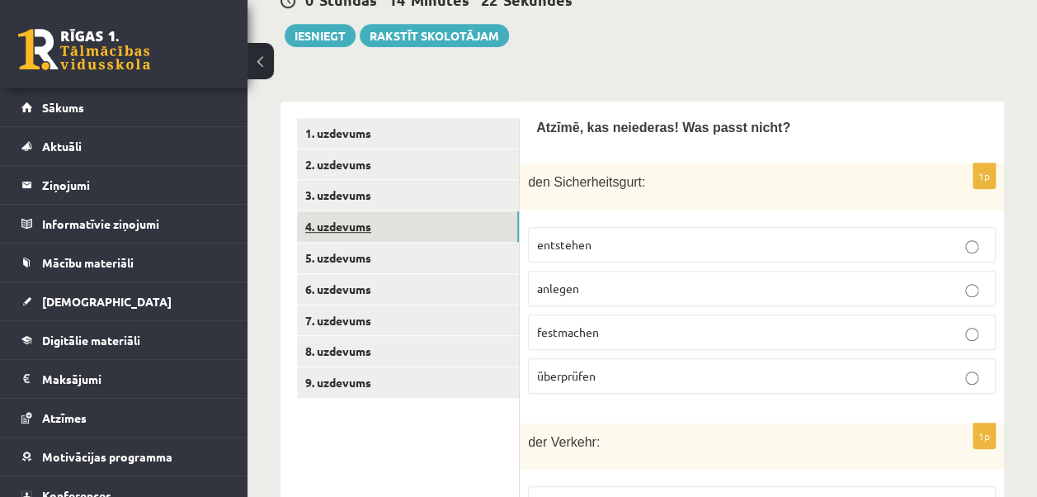
click at [420, 225] on link "4. uzdevums" at bounding box center [408, 226] width 222 height 31
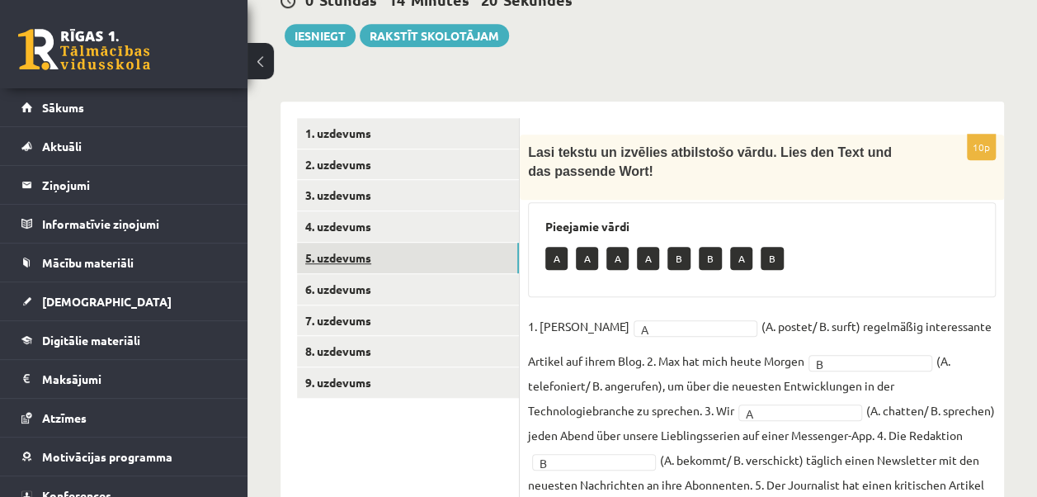
click at [408, 254] on link "5. uzdevums" at bounding box center [408, 258] width 222 height 31
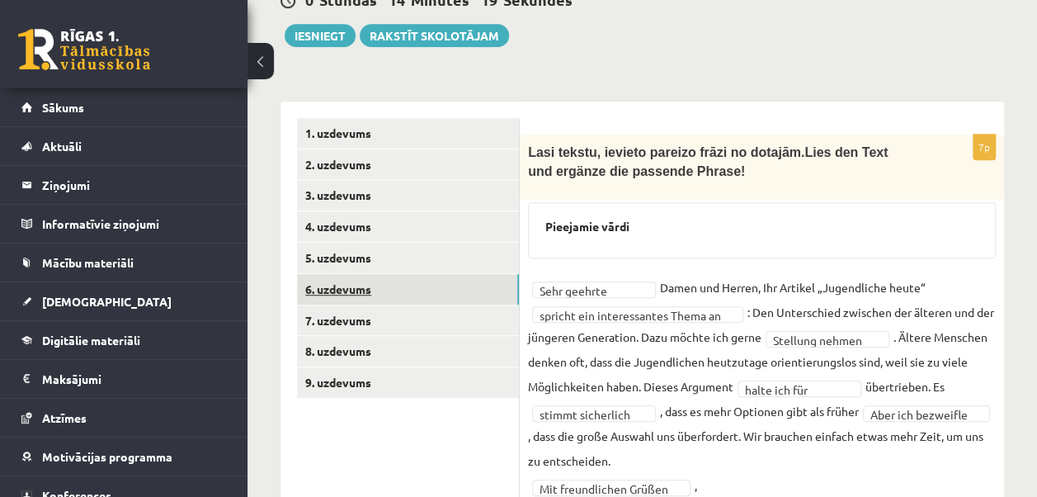
click at [392, 286] on link "6. uzdevums" at bounding box center [408, 289] width 222 height 31
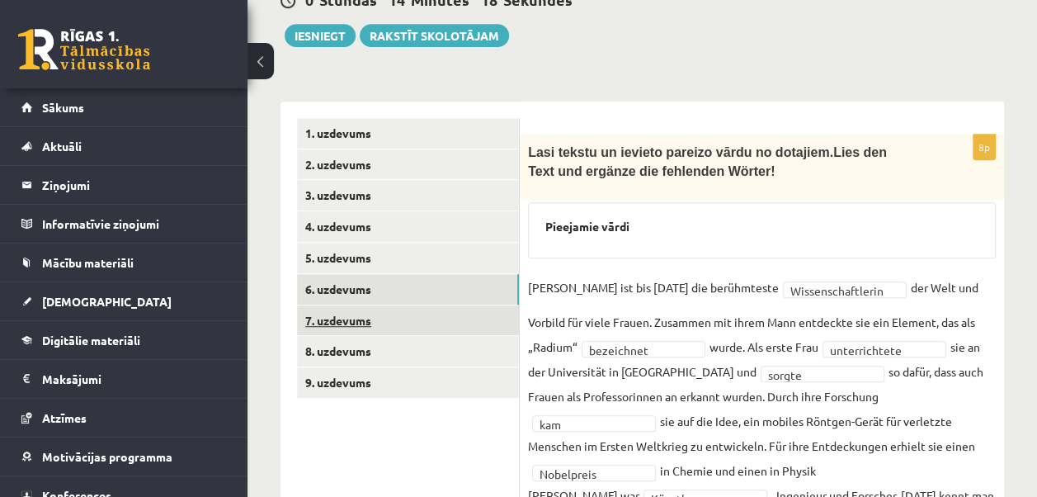
click at [379, 323] on link "7. uzdevums" at bounding box center [408, 320] width 222 height 31
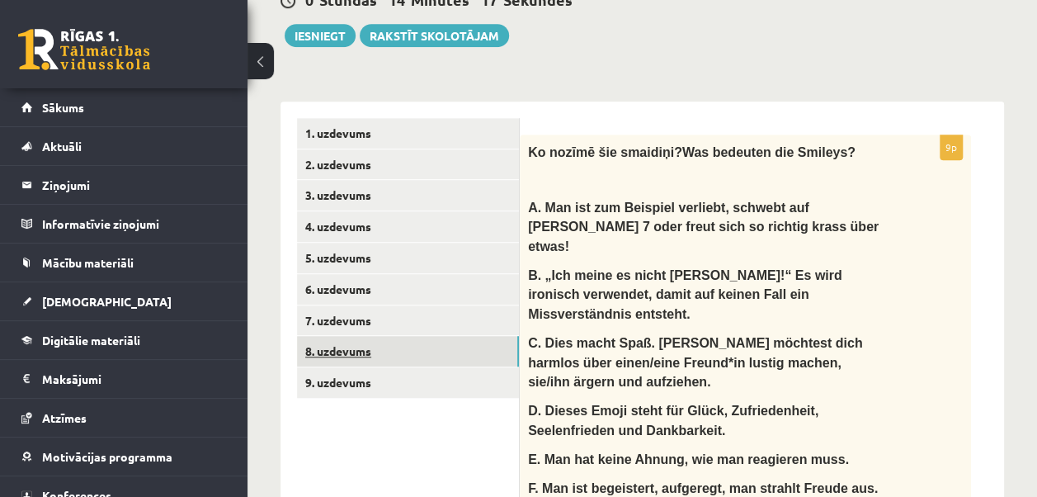
click at [360, 360] on link "8. uzdevums" at bounding box center [408, 351] width 222 height 31
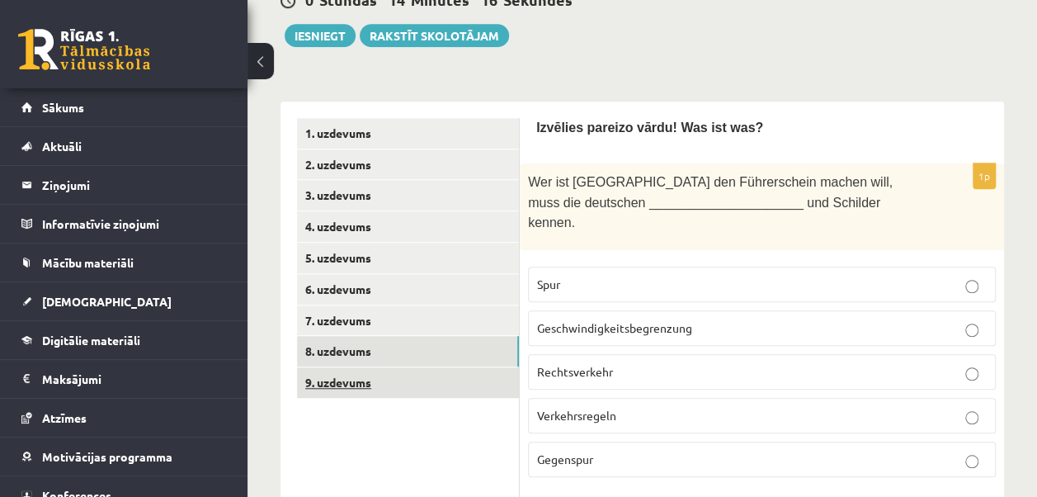
click at [360, 382] on link "9. uzdevums" at bounding box center [408, 382] width 222 height 31
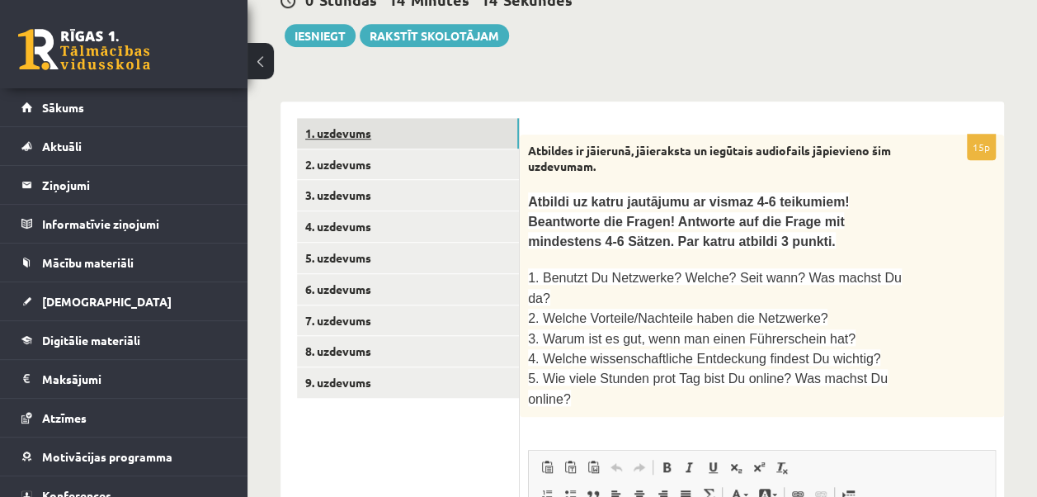
click at [424, 132] on link "1. uzdevums" at bounding box center [408, 133] width 222 height 31
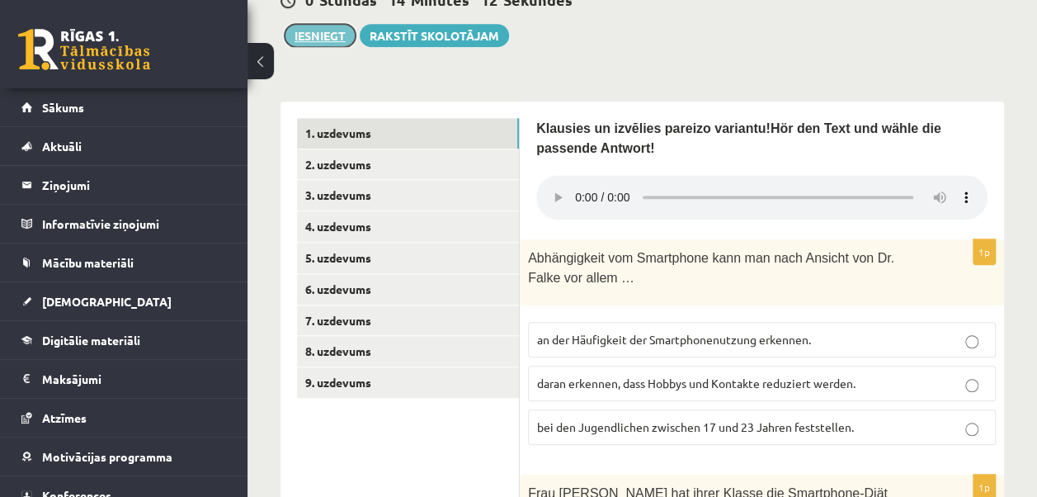
click at [332, 31] on button "Iesniegt" at bounding box center [320, 35] width 71 height 23
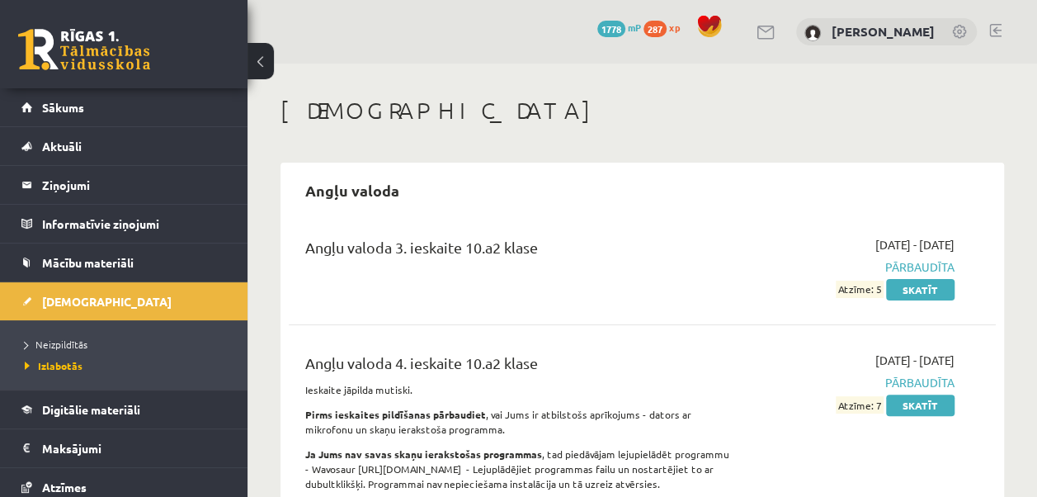
click at [50, 350] on li "Neizpildītās" at bounding box center [128, 343] width 206 height 21
click at [78, 342] on span "Neizpildītās" at bounding box center [61, 343] width 72 height 13
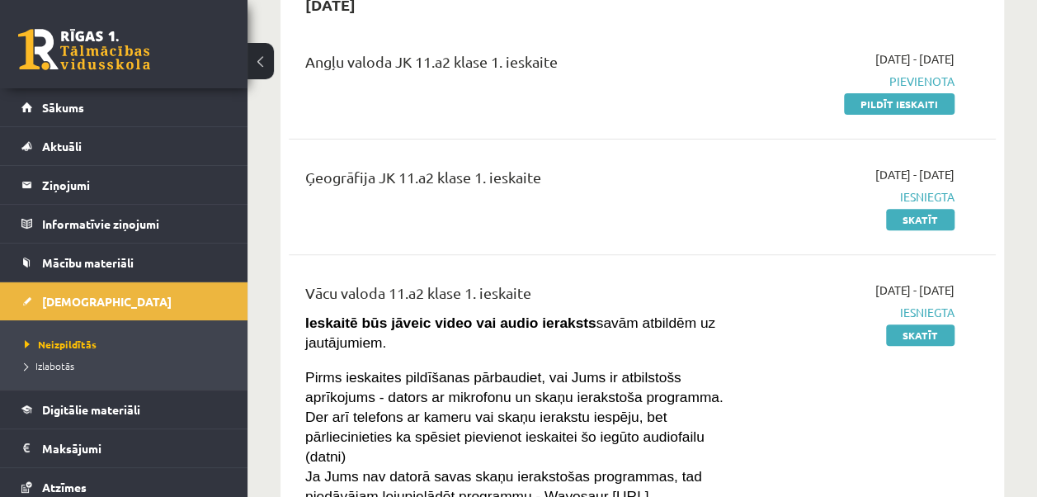
scroll to position [135, 0]
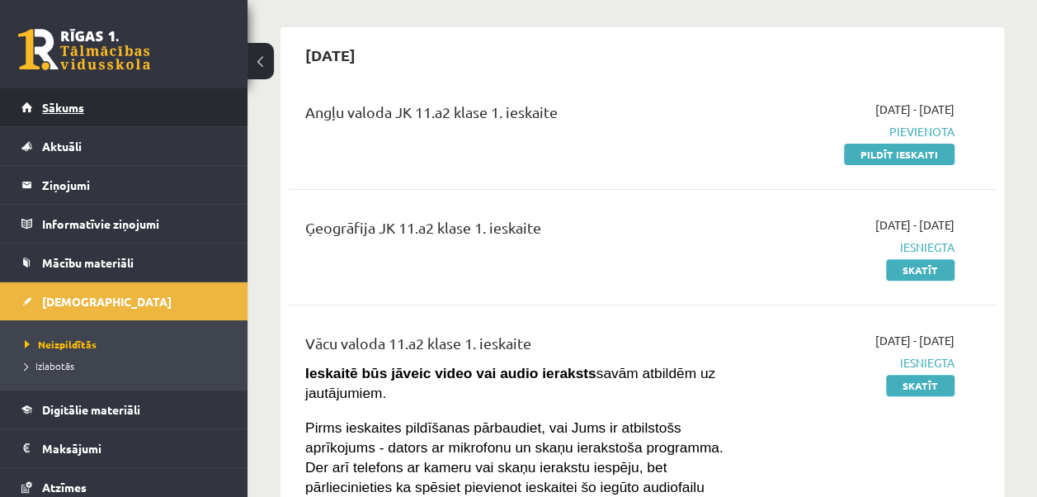
click at [94, 110] on link "Sākums" at bounding box center [123, 107] width 205 height 38
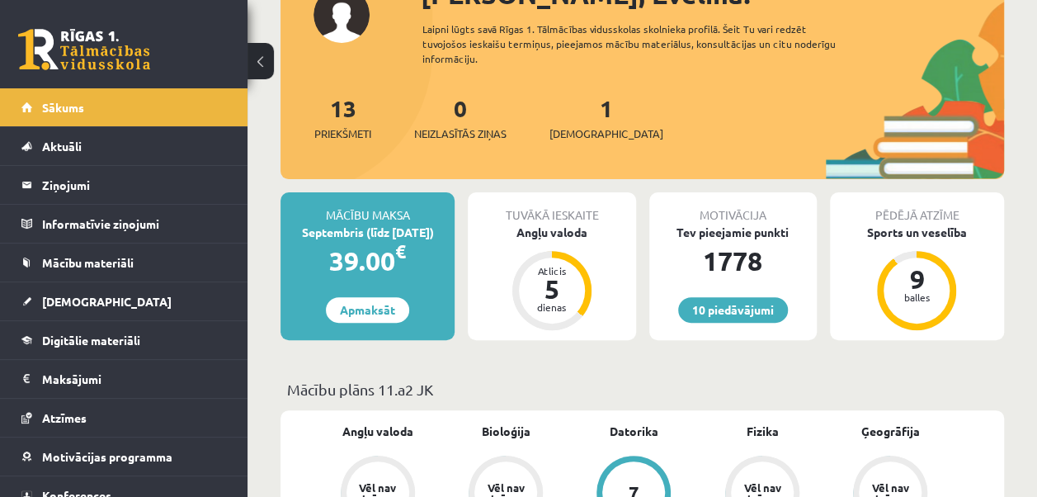
scroll to position [120, 0]
